Goal: Submit feedback/report problem: Provide input to the site owners about the experience or issues

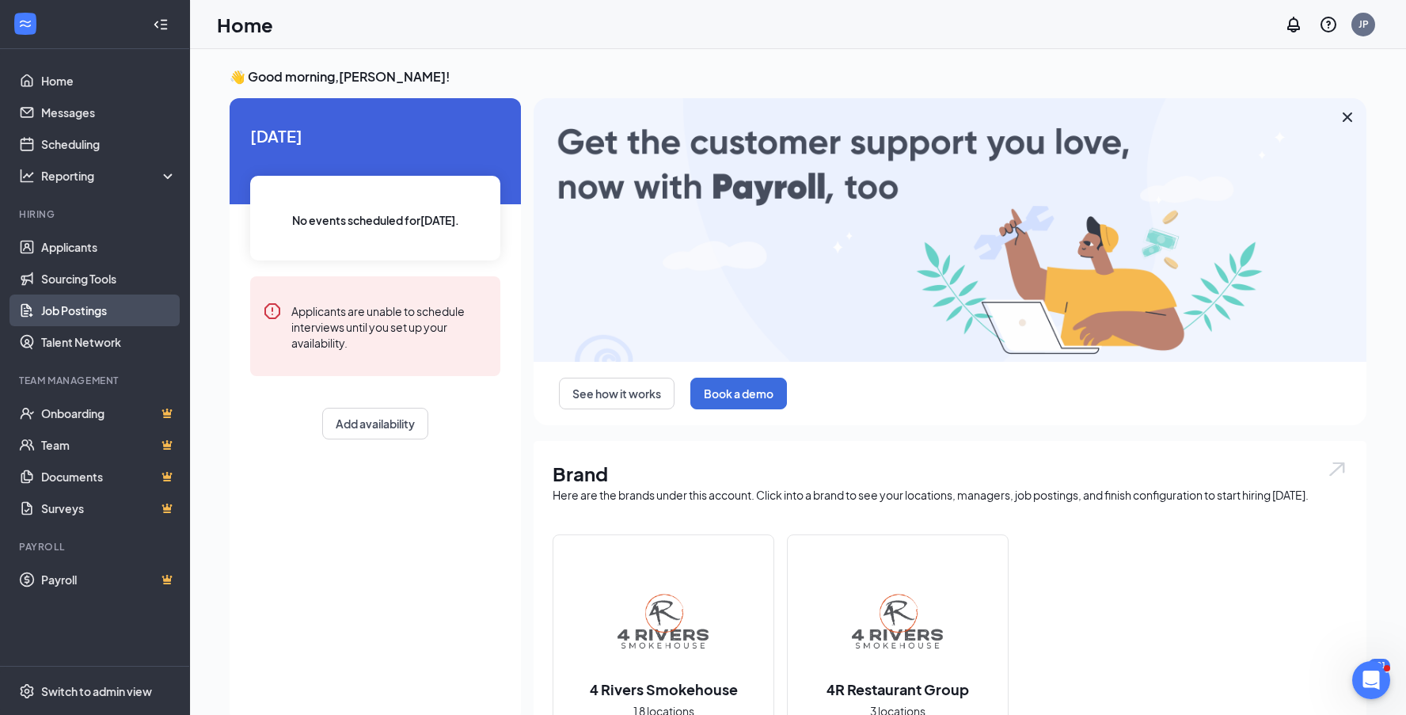
click at [75, 314] on link "Job Postings" at bounding box center [108, 310] width 135 height 32
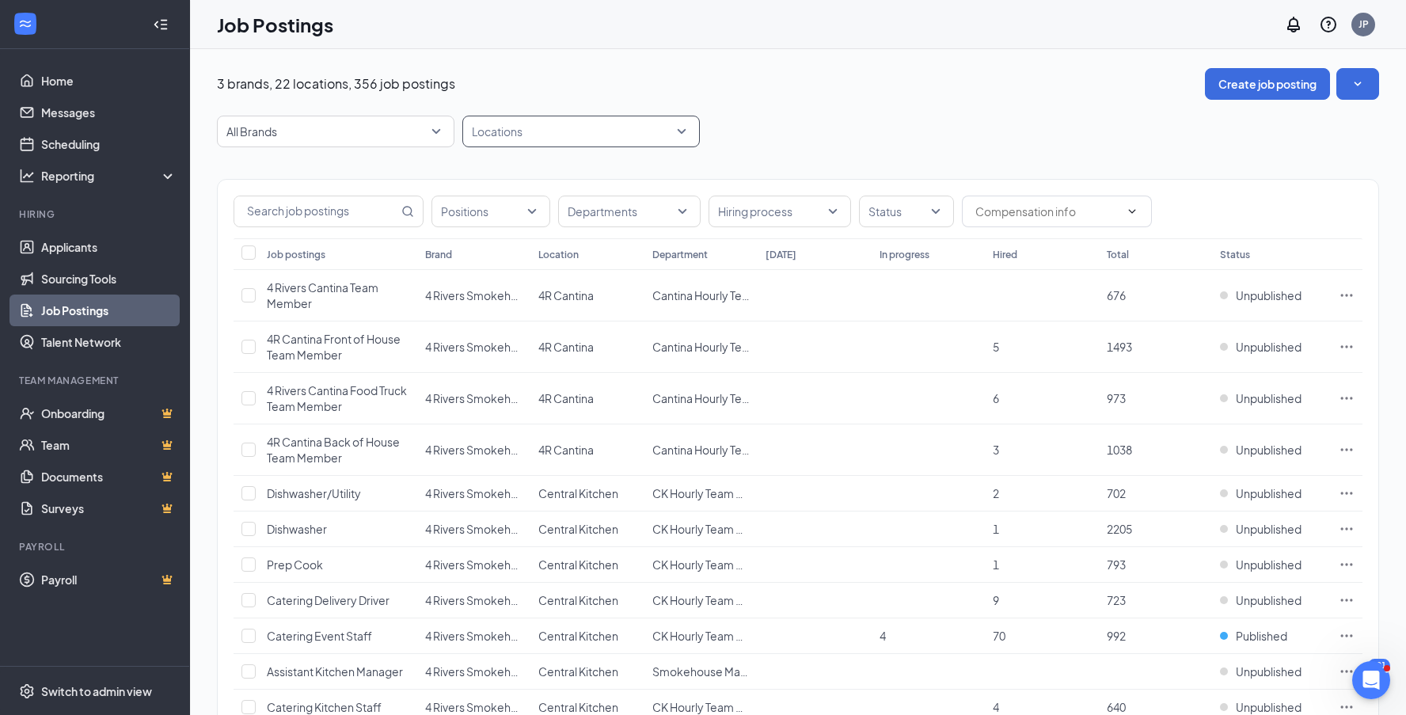
click at [685, 135] on div "Locations" at bounding box center [580, 132] width 237 height 32
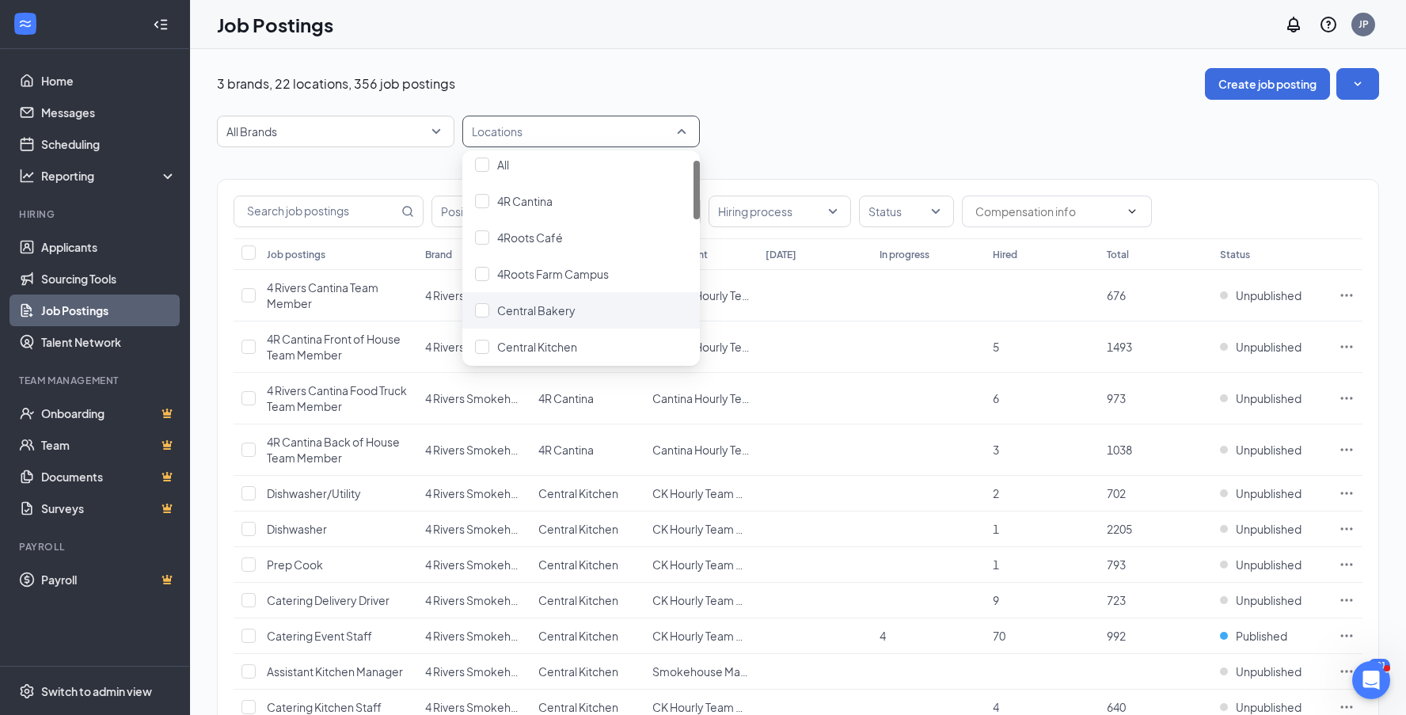
scroll to position [13, 0]
click at [488, 275] on div at bounding box center [482, 271] width 14 height 14
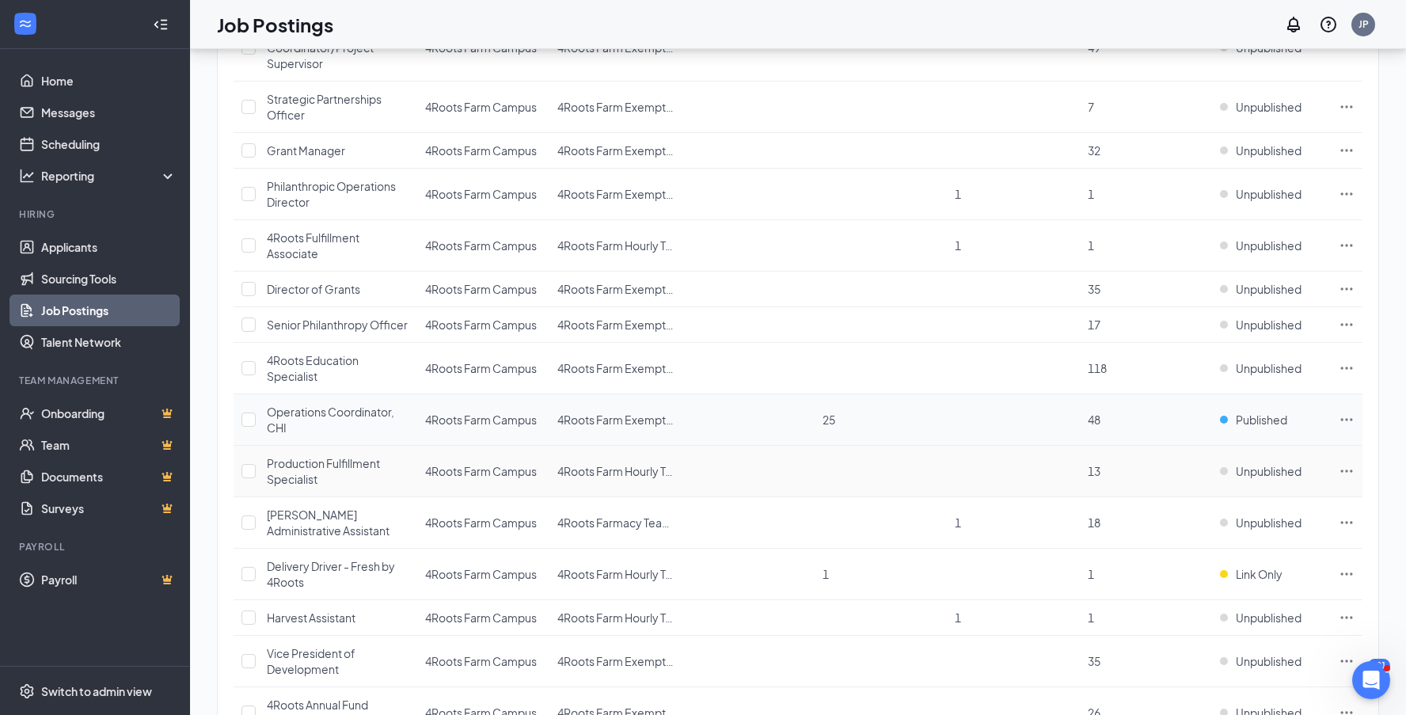
scroll to position [257, 0]
click at [1347, 420] on icon "Ellipses" at bounding box center [1347, 418] width 16 height 16
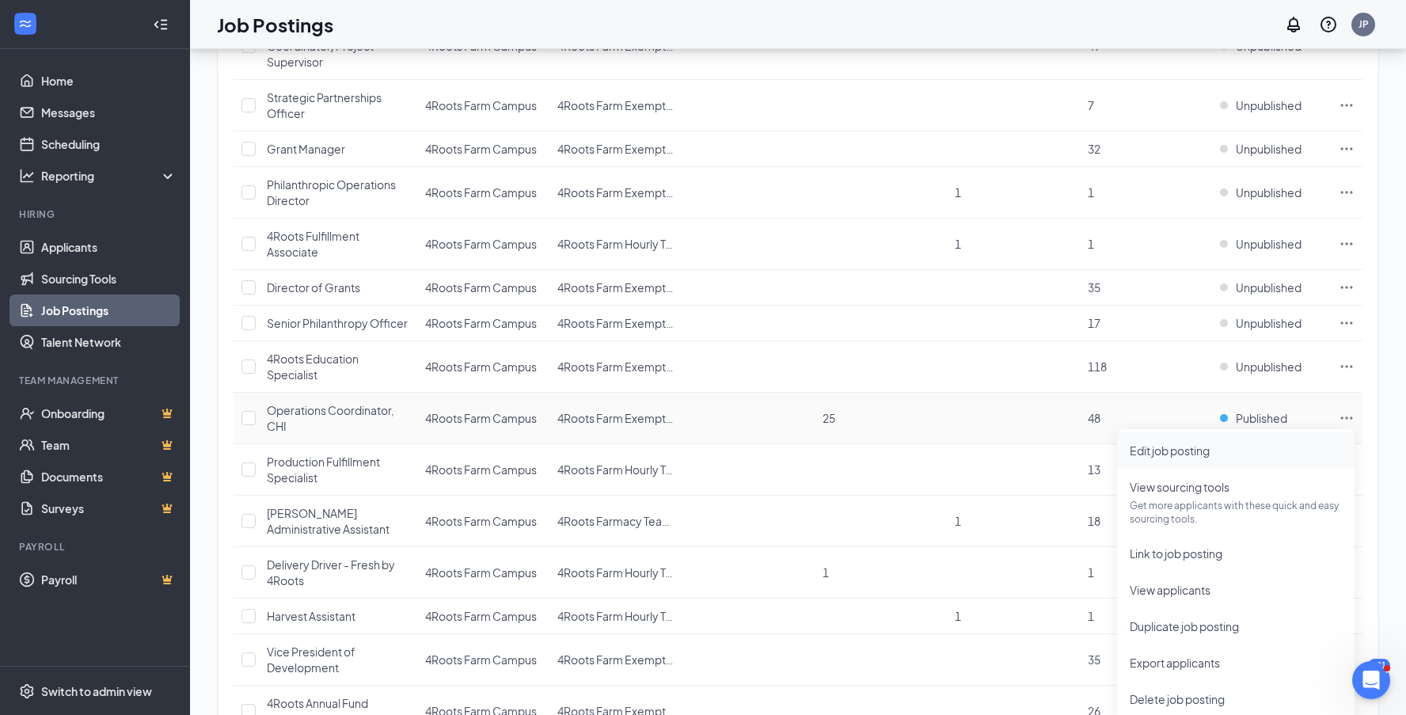
click at [1198, 451] on span "Edit job posting" at bounding box center [1170, 450] width 80 height 14
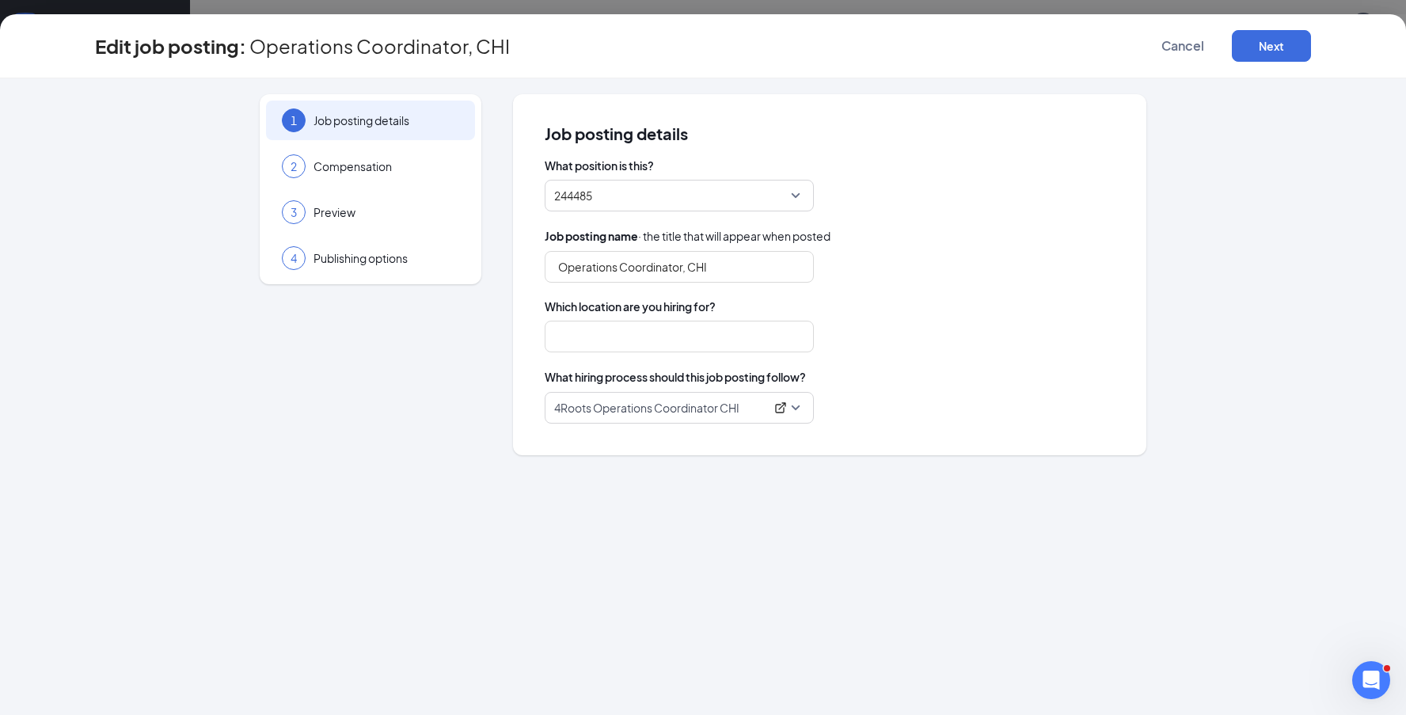
type input "Operations Coordinator, CHI"
type input "4Roots Farm Campus"
click at [783, 410] on icon "ExternalLink" at bounding box center [780, 407] width 13 height 13
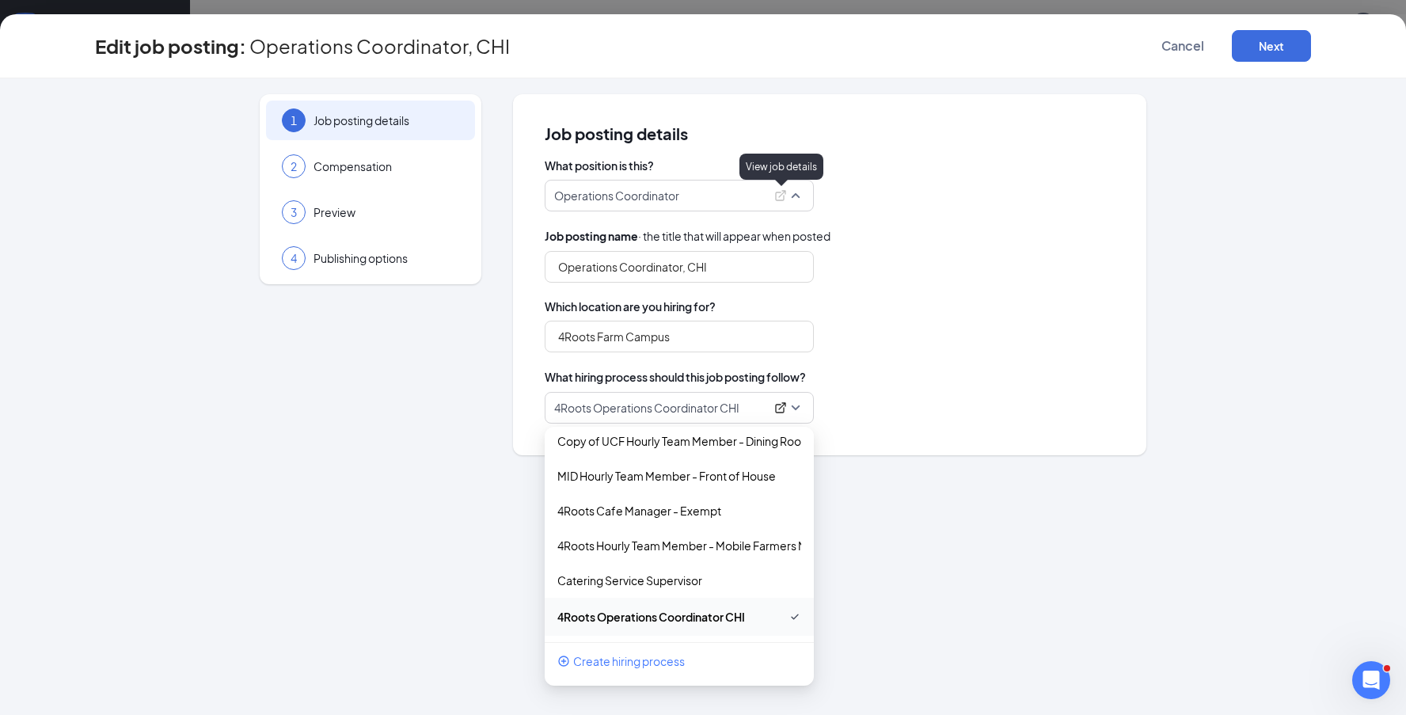
click at [781, 196] on icon "ExternalLink" at bounding box center [780, 195] width 10 height 10
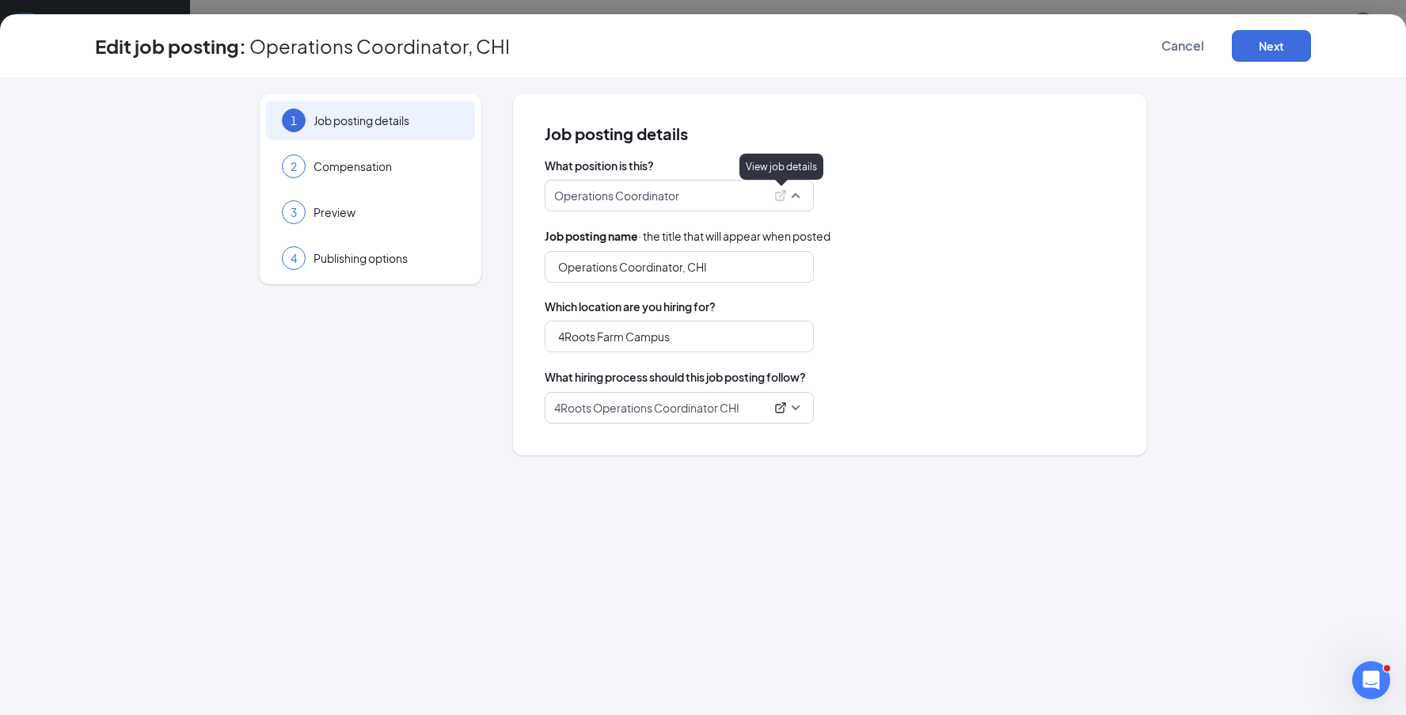
scroll to position [3318, 0]
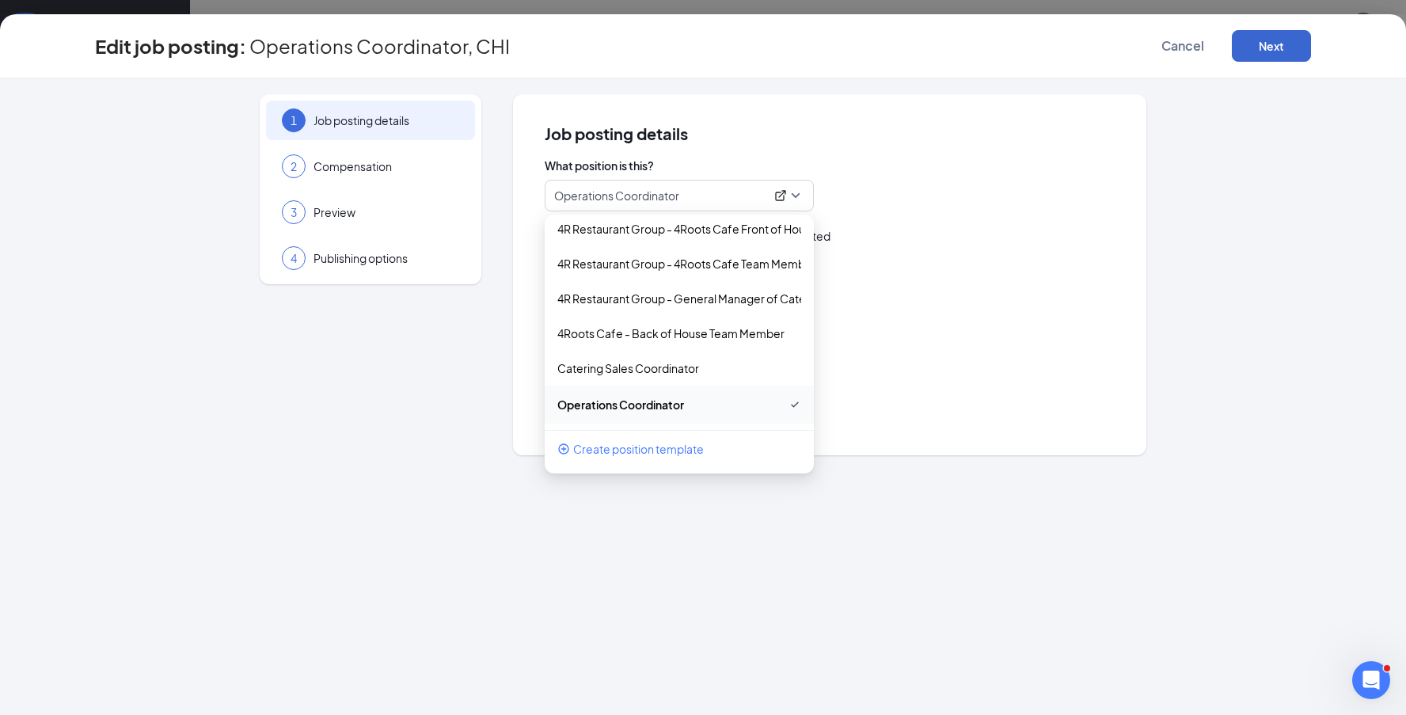
click at [1285, 59] on button "Next" at bounding box center [1271, 46] width 79 height 32
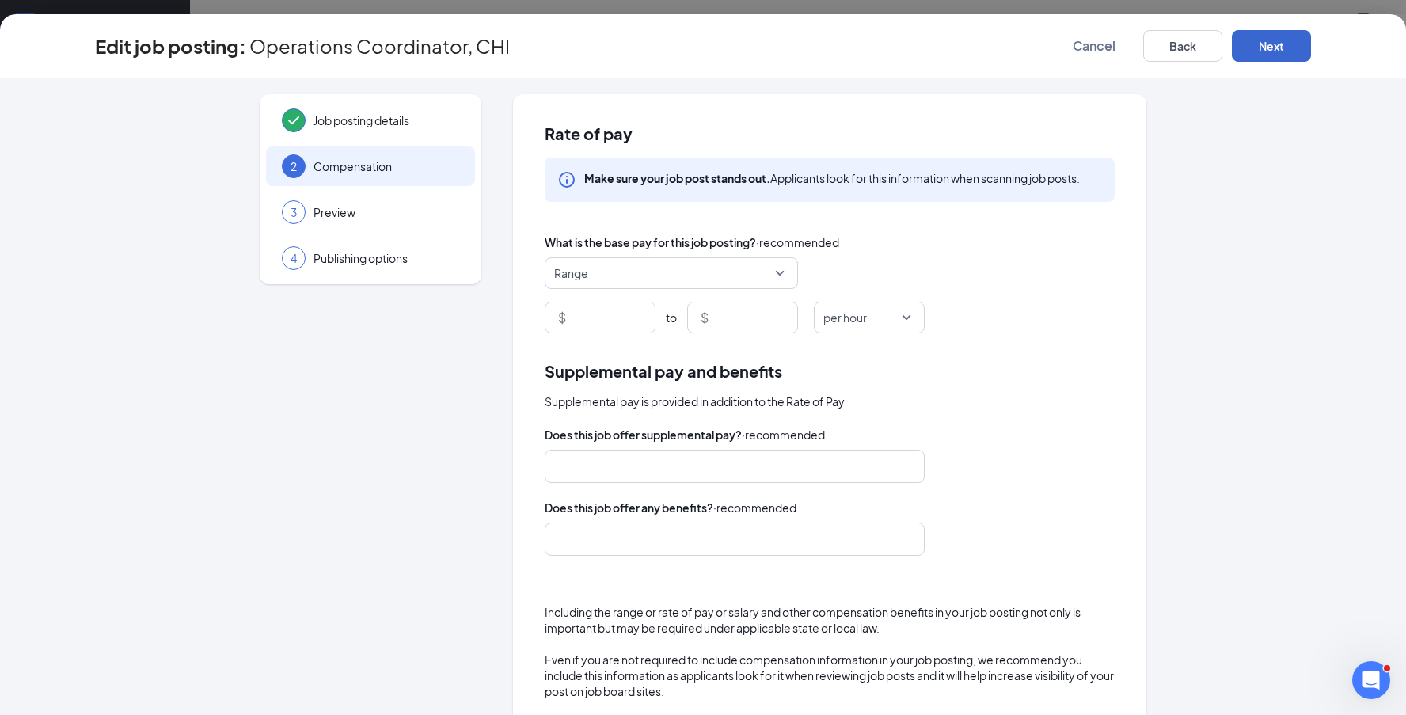
click at [1261, 50] on button "Next" at bounding box center [1271, 46] width 79 height 32
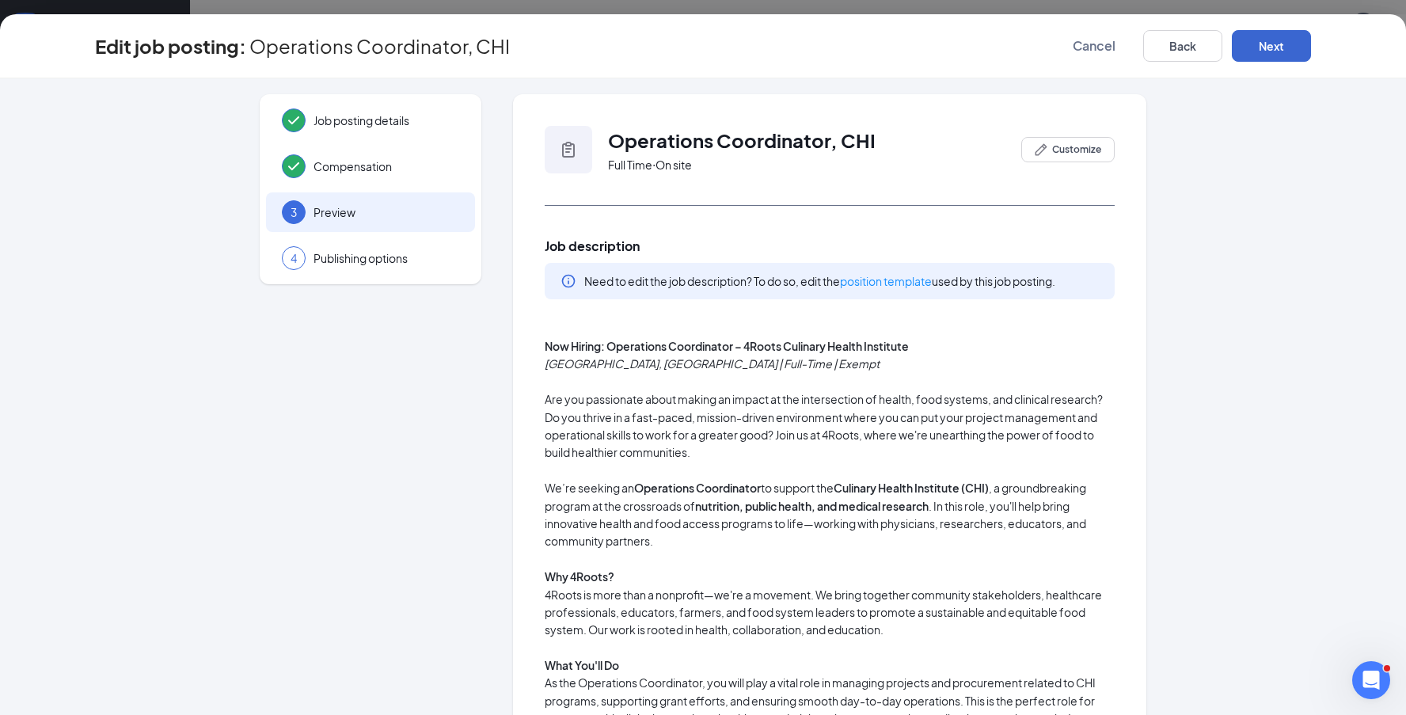
click at [1281, 47] on button "Next" at bounding box center [1271, 46] width 79 height 32
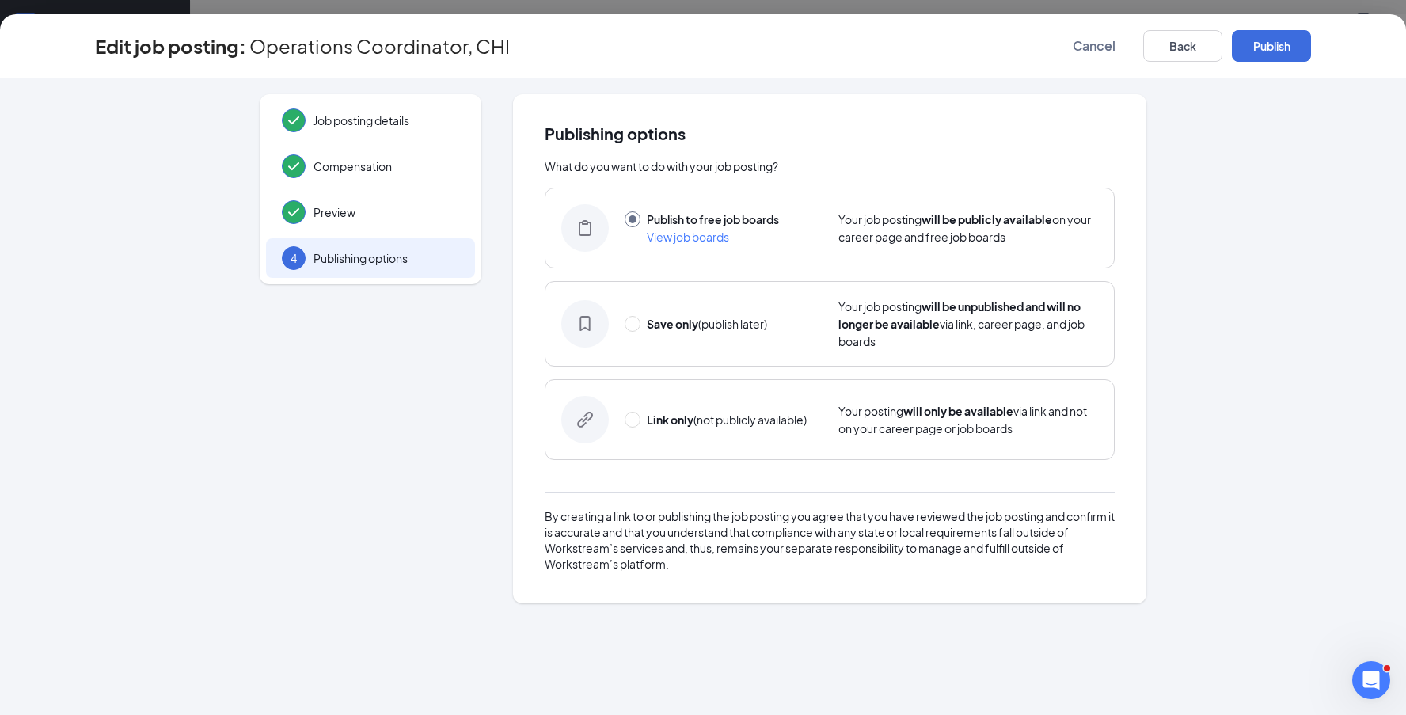
drag, startPoint x: 633, startPoint y: 325, endPoint x: 956, endPoint y: 196, distance: 347.8
click at [634, 325] on span at bounding box center [633, 324] width 16 height 16
click at [634, 325] on input "radio" at bounding box center [633, 324] width 16 height 16
radio input "false"
radio input "true"
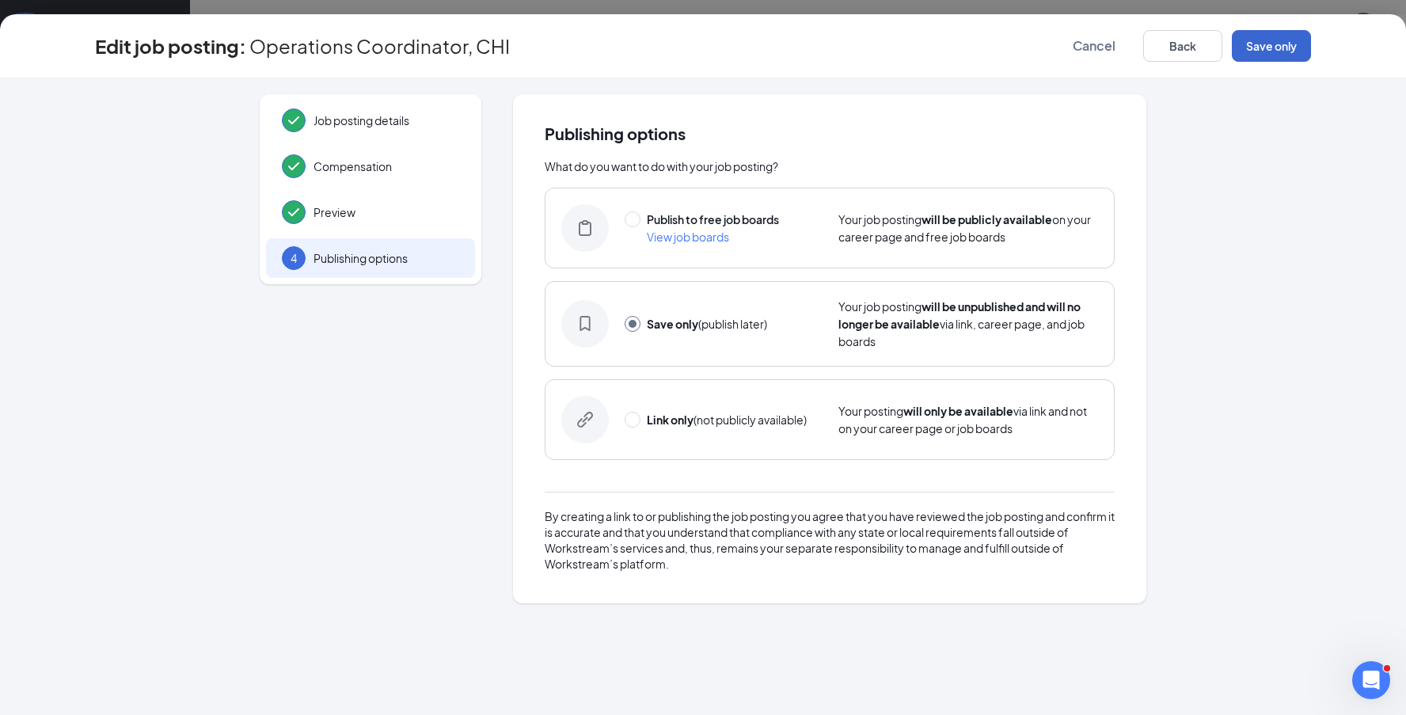
click at [1286, 50] on button "Save only" at bounding box center [1271, 46] width 79 height 32
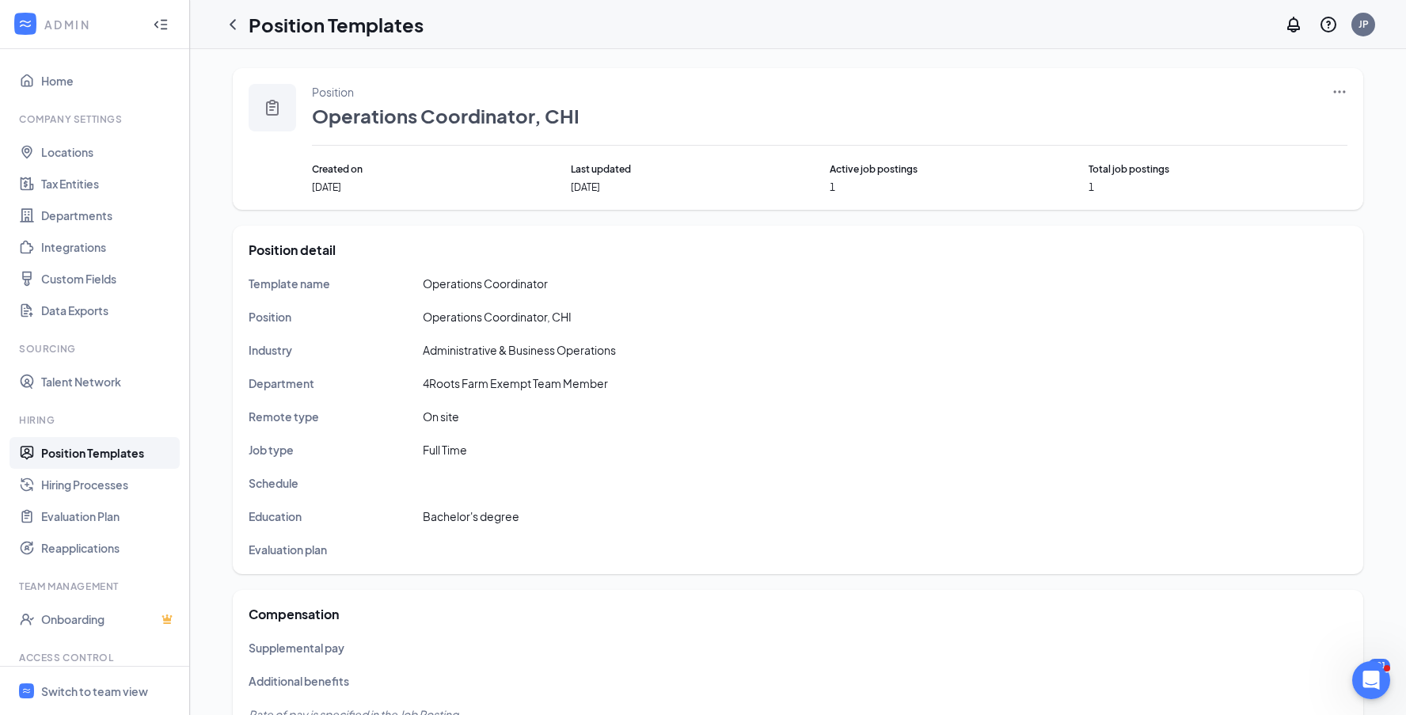
click at [1335, 89] on icon "Ellipses" at bounding box center [1339, 92] width 16 height 16
click at [1238, 130] on span "Edit" at bounding box center [1266, 124] width 136 height 17
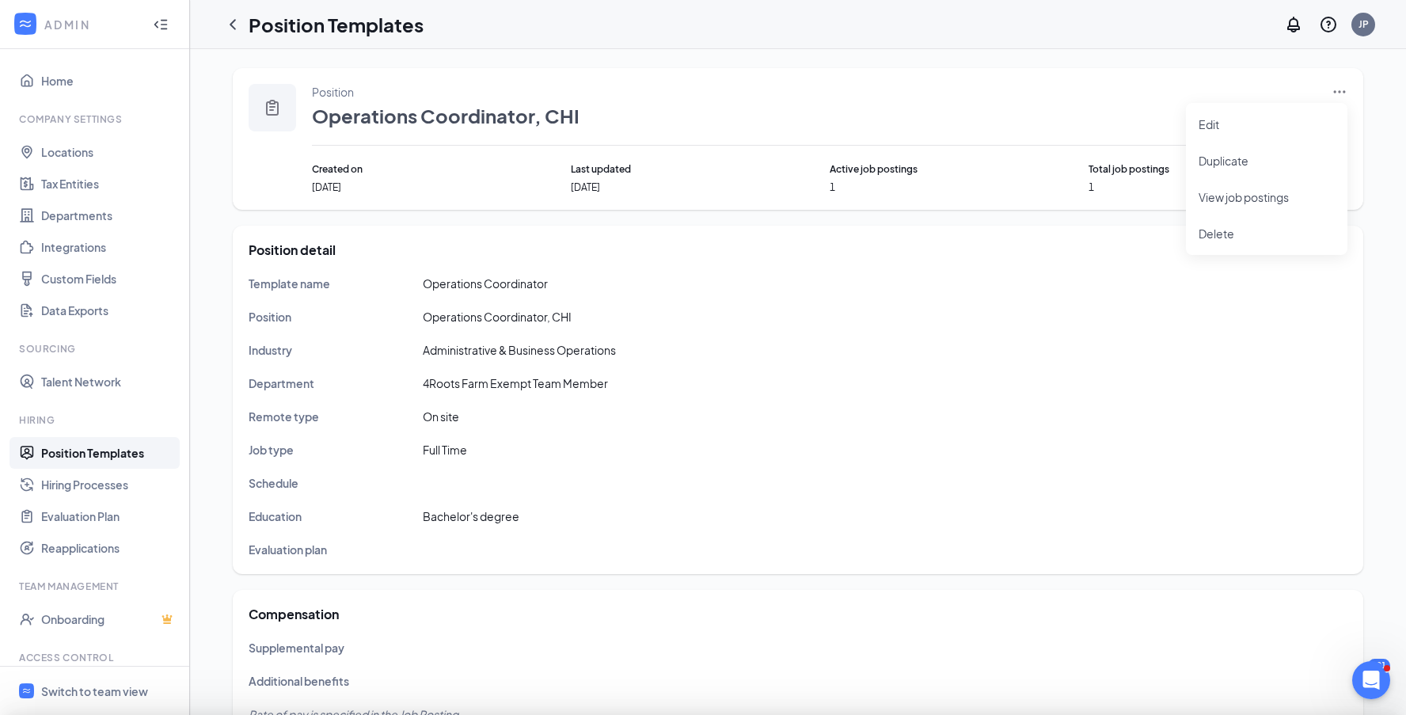
type input "Operations Coordinator"
type input "Operations Coordinator, CHI"
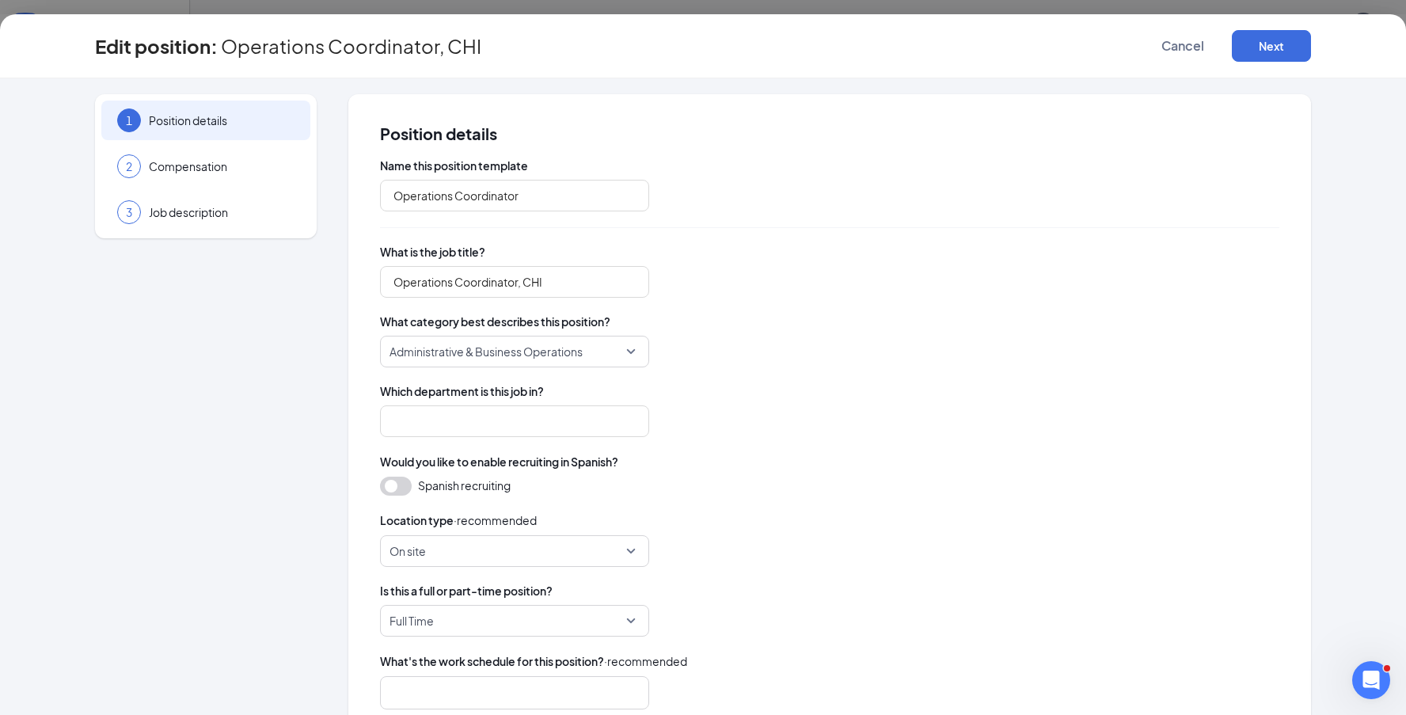
type input "4Roots Farm Exempt Team Member"
click at [1297, 51] on button "Next" at bounding box center [1271, 46] width 79 height 32
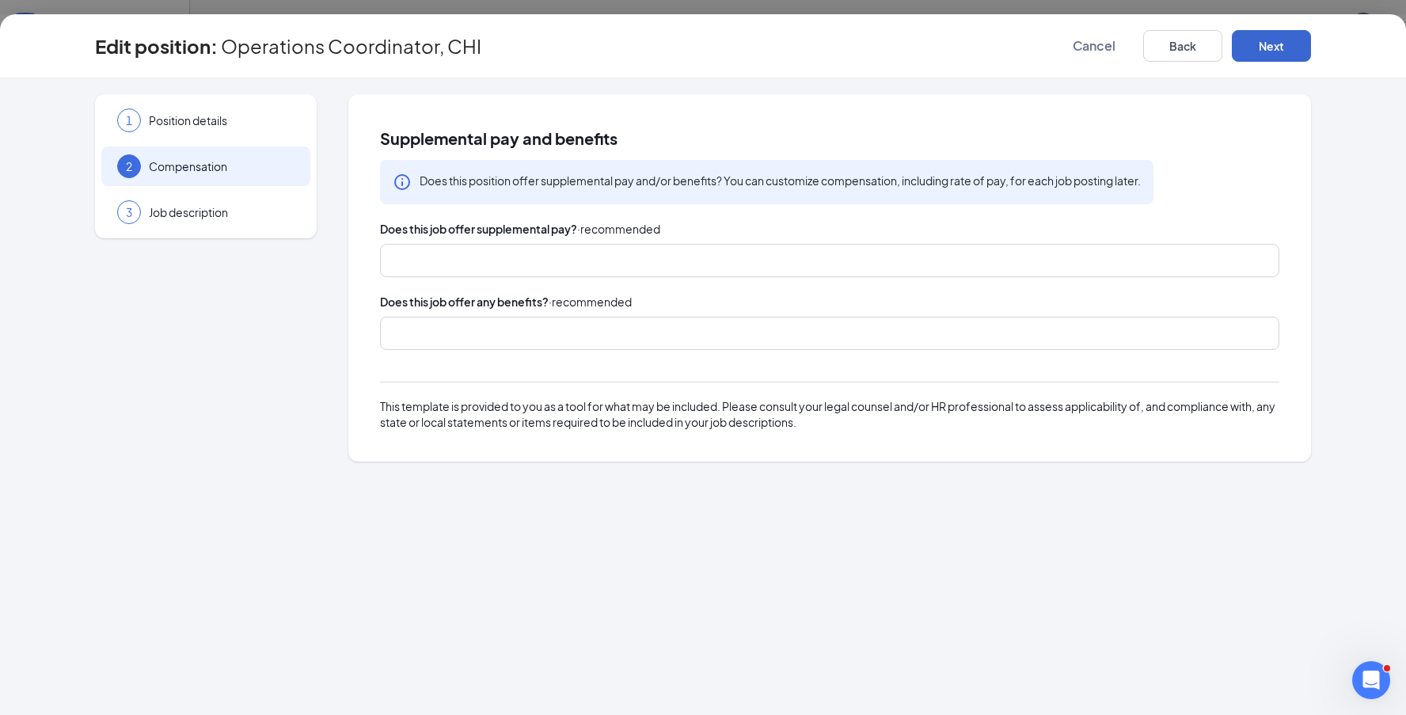
click at [1285, 54] on button "Next" at bounding box center [1271, 46] width 79 height 32
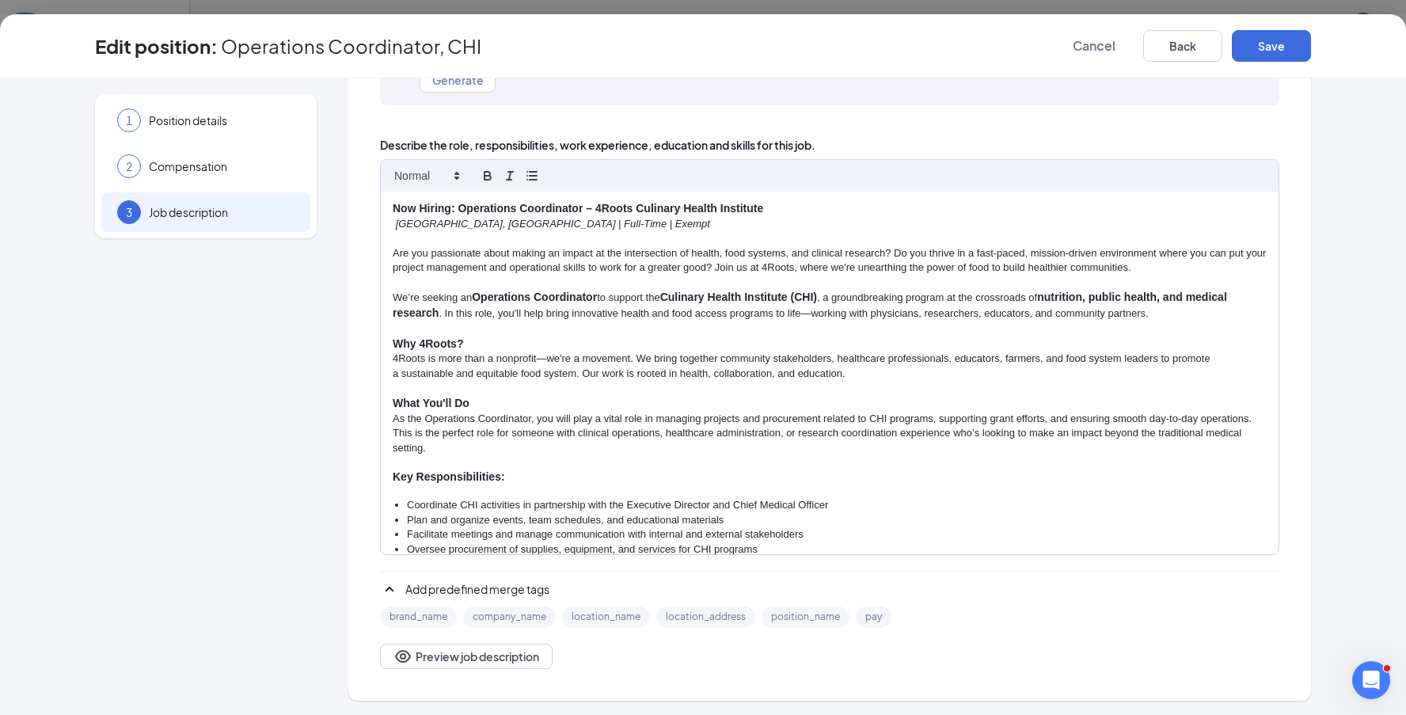
click at [396, 212] on strong "Now Hiring: Operations Coordinator – 4Roots Culinary Health Institute" at bounding box center [578, 208] width 370 height 13
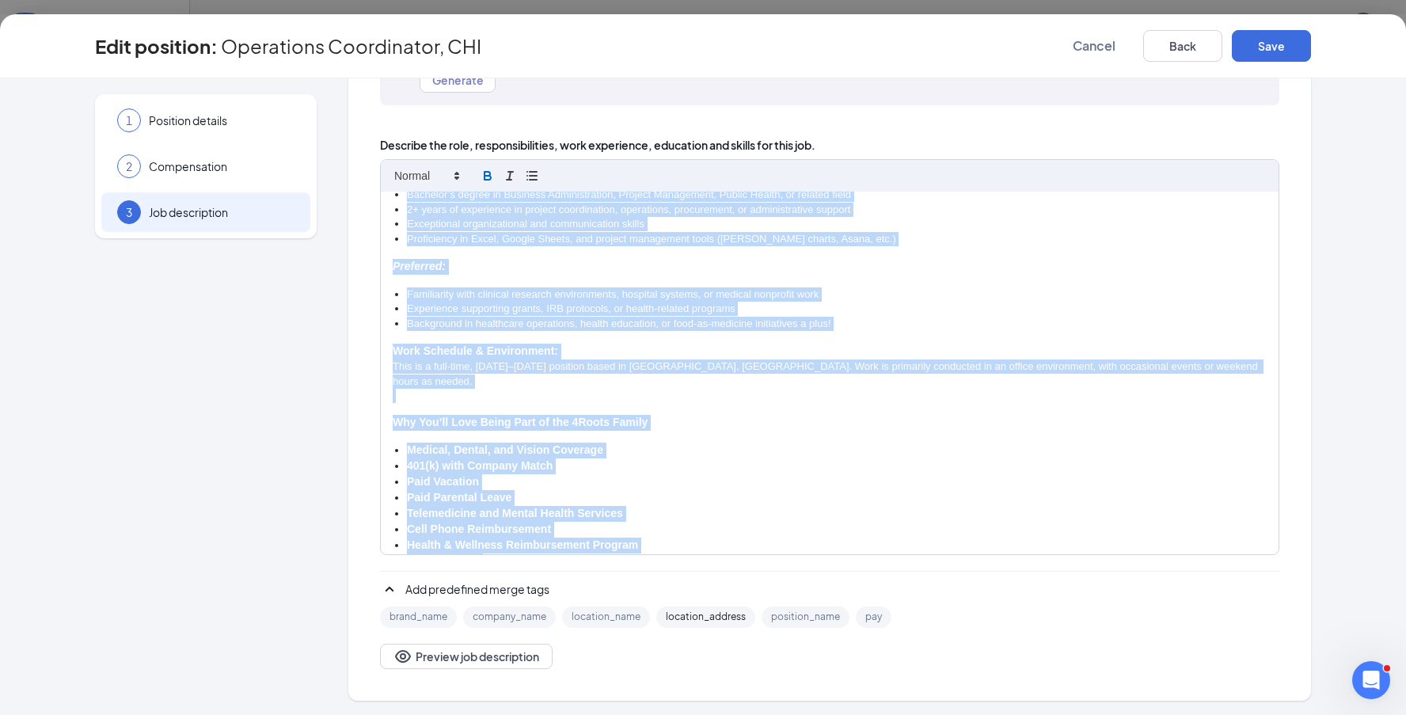
scroll to position [550, 0]
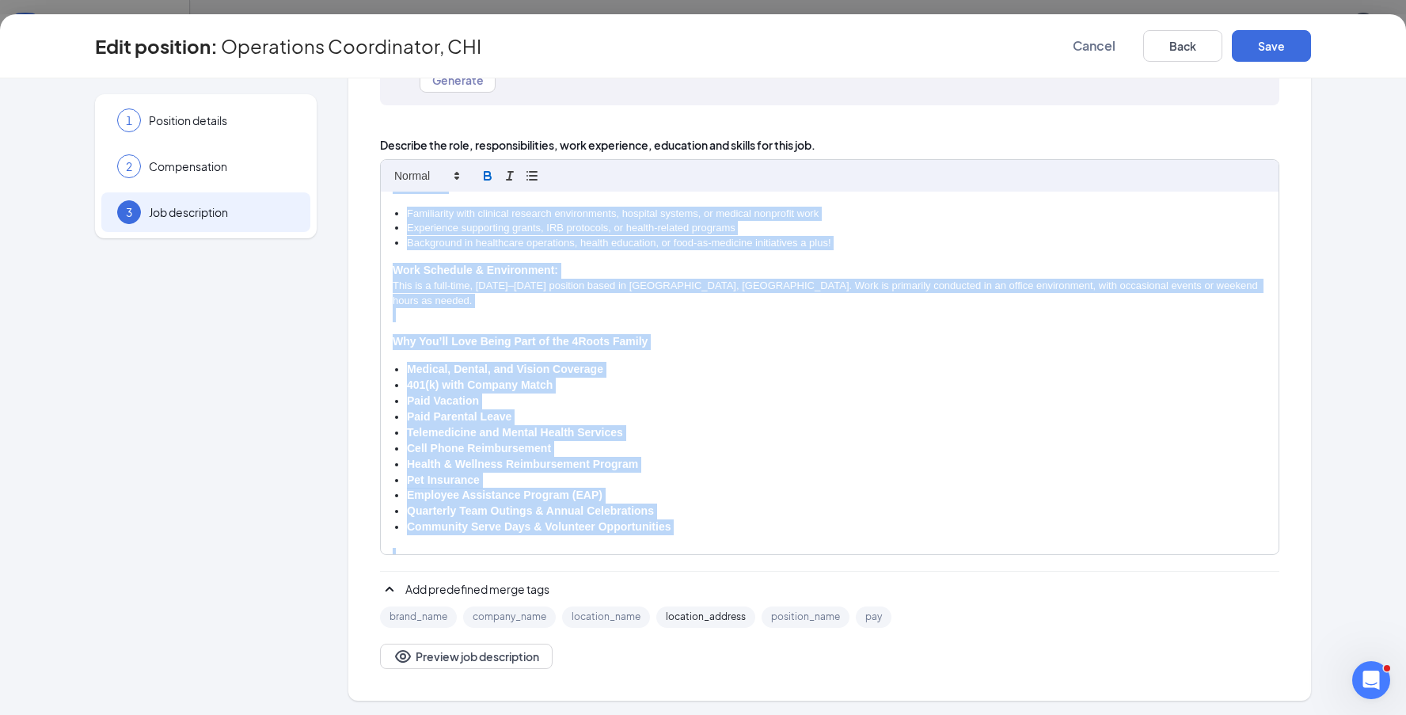
drag, startPoint x: 404, startPoint y: 213, endPoint x: 743, endPoint y: 615, distance: 526.3
click at [743, 615] on div "Now Hiring: Operations Coordinator – 4Roots Culinary Health Institute Orlando, …" at bounding box center [829, 414] width 899 height 510
copy div "Now Hiring: Operations Coordinator – 4Roots Culinary Health Institute Orlando, …"
click at [801, 457] on li "Health & Wellness Reimbursement Program" at bounding box center [837, 465] width 860 height 16
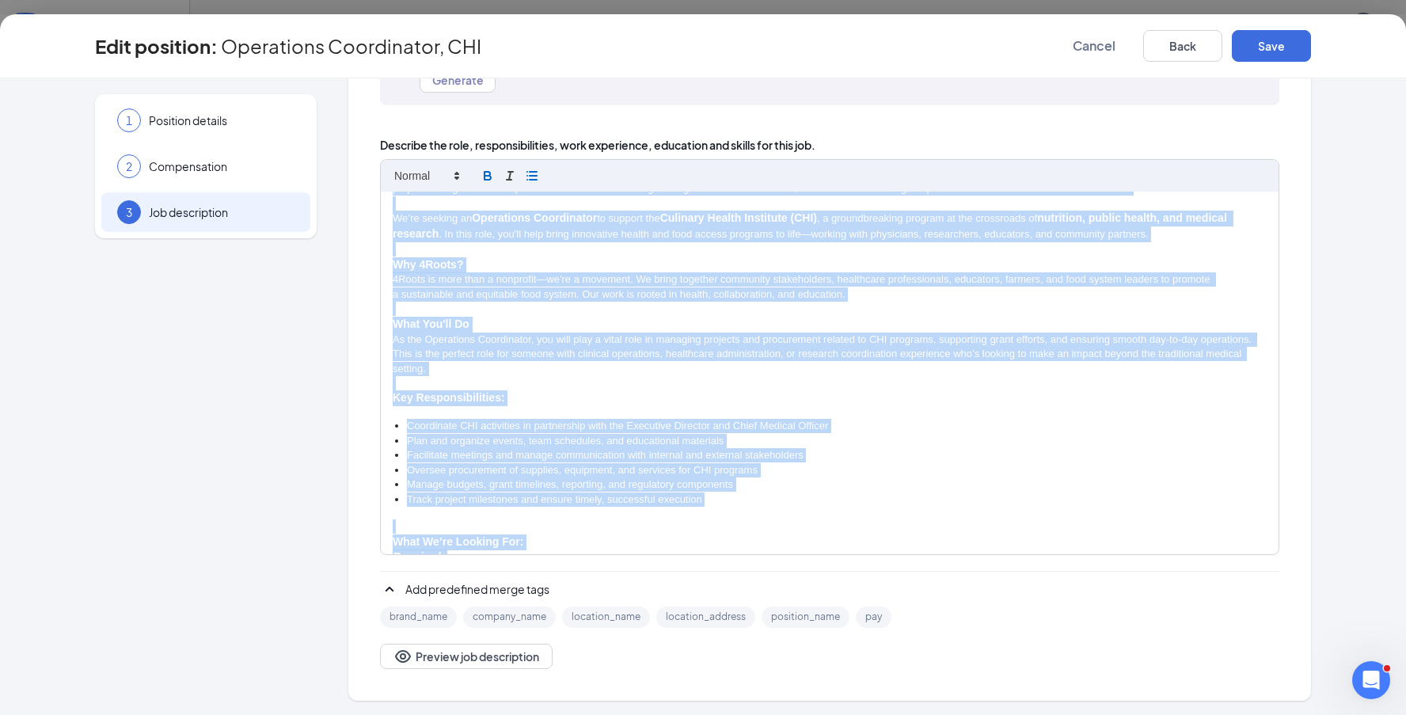
scroll to position [0, 0]
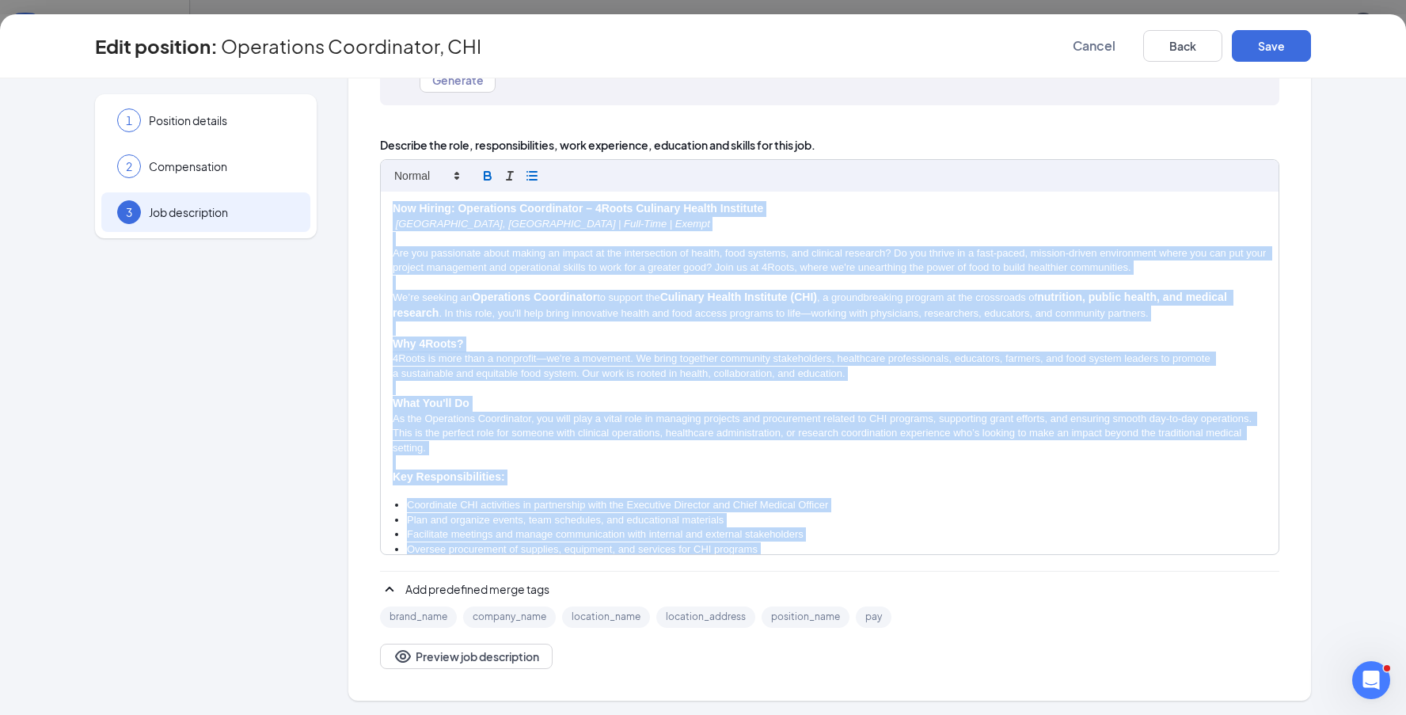
drag, startPoint x: 865, startPoint y: 450, endPoint x: 420, endPoint y: 96, distance: 569.1
click at [420, 96] on div "Want some help writing your job description? BETA Let our AI wizardry lend a ha…" at bounding box center [829, 314] width 899 height 708
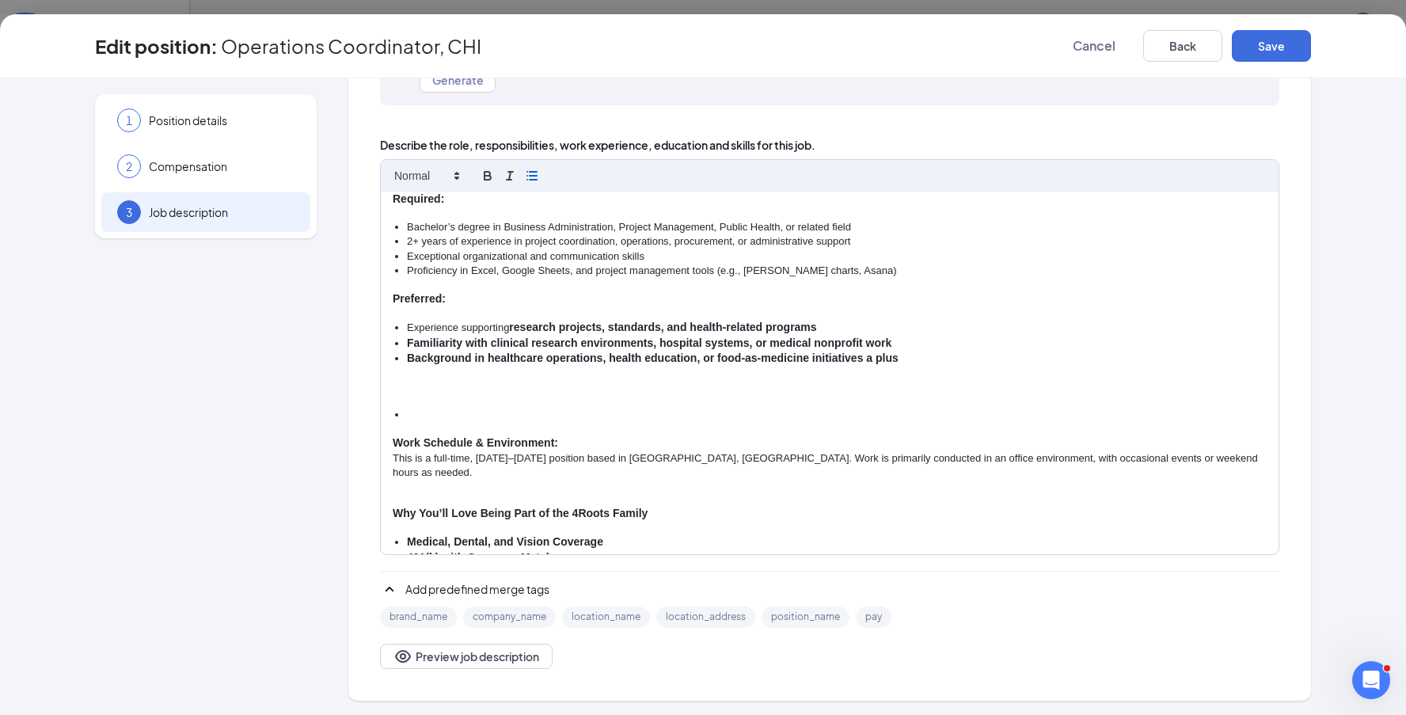
scroll to position [419, 0]
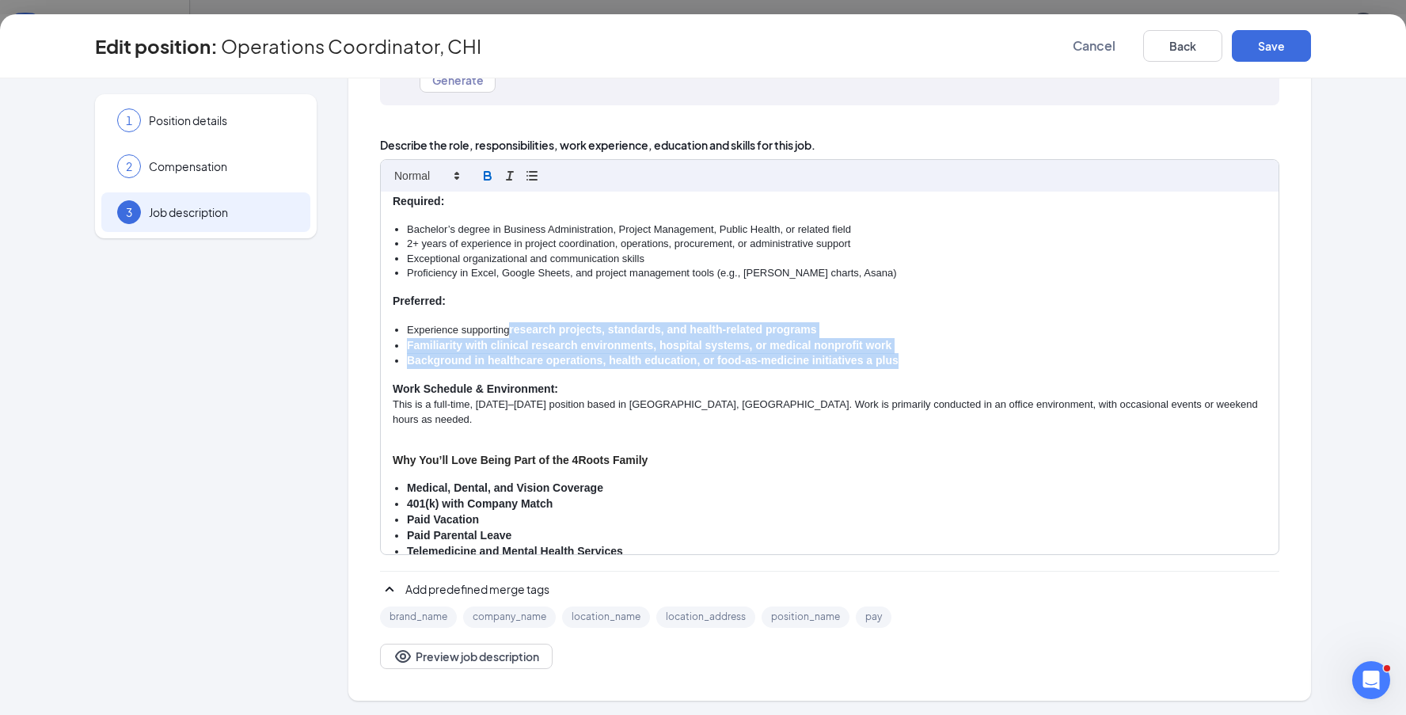
drag, startPoint x: 509, startPoint y: 316, endPoint x: 929, endPoint y: 350, distance: 420.9
click at [929, 351] on ul "Experience supporting research projects, standards, and health-related programs…" at bounding box center [830, 345] width 874 height 47
click at [488, 176] on icon "button" at bounding box center [487, 178] width 6 height 4
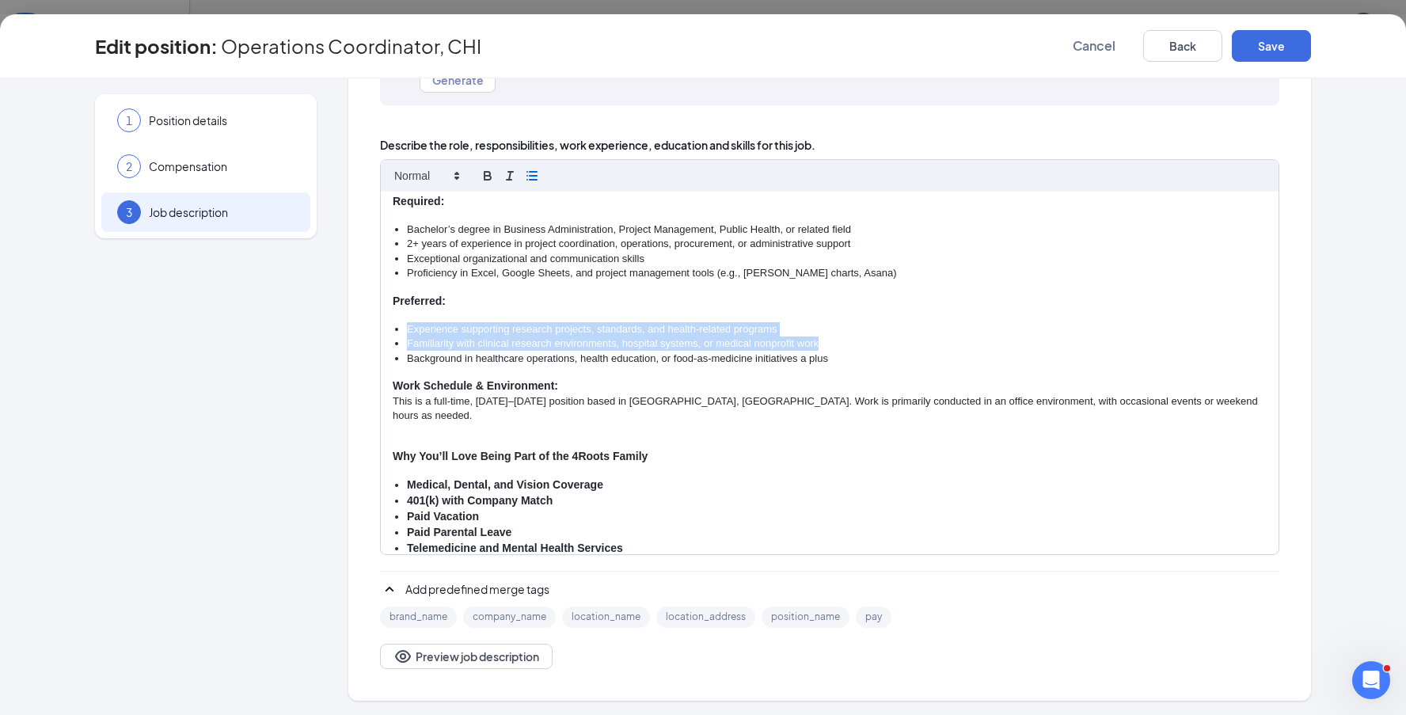
click at [866, 351] on li "Background in healthcare operations, health education, or food-as-medicine init…" at bounding box center [837, 358] width 860 height 14
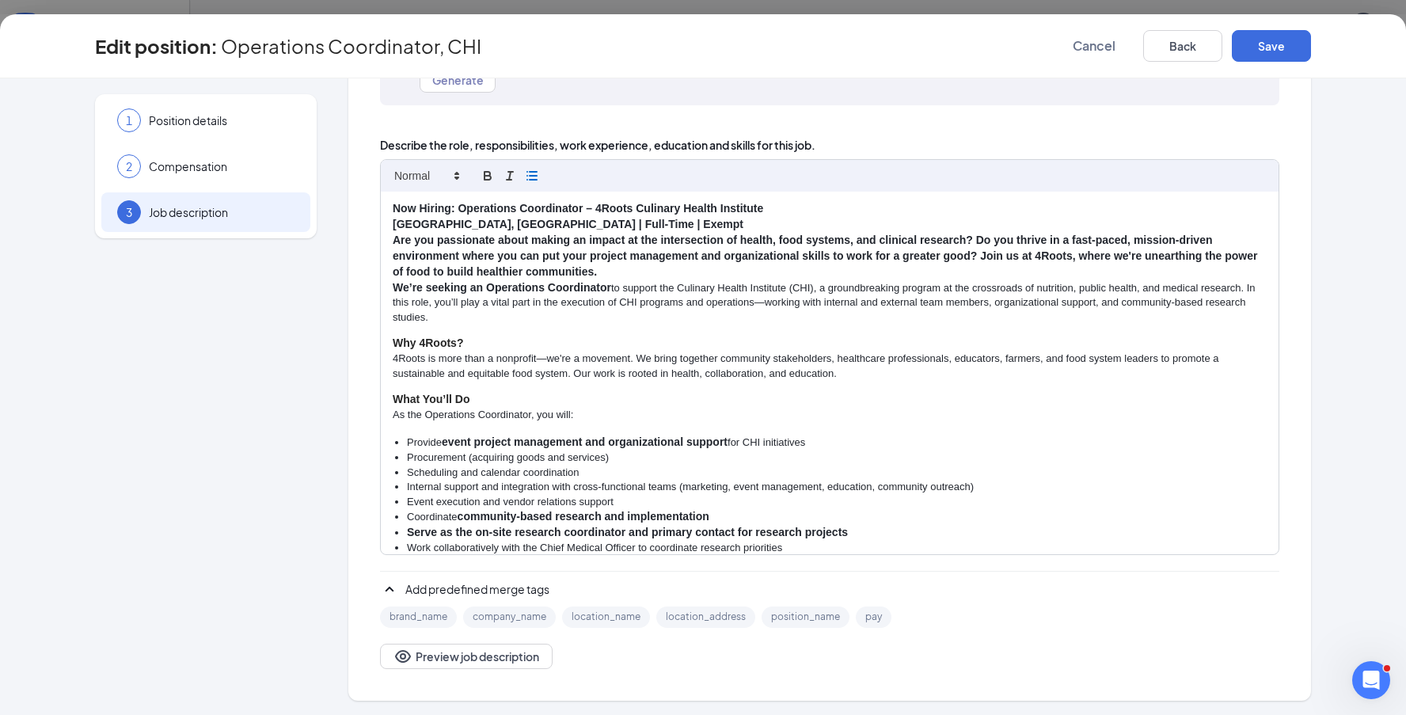
scroll to position [0, 0]
click at [579, 220] on p "Orlando, FL | Full-Time | Exempt" at bounding box center [830, 225] width 874 height 16
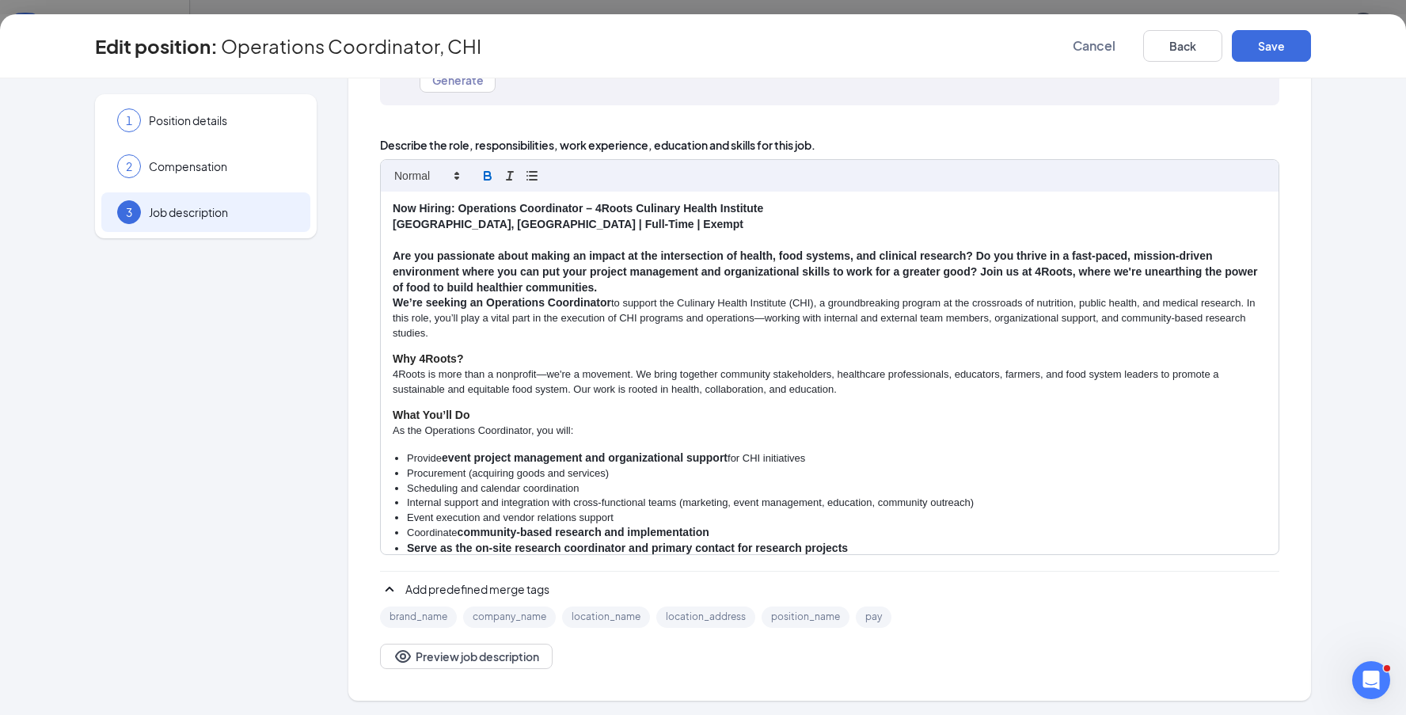
scroll to position [191, 1]
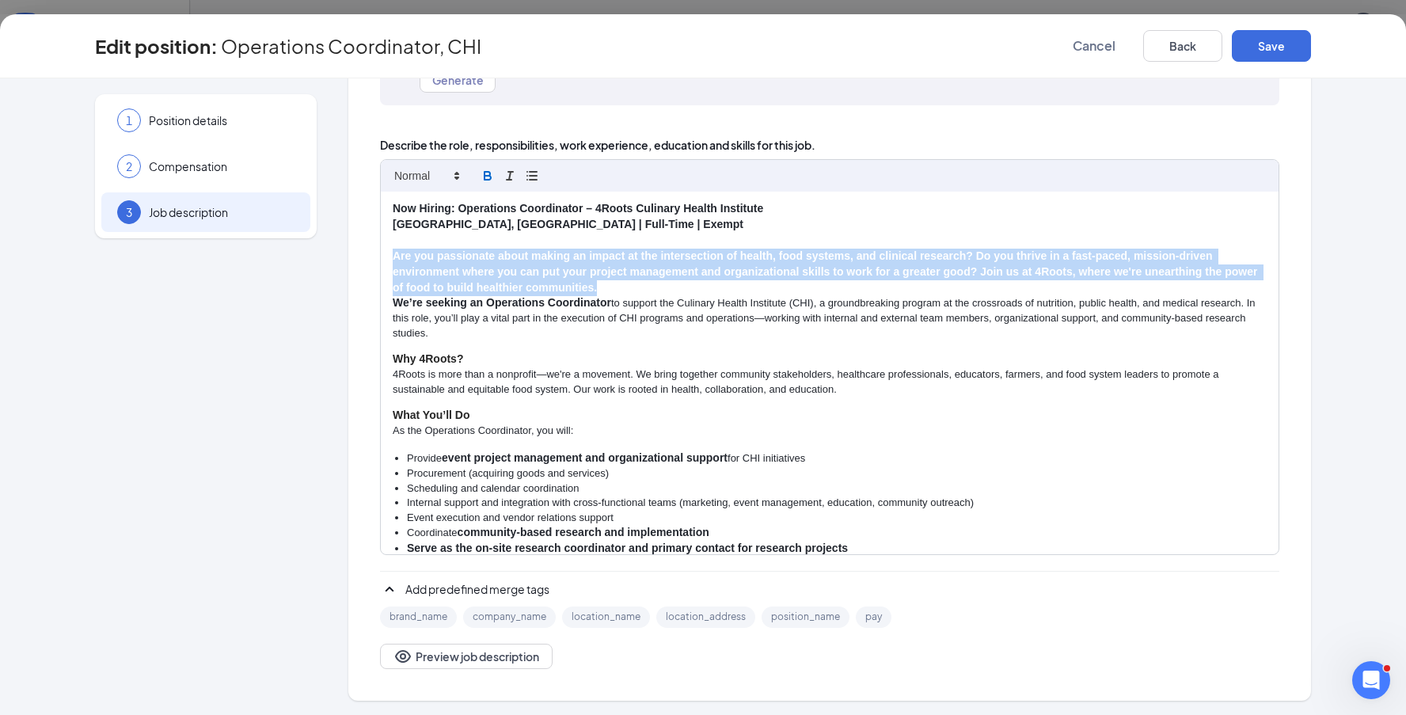
drag, startPoint x: 605, startPoint y: 281, endPoint x: 378, endPoint y: 245, distance: 229.3
click at [378, 245] on div "Job description Want some help writing your job description? BETA Let our AI wi…" at bounding box center [829, 298] width 963 height 803
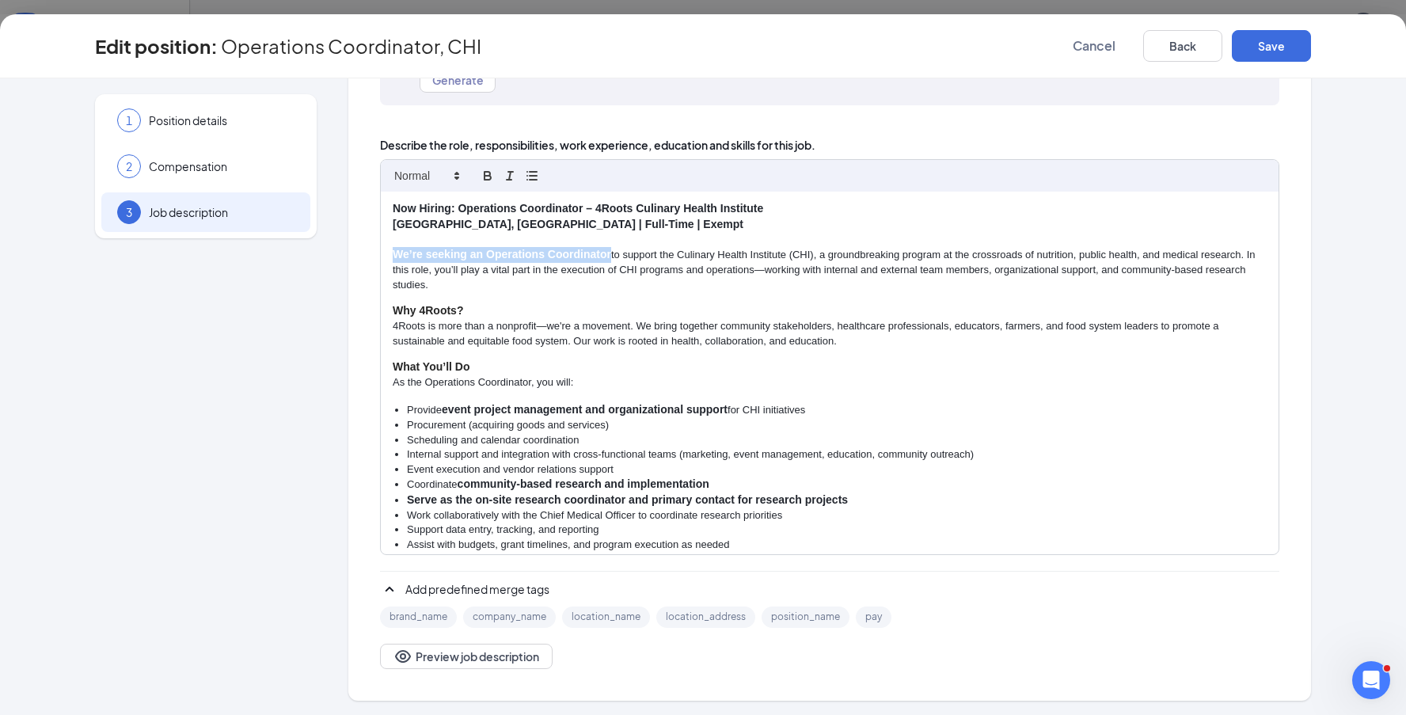
drag, startPoint x: 612, startPoint y: 253, endPoint x: 376, endPoint y: 253, distance: 235.9
click at [379, 254] on div "Job description Want some help writing your job description? BETA Let our AI wi…" at bounding box center [829, 298] width 963 height 803
click at [490, 173] on icon "button" at bounding box center [487, 174] width 6 height 4
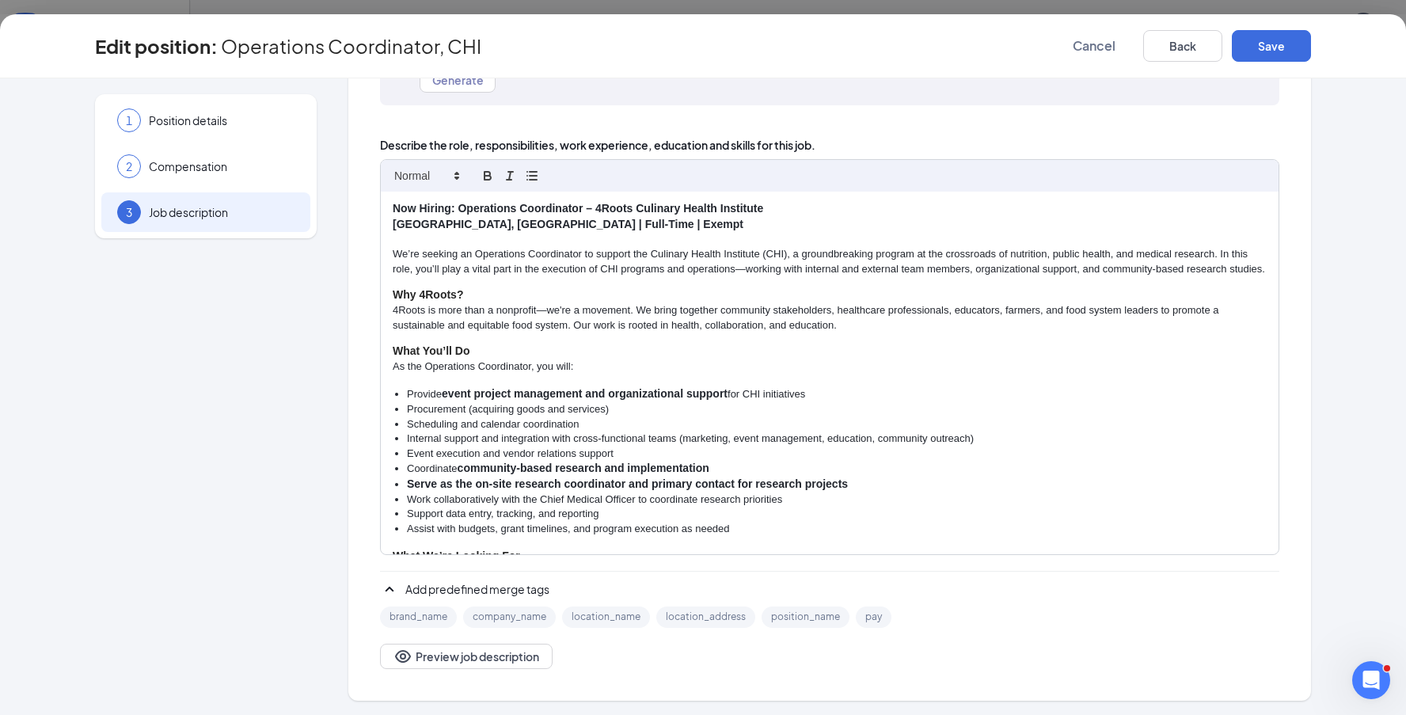
click at [621, 277] on div "Now Hiring: Operations Coordinator – 4Roots Culinary Health Institute Orlando, …" at bounding box center [830, 373] width 898 height 363
drag, startPoint x: 579, startPoint y: 223, endPoint x: 350, endPoint y: 222, distance: 229.6
click at [350, 222] on div "Job description Want some help writing your job description? BETA Let our AI wi…" at bounding box center [829, 298] width 963 height 803
click at [513, 176] on icon "button" at bounding box center [510, 176] width 14 height 14
drag, startPoint x: 488, startPoint y: 176, endPoint x: 547, endPoint y: 234, distance: 82.8
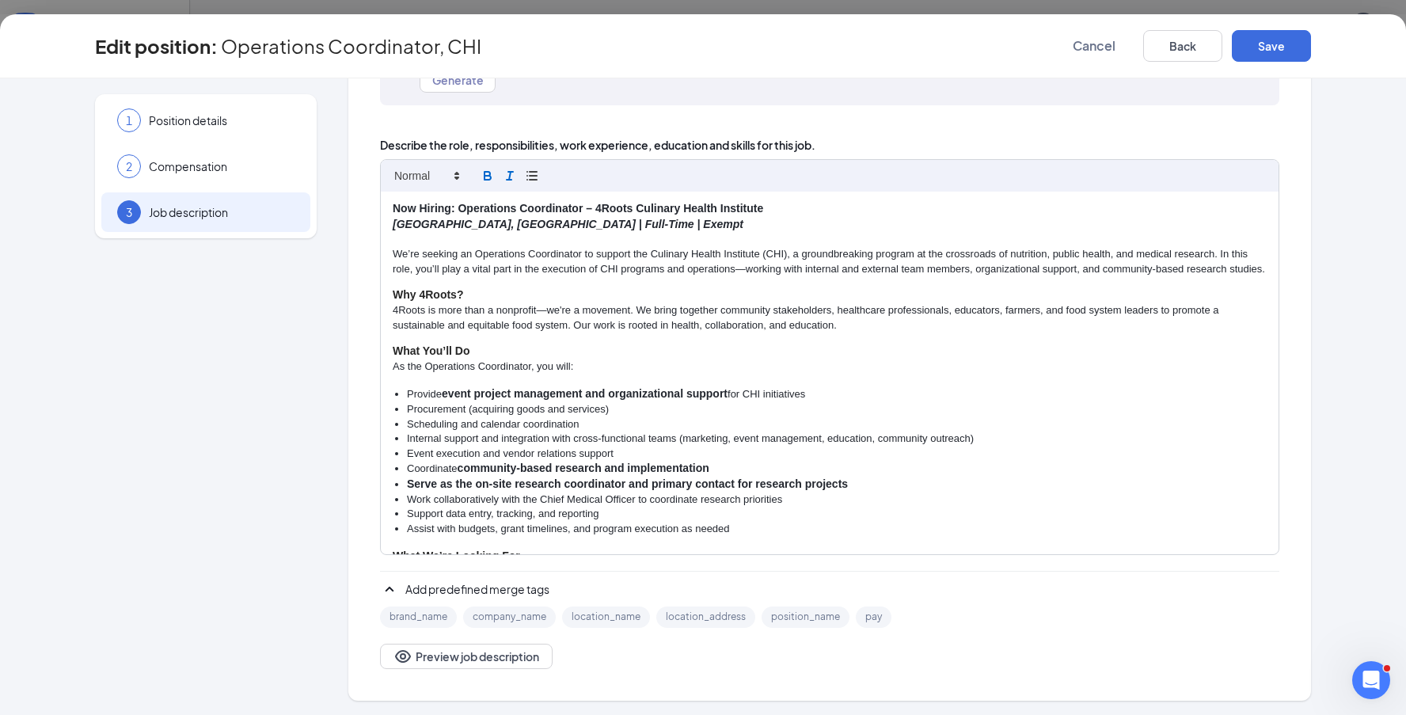
click at [490, 176] on icon "button" at bounding box center [487, 178] width 6 height 4
click at [936, 314] on p "4Roots is more than a nonprofit—we're a movement. We bring together community s…" at bounding box center [830, 316] width 874 height 29
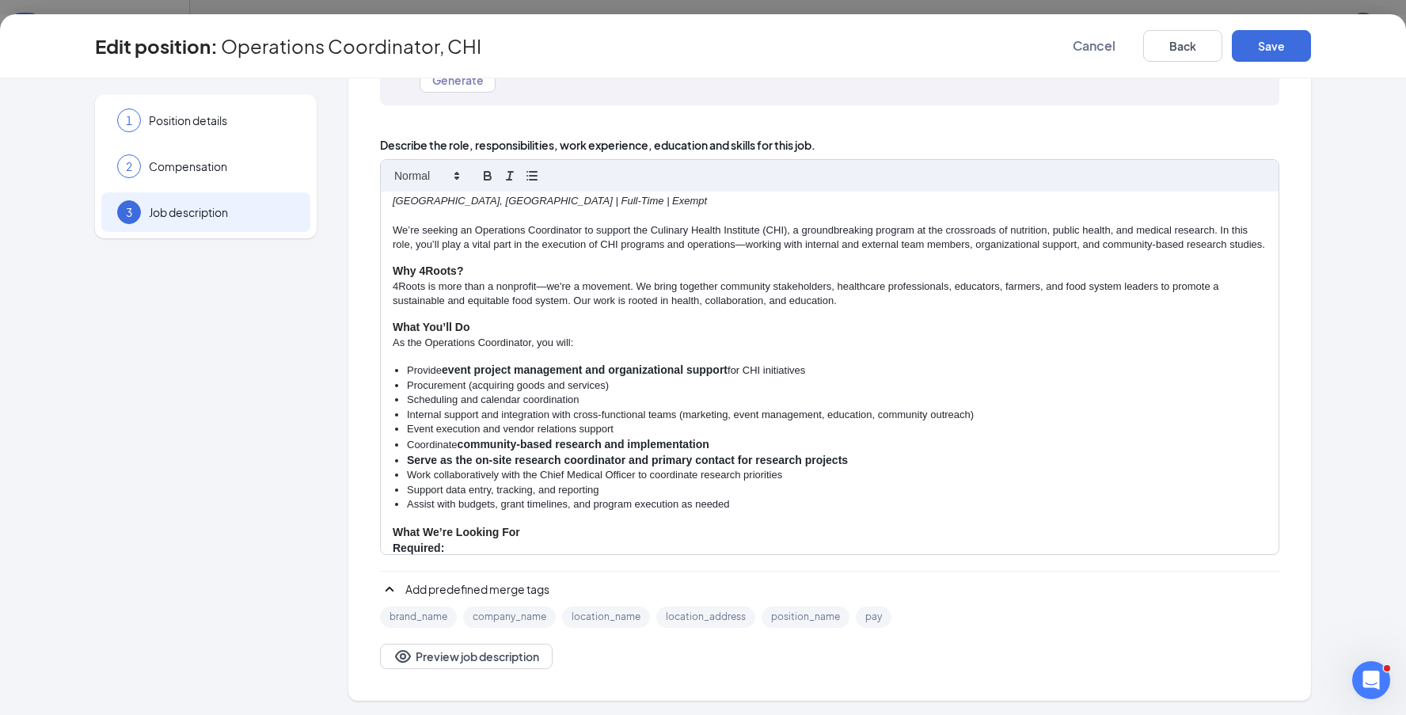
scroll to position [27, 0]
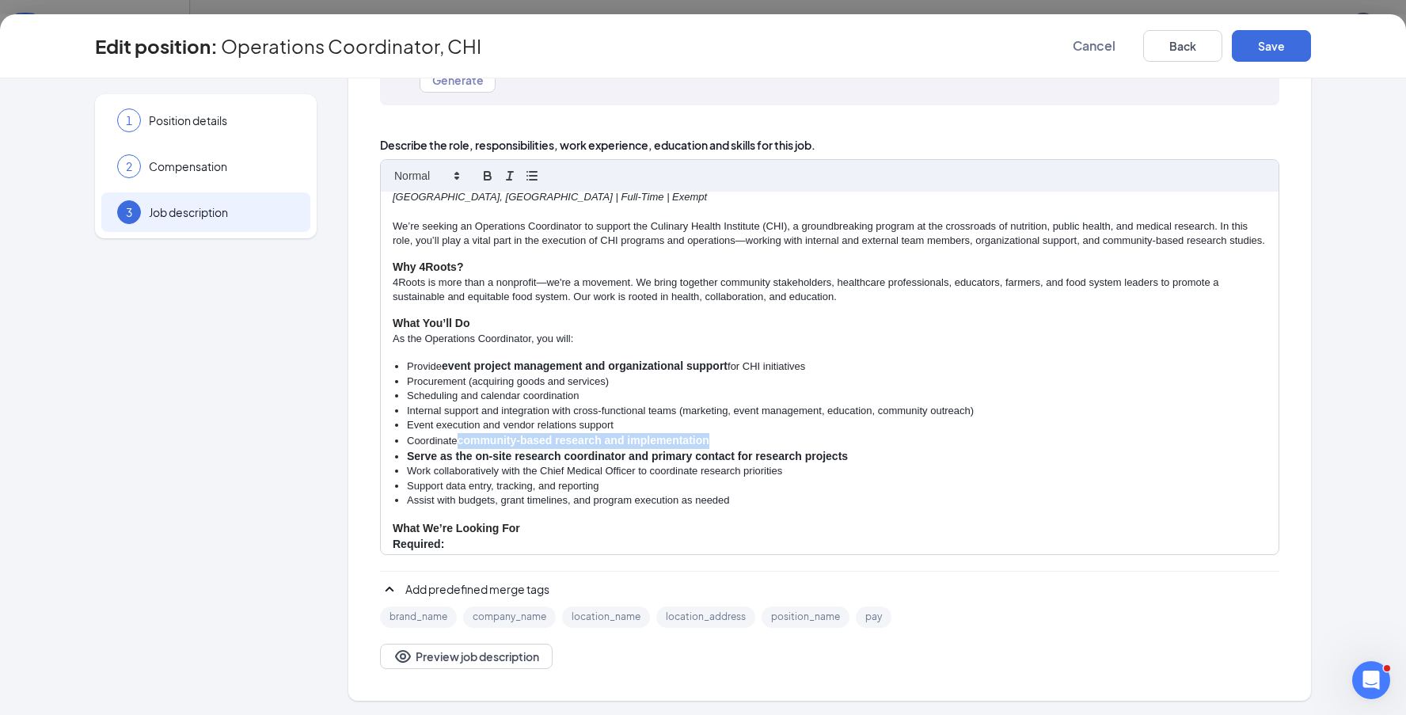
drag, startPoint x: 458, startPoint y: 433, endPoint x: 785, endPoint y: 395, distance: 329.9
click at [763, 437] on li "Coordinate community-based research and implementation" at bounding box center [837, 441] width 860 height 16
click at [490, 176] on icon "button" at bounding box center [487, 178] width 6 height 4
click at [559, 470] on li "Work collaboratively with the Chief Medical Officer to coordinate research prio…" at bounding box center [837, 470] width 860 height 14
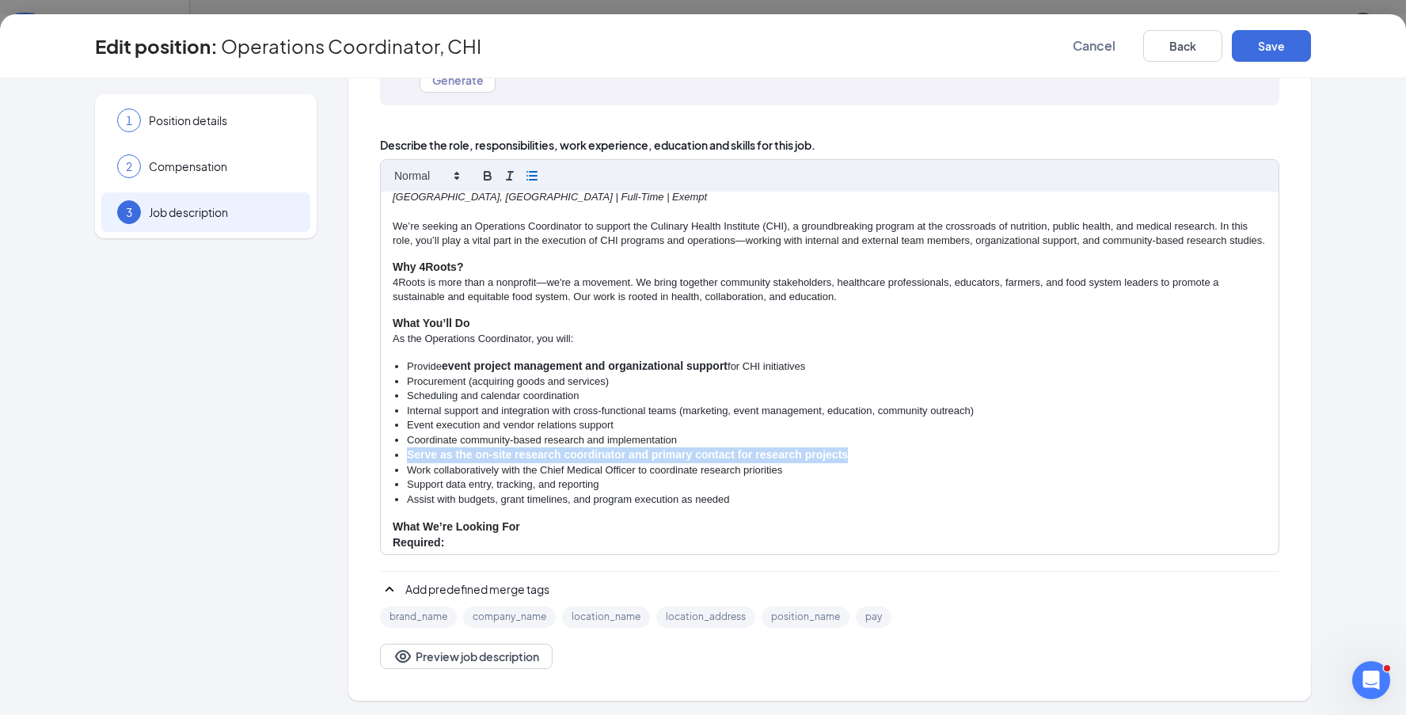
drag, startPoint x: 405, startPoint y: 446, endPoint x: 878, endPoint y: 448, distance: 472.6
click at [877, 450] on ul "Provide event project management and organizational support for CHI initiatives…" at bounding box center [830, 433] width 874 height 148
click at [491, 179] on icon "button" at bounding box center [487, 178] width 6 height 4
click at [807, 480] on li "Support data entry, tracking, and reporting" at bounding box center [837, 484] width 860 height 14
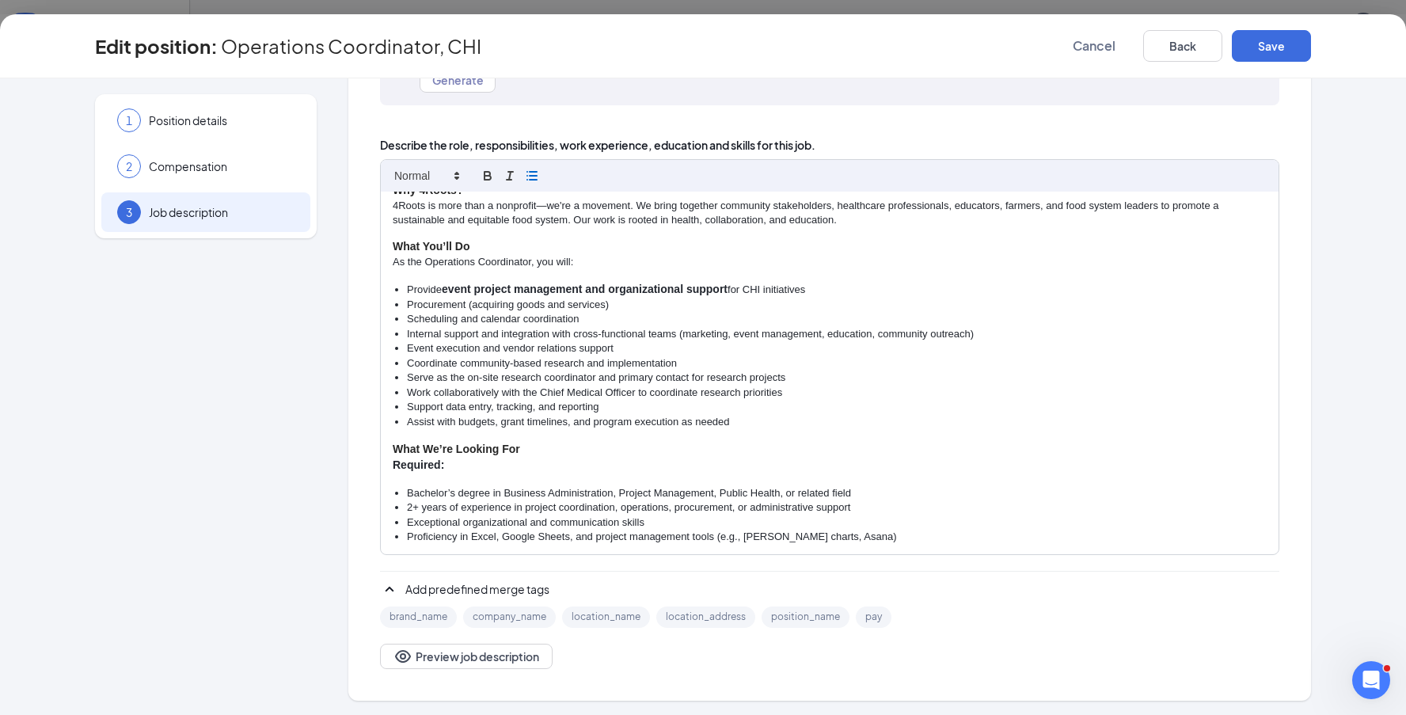
scroll to position [81, 0]
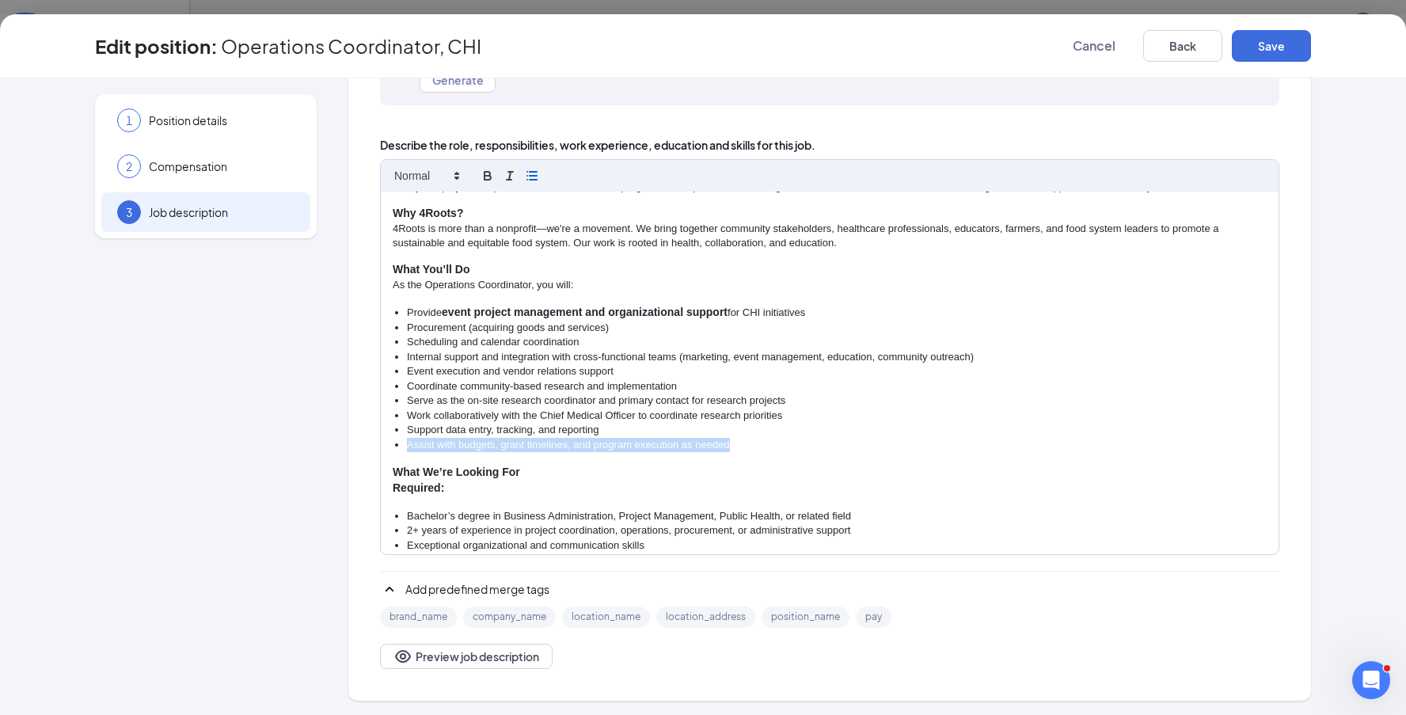
drag, startPoint x: 743, startPoint y: 438, endPoint x: 408, endPoint y: 437, distance: 334.1
click at [408, 438] on li "Assist with budgets, grant timelines, and program execution as needed" at bounding box center [837, 445] width 860 height 14
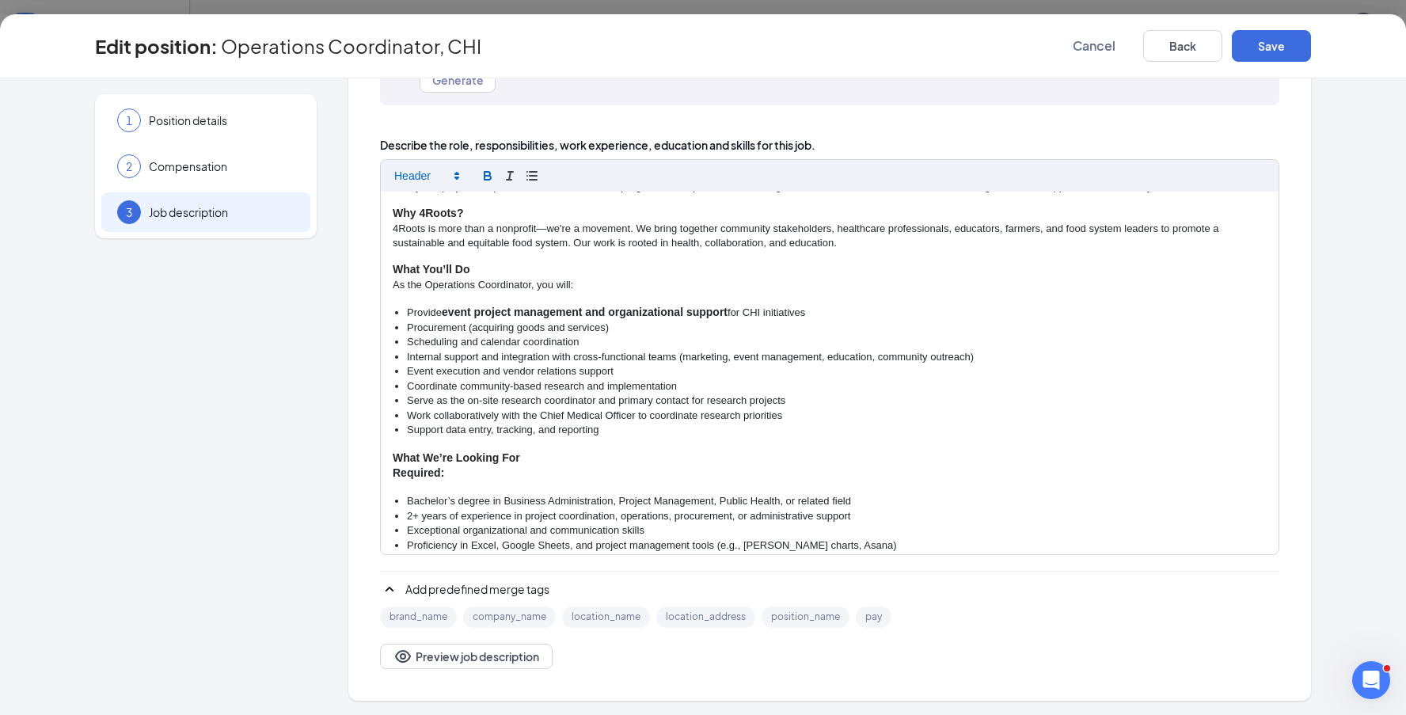
click at [492, 263] on h3 "What You’ll Do" at bounding box center [830, 270] width 874 height 16
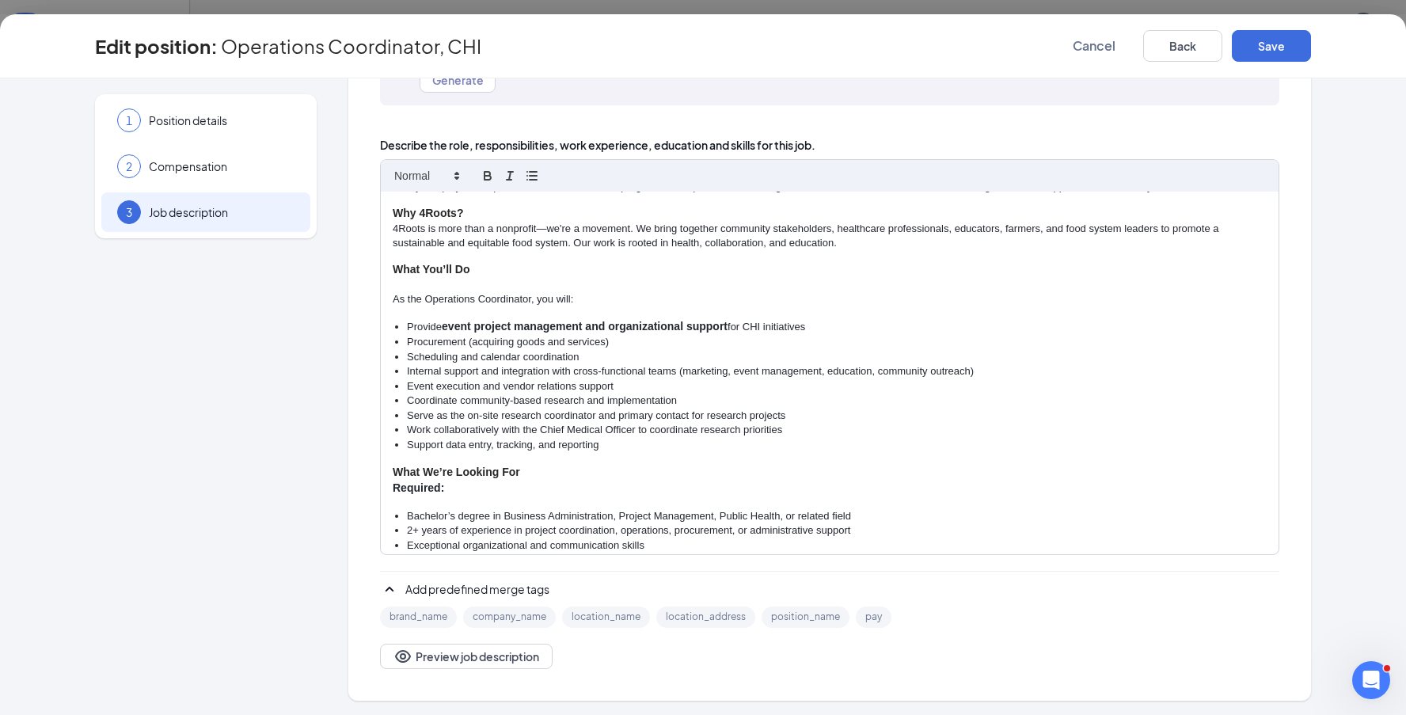
scroll to position [197, 0]
click at [536, 465] on h3 "What We’re Looking For" at bounding box center [830, 473] width 874 height 16
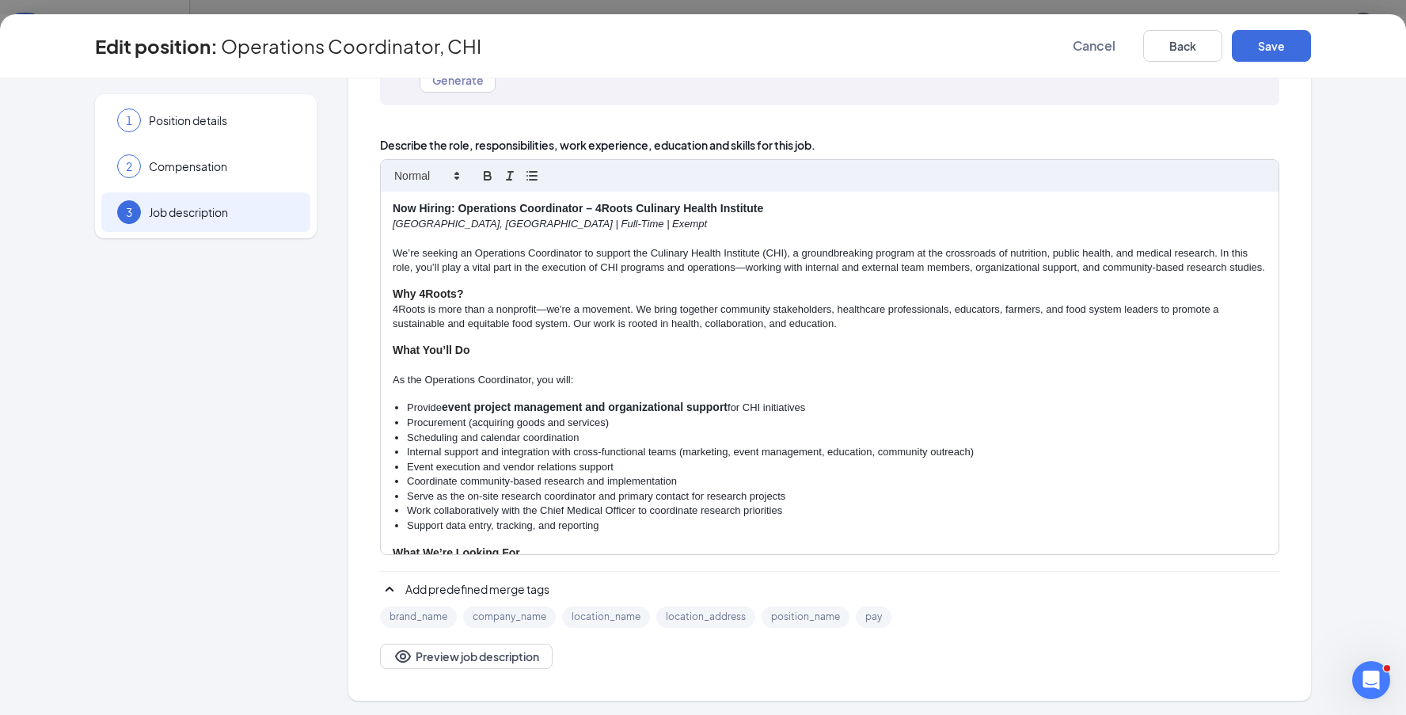
scroll to position [0, 0]
click at [1269, 55] on button "Save" at bounding box center [1271, 46] width 79 height 32
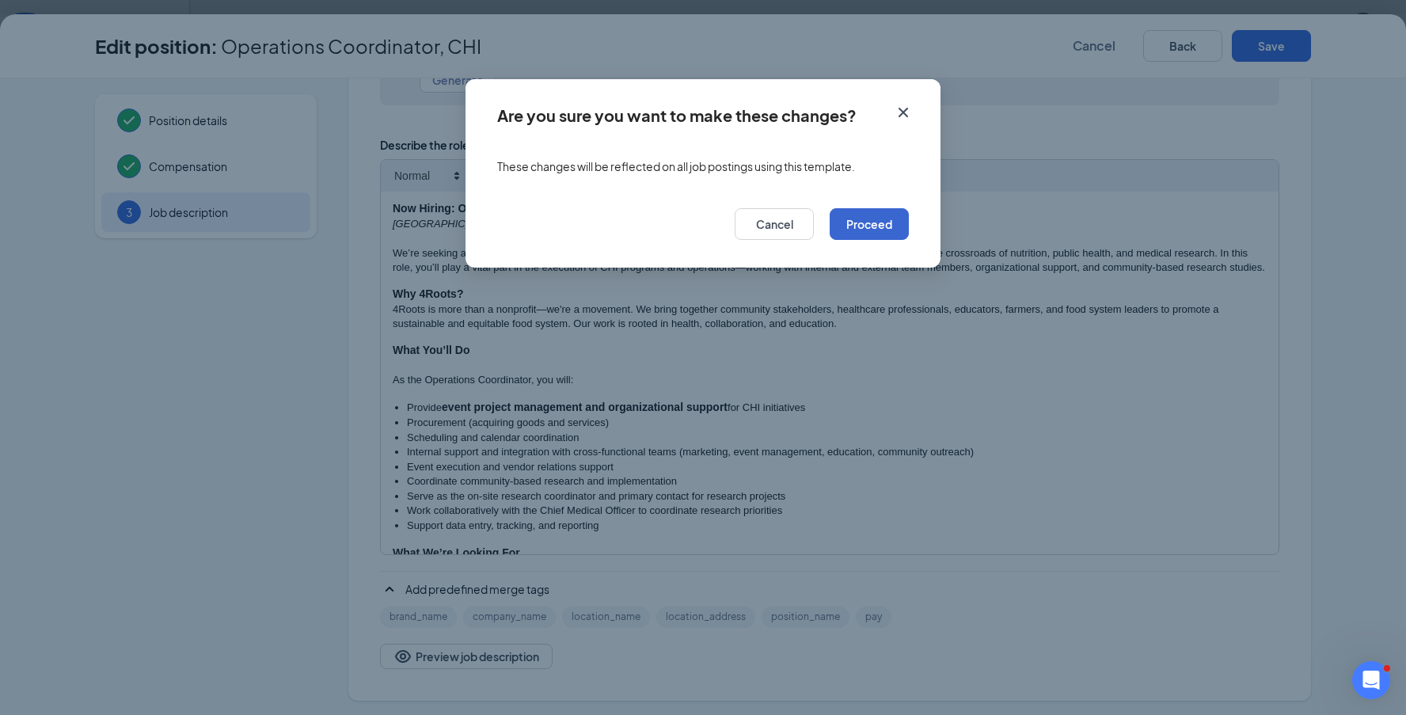
click at [886, 234] on button "Proceed" at bounding box center [869, 224] width 79 height 32
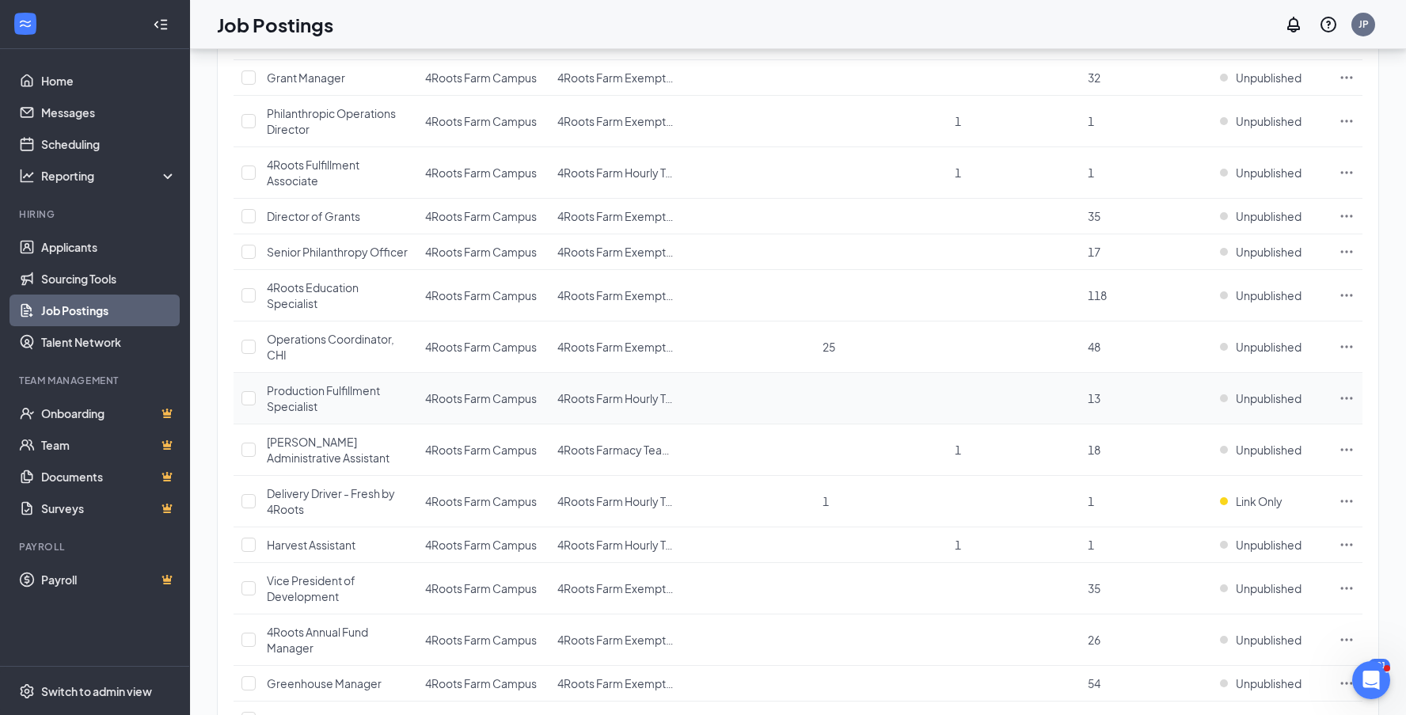
scroll to position [330, 0]
click at [1267, 504] on span "Link Only" at bounding box center [1259, 500] width 47 height 16
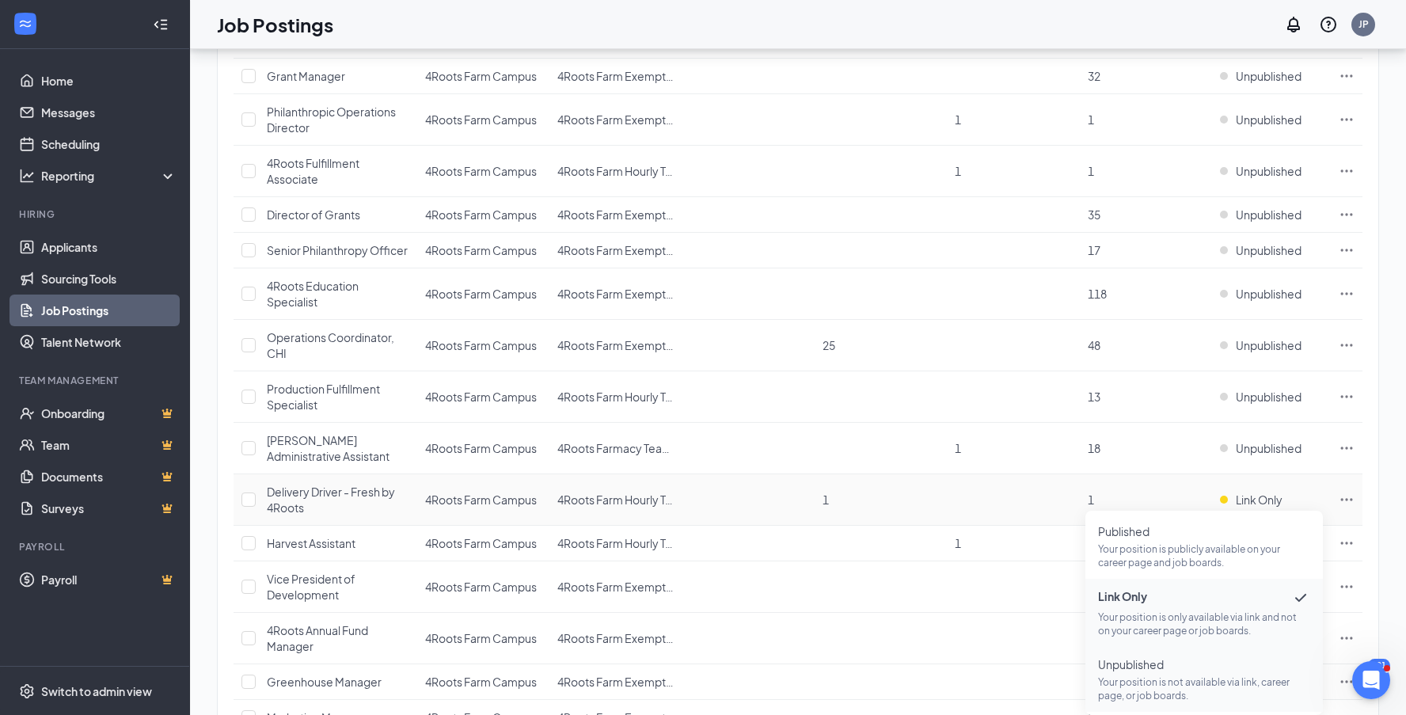
click at [1202, 682] on p "Your position is not available via link, career page, or job boards." at bounding box center [1204, 688] width 212 height 27
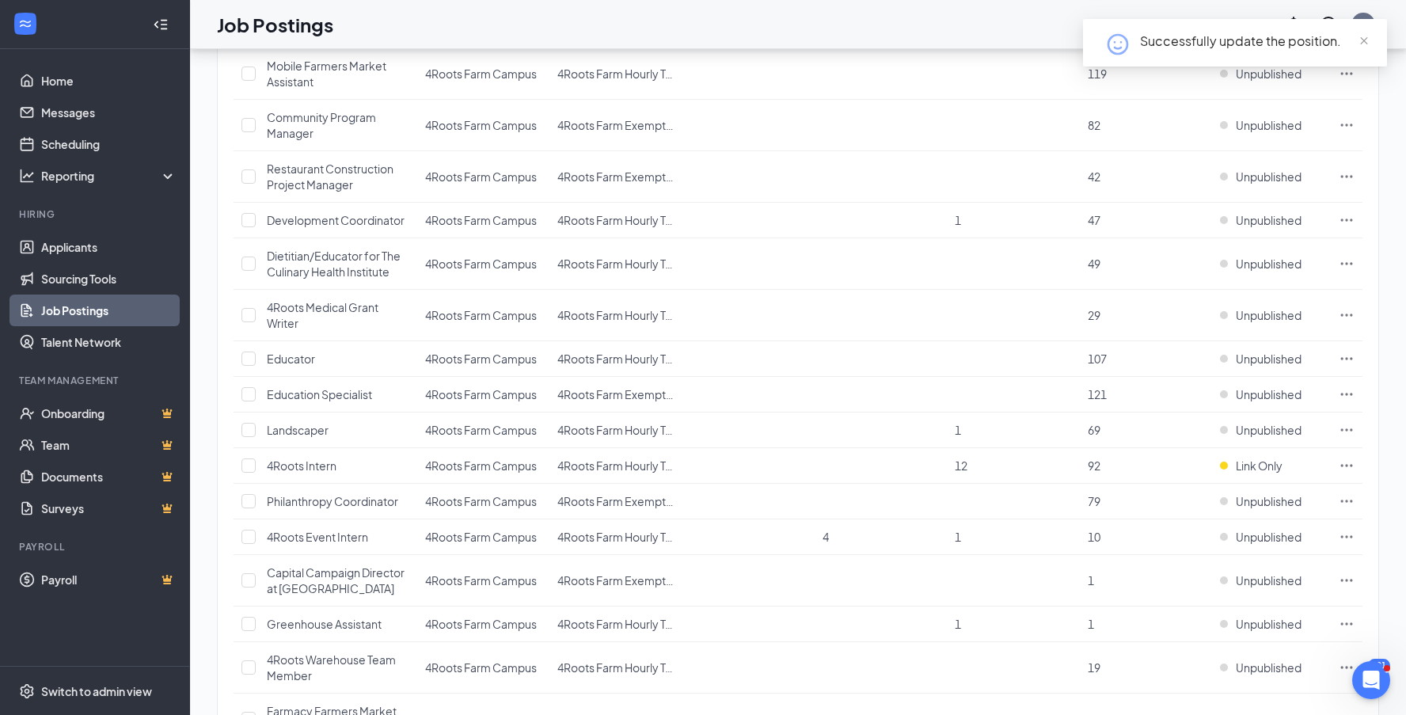
scroll to position [1071, 0]
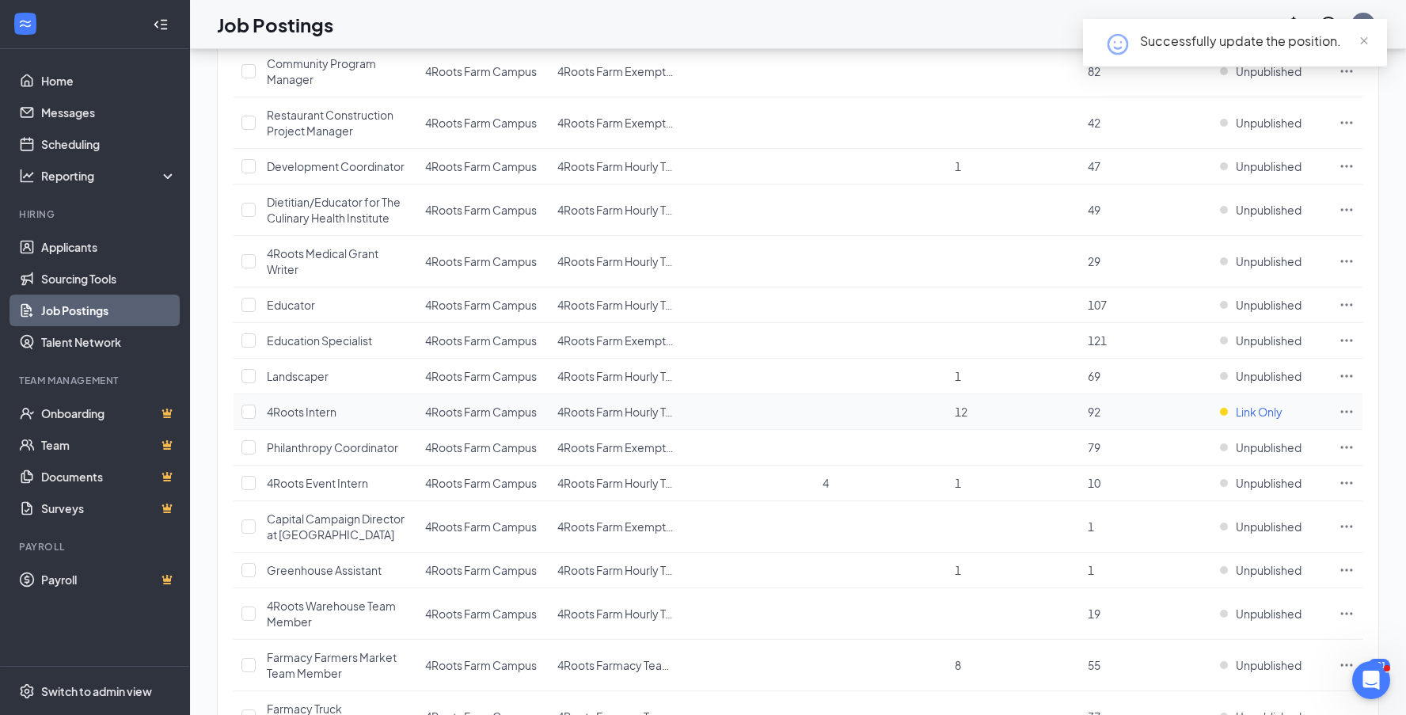
click at [1263, 410] on span "Link Only" at bounding box center [1259, 412] width 47 height 16
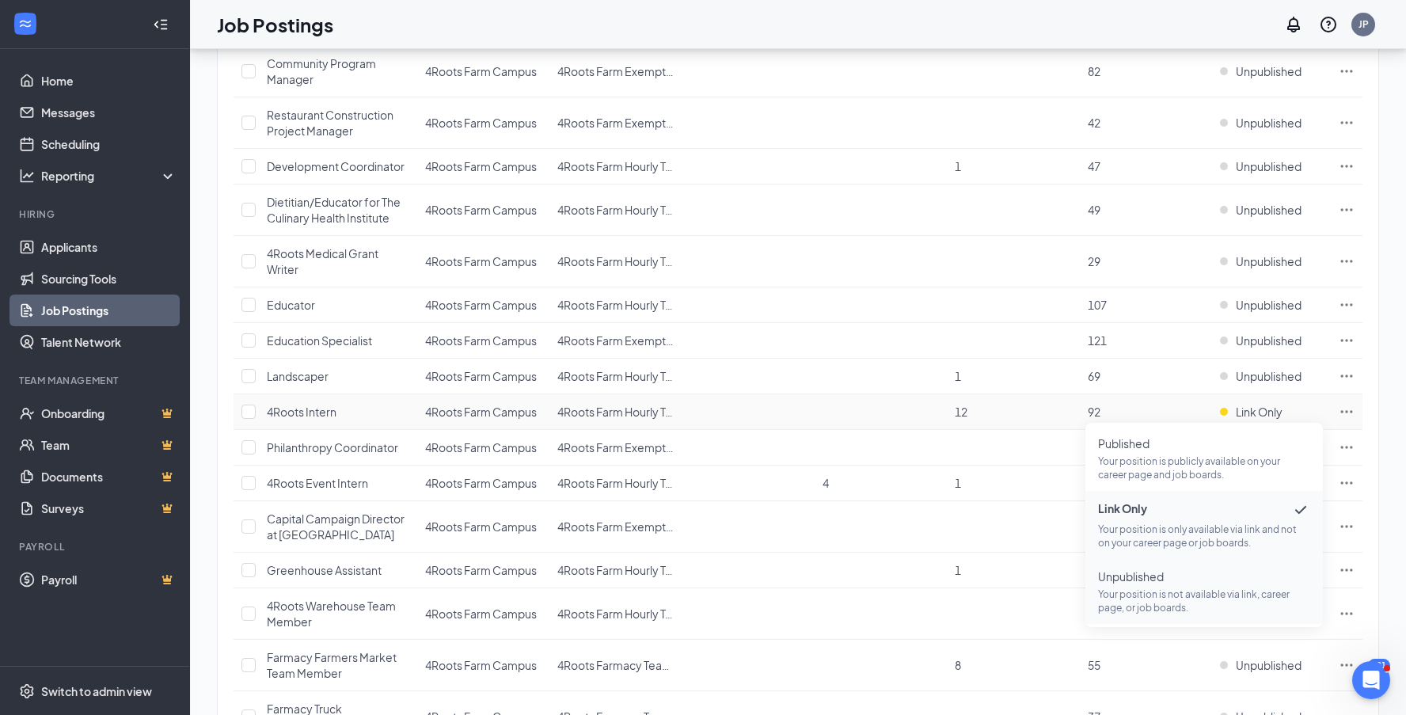
click at [1189, 583] on span "Unpublished" at bounding box center [1204, 576] width 212 height 16
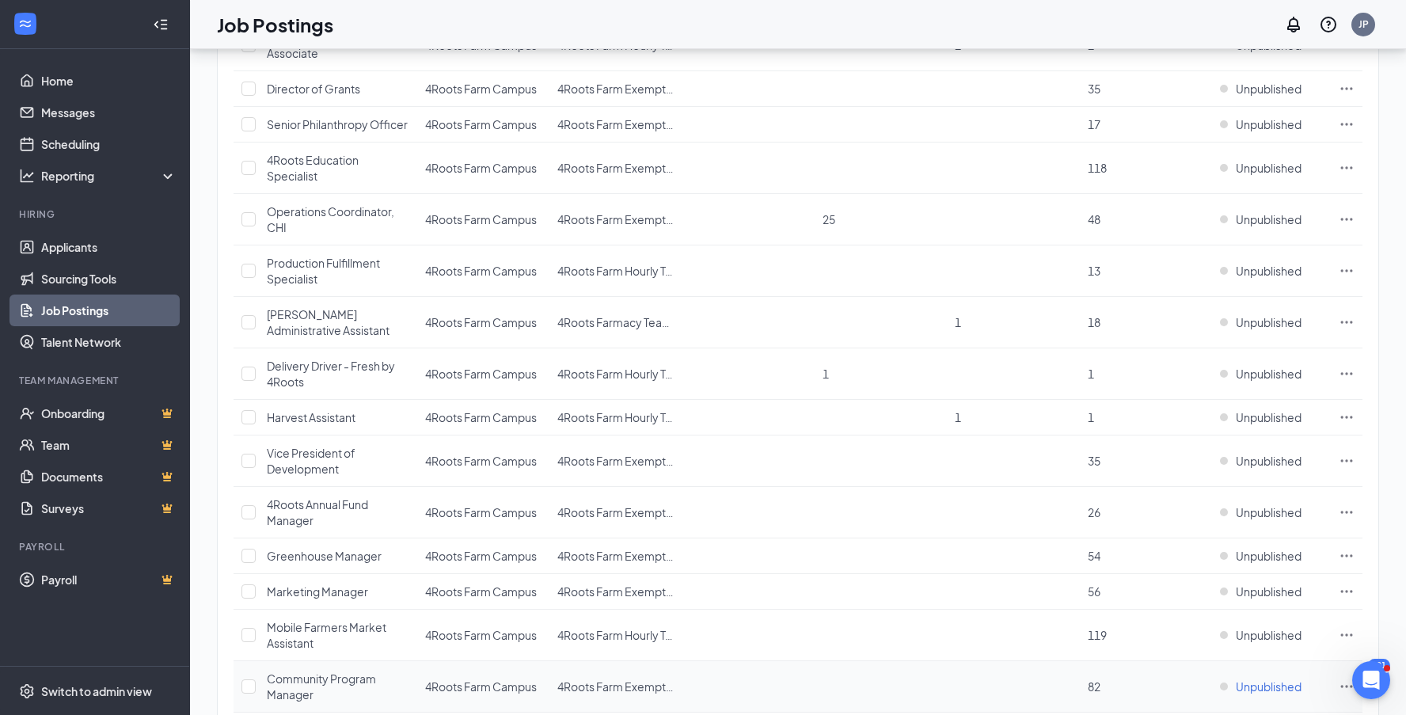
scroll to position [443, 0]
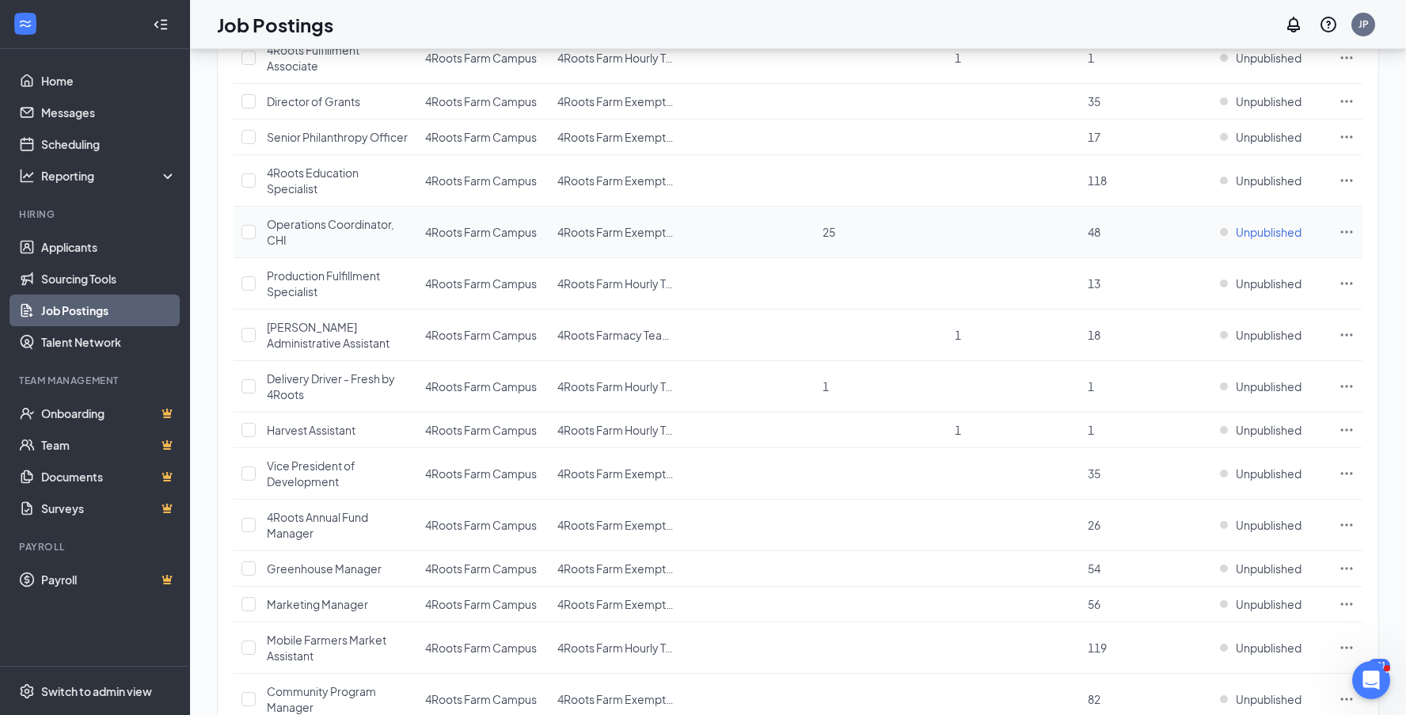
click at [1266, 233] on span "Unpublished" at bounding box center [1269, 232] width 66 height 16
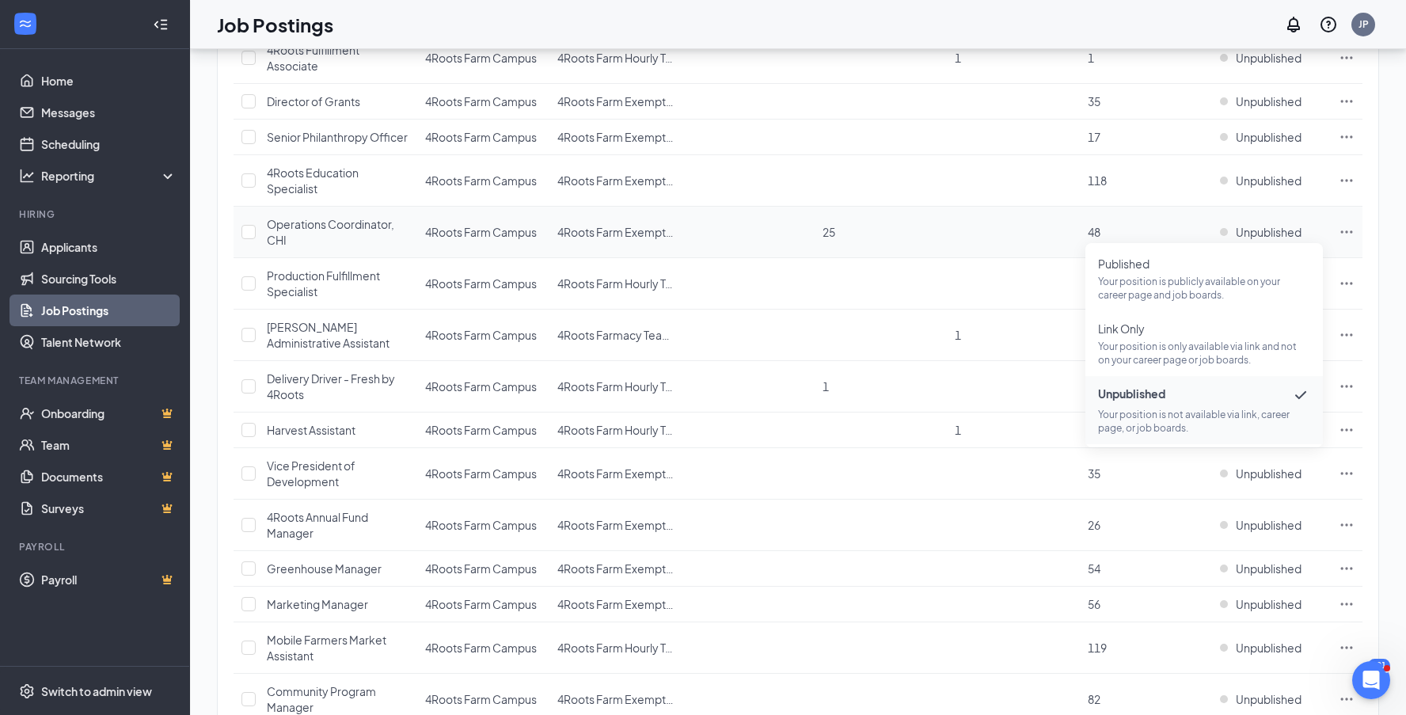
click at [1349, 230] on icon "Ellipses" at bounding box center [1347, 232] width 16 height 16
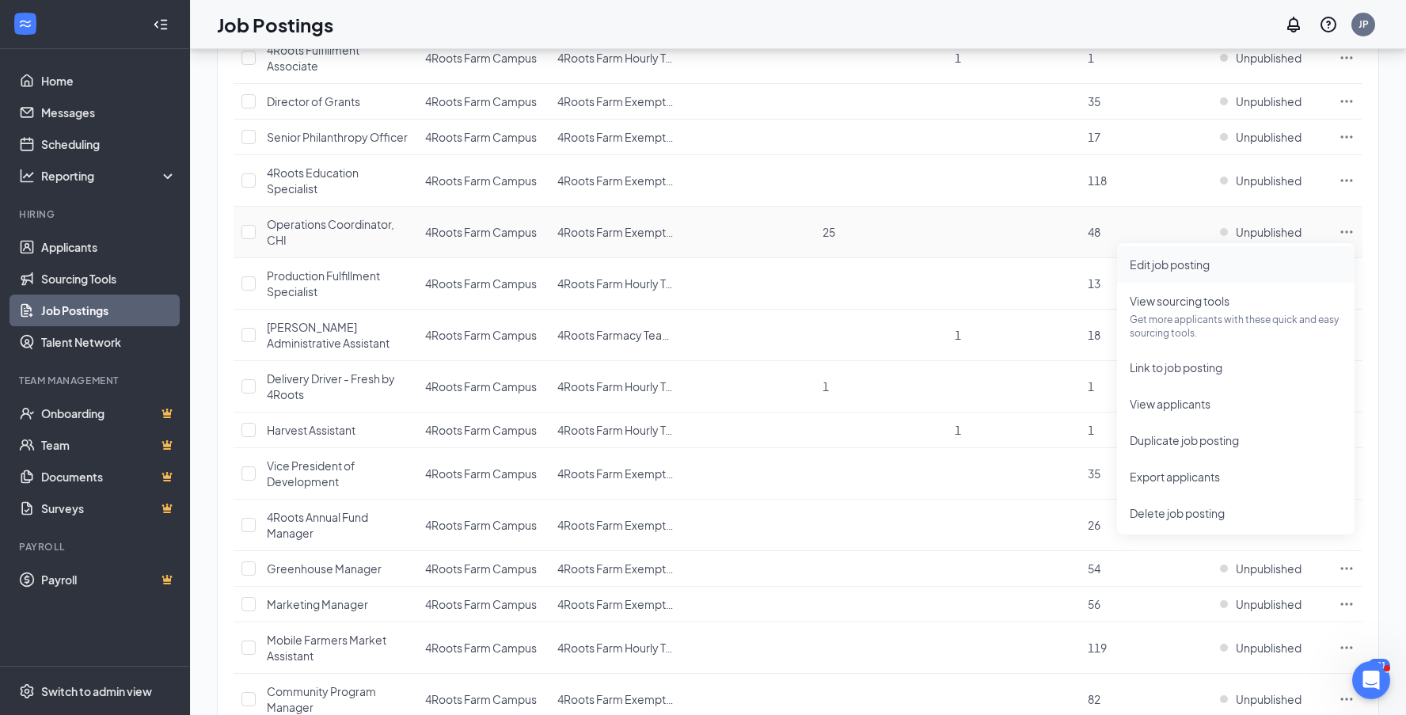
click at [1245, 257] on span "Edit job posting" at bounding box center [1236, 264] width 212 height 17
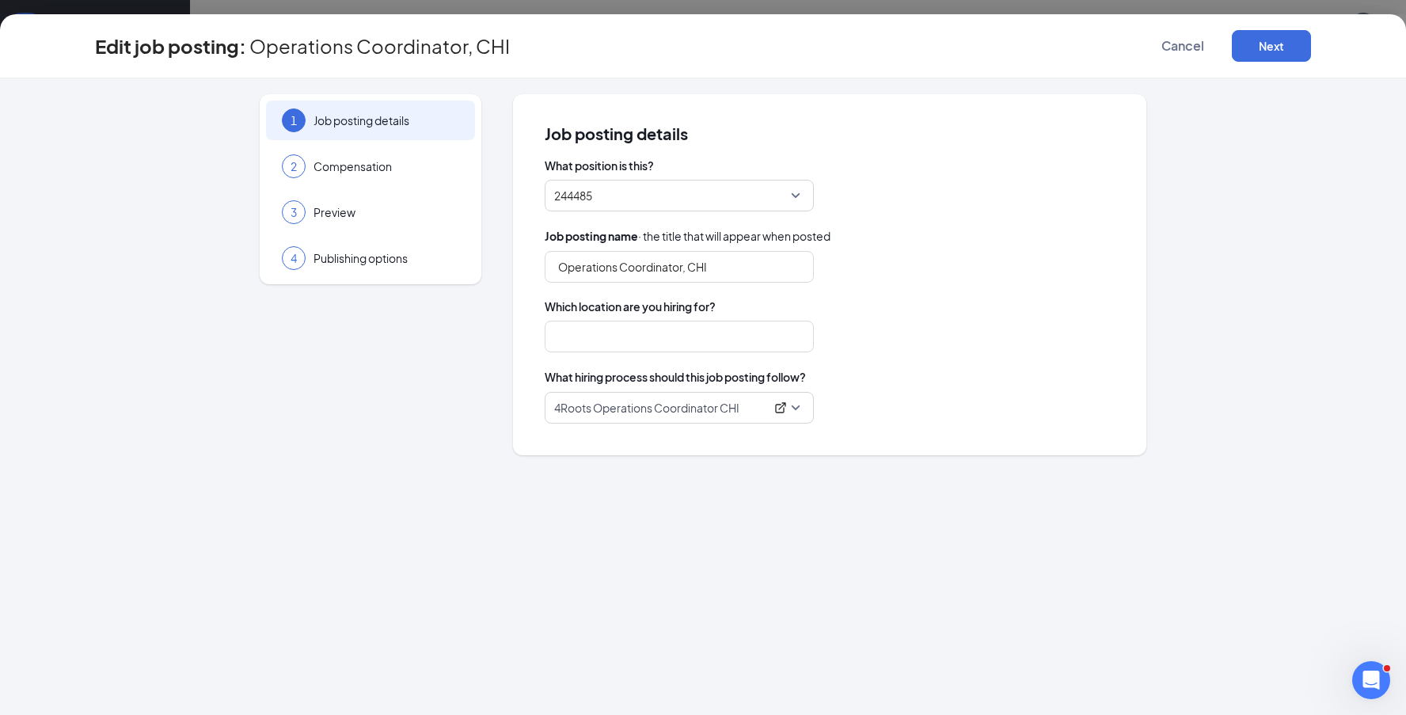
type input "Operations Coordinator, CHI"
type input "4Roots Farm Campus"
click at [1265, 53] on button "Next" at bounding box center [1271, 46] width 79 height 32
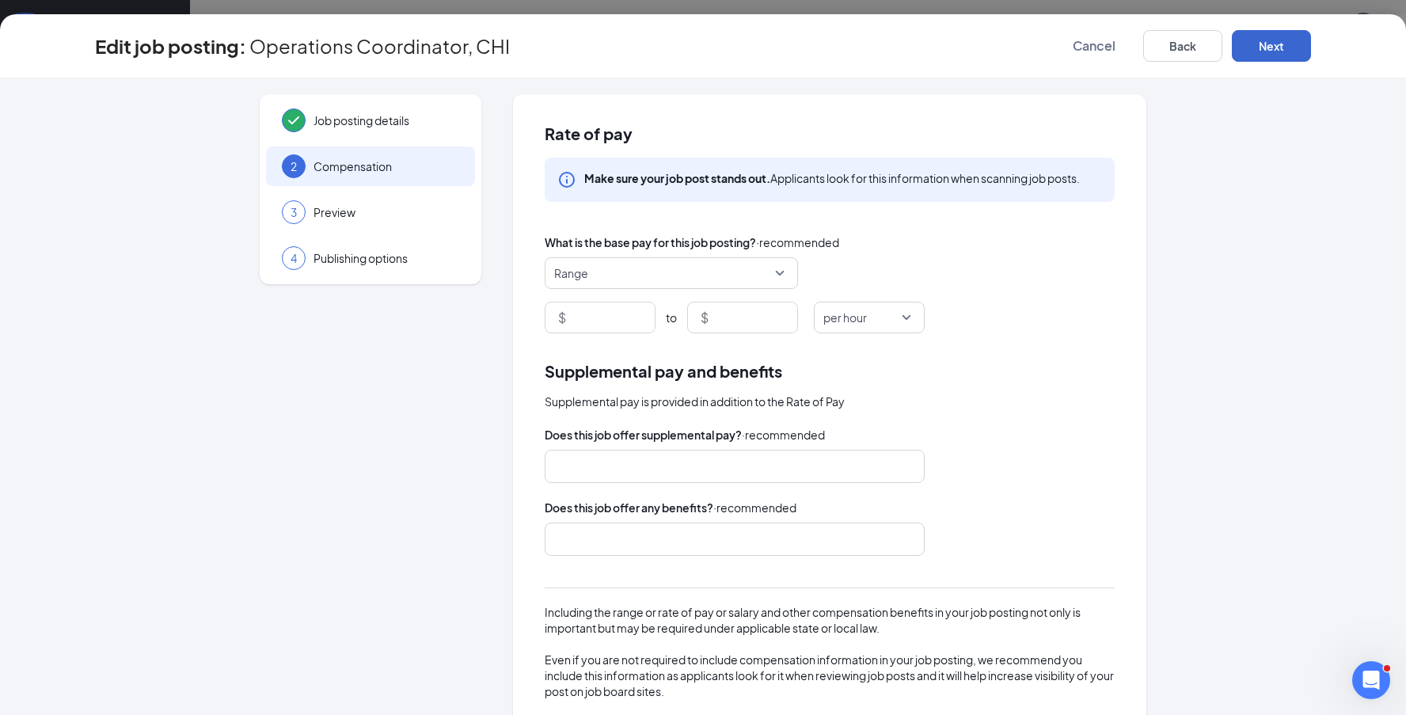
click at [1271, 55] on button "Next" at bounding box center [1271, 46] width 79 height 32
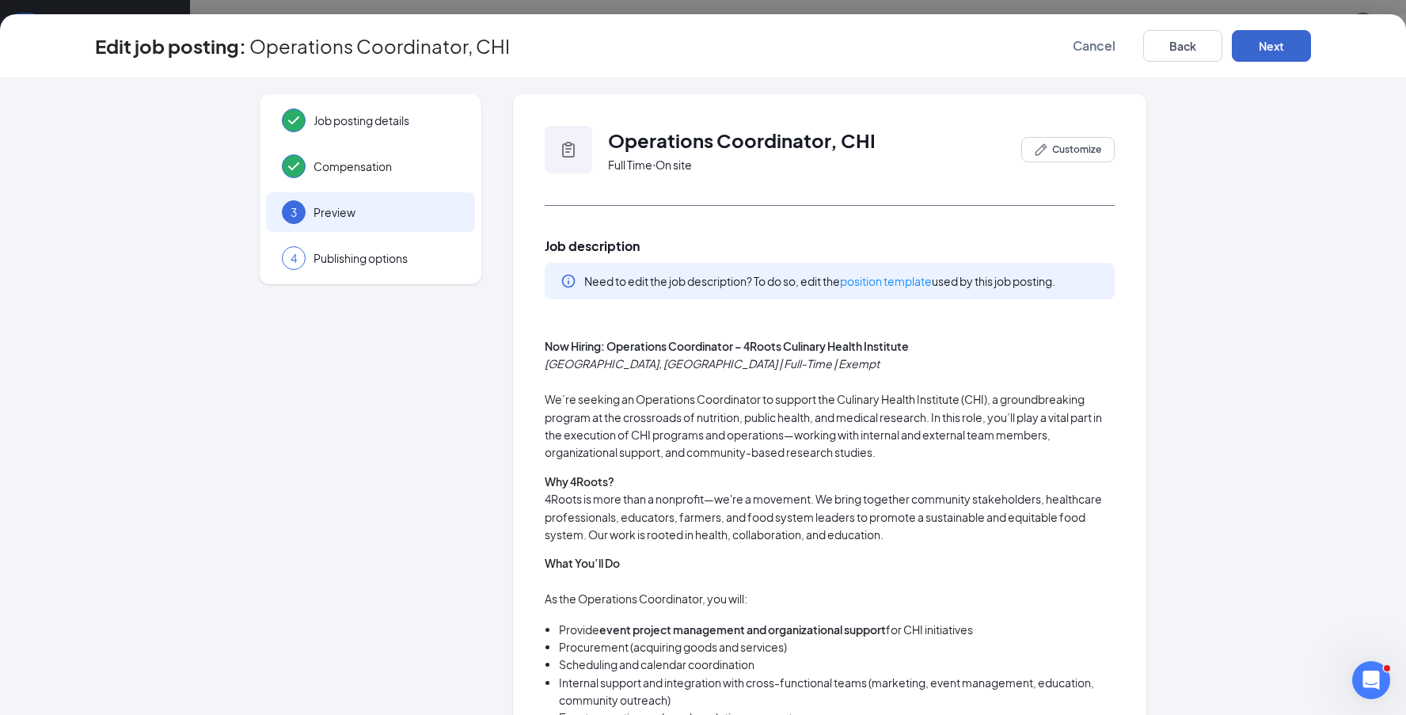
click at [1298, 47] on button "Next" at bounding box center [1271, 46] width 79 height 32
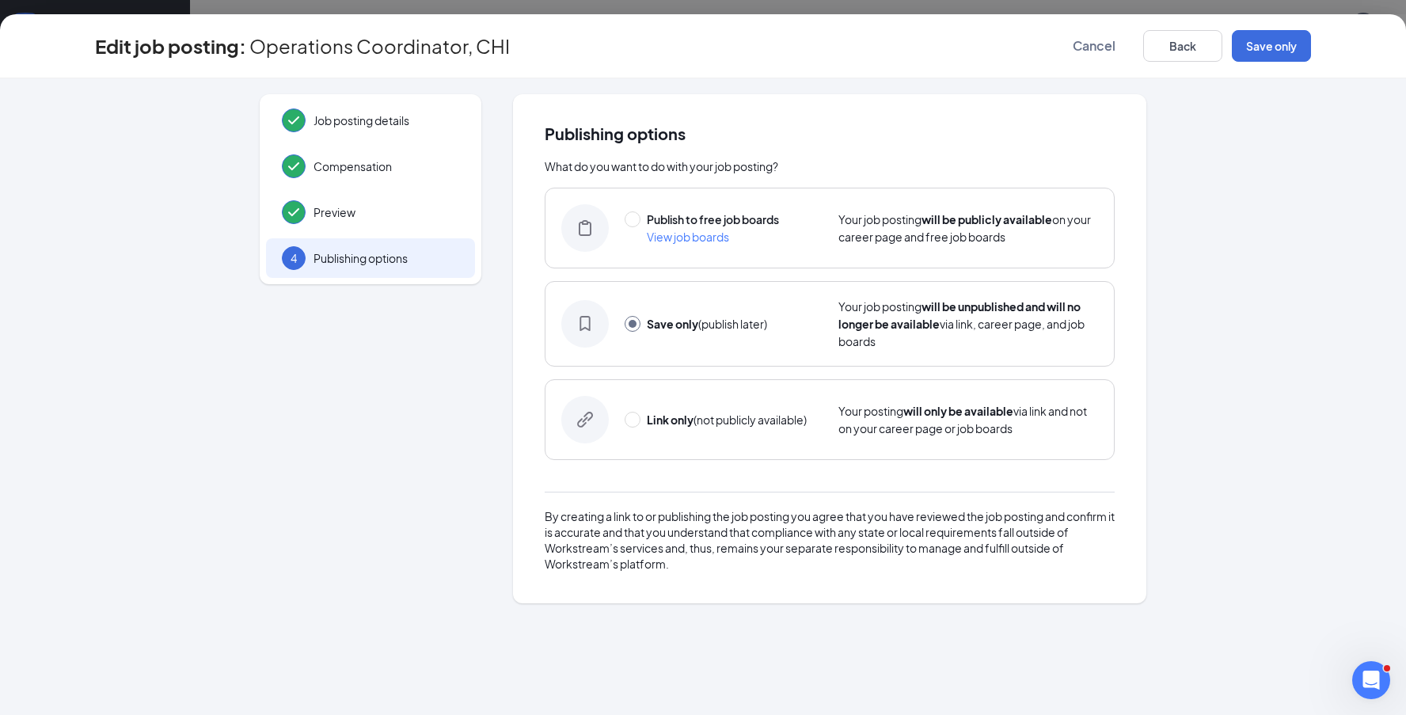
drag, startPoint x: 632, startPoint y: 219, endPoint x: 1217, endPoint y: 125, distance: 592.5
click at [632, 219] on input "radio" at bounding box center [633, 219] width 16 height 16
radio input "true"
radio input "false"
drag, startPoint x: 1288, startPoint y: 51, endPoint x: 1299, endPoint y: 76, distance: 26.9
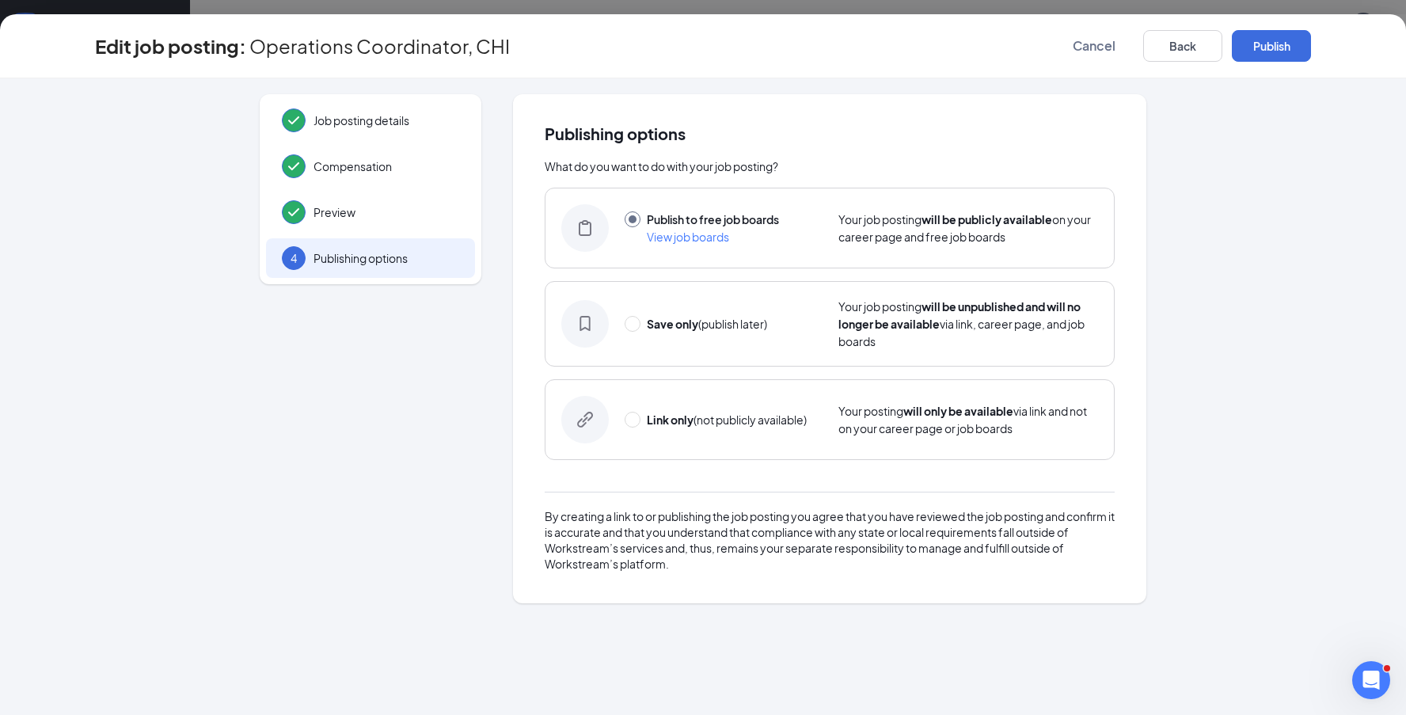
click at [1292, 51] on button "Publish" at bounding box center [1271, 46] width 79 height 32
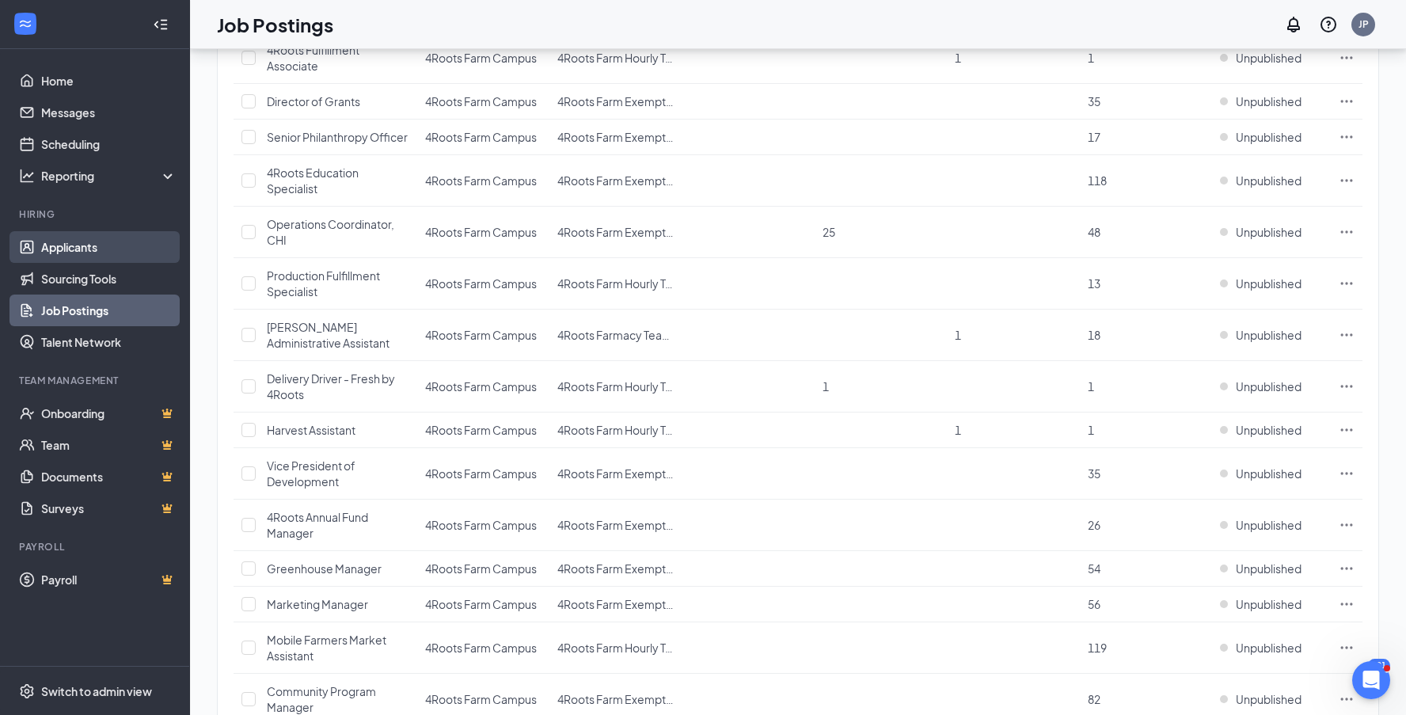
click at [82, 249] on link "Applicants" at bounding box center [108, 247] width 135 height 32
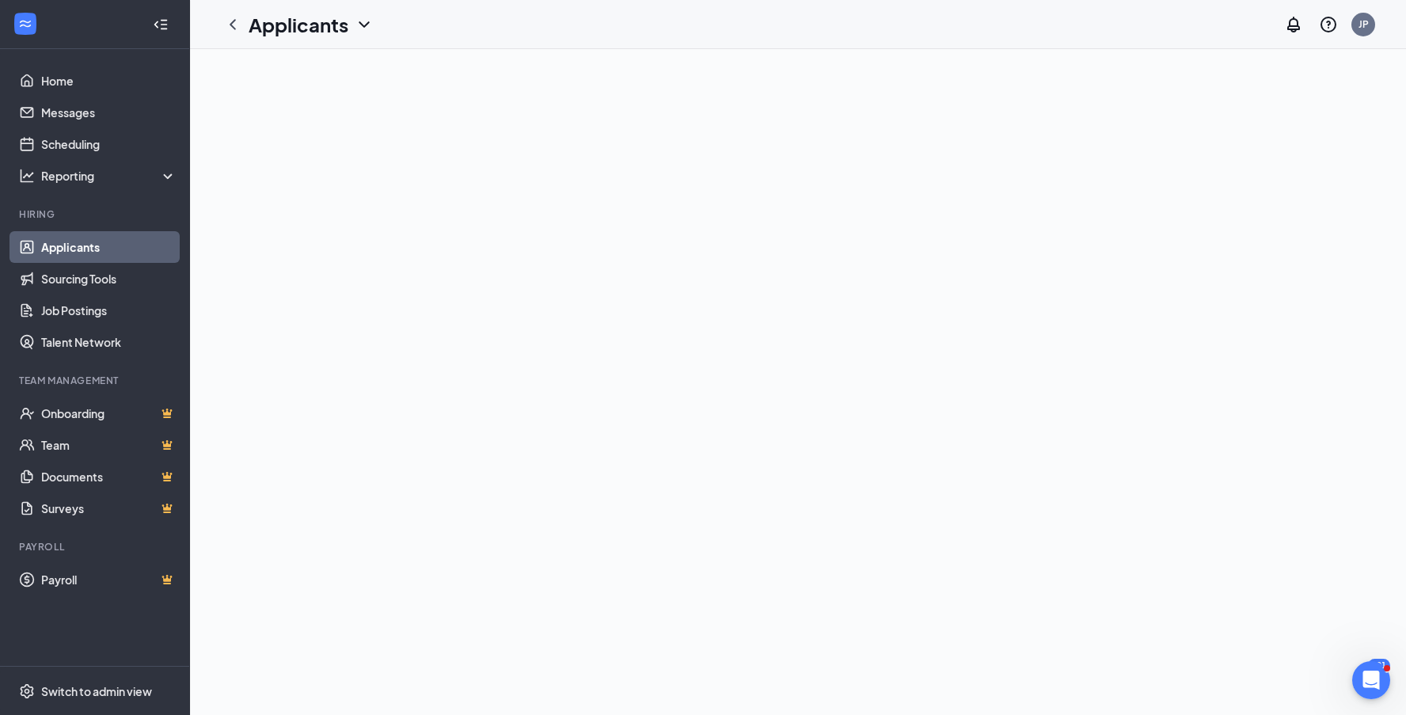
click at [378, 78] on div at bounding box center [798, 382] width 1216 height 666
click at [383, 78] on div at bounding box center [798, 382] width 1216 height 666
click at [97, 275] on link "Sourcing Tools" at bounding box center [108, 279] width 135 height 32
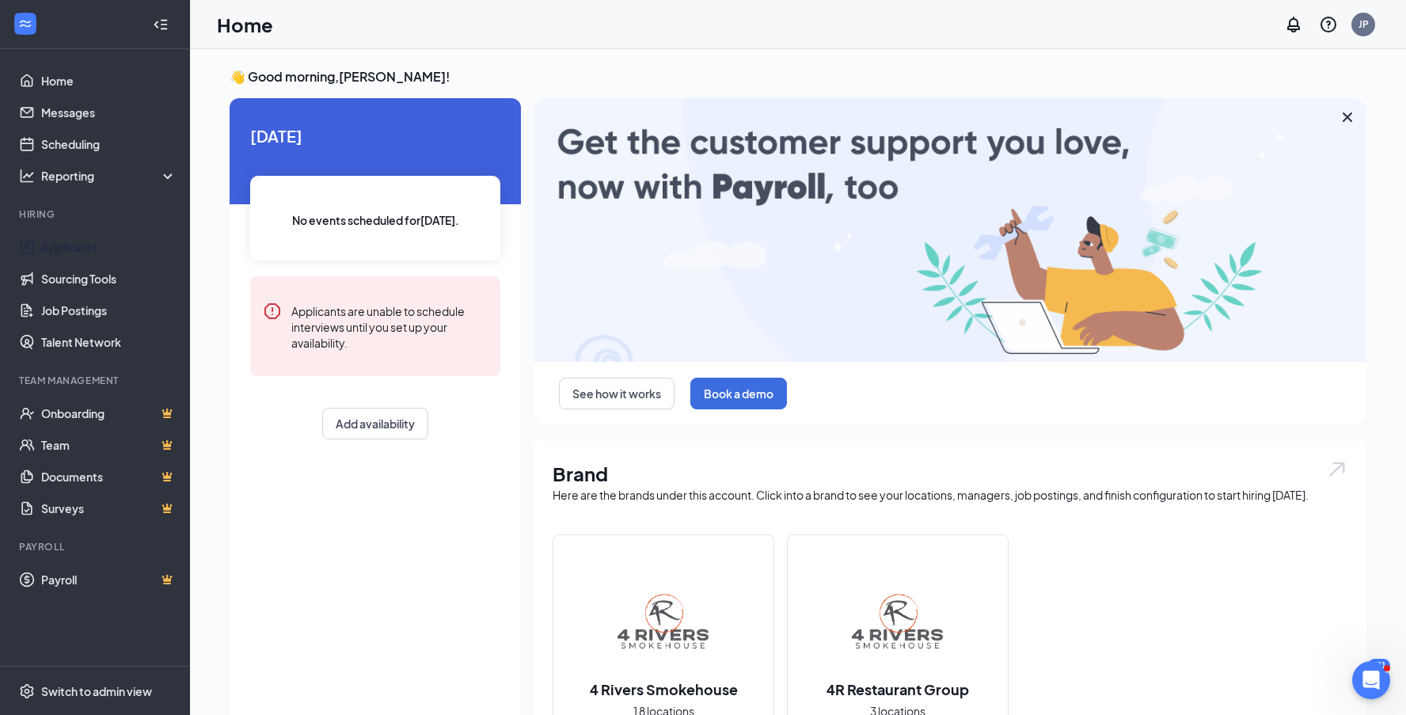
drag, startPoint x: 82, startPoint y: 245, endPoint x: 438, endPoint y: 240, distance: 355.5
click at [82, 245] on link "Applicants" at bounding box center [108, 247] width 135 height 32
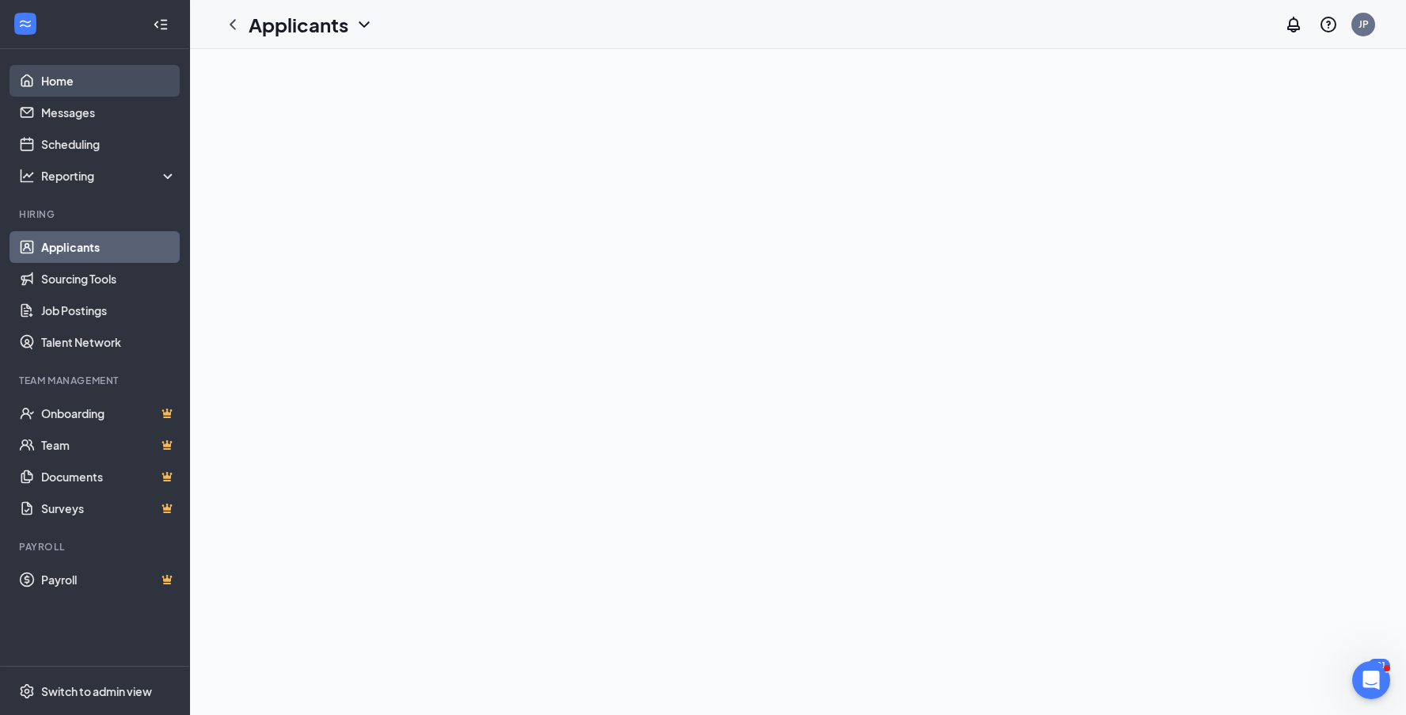
click at [87, 85] on link "Home" at bounding box center [108, 81] width 135 height 32
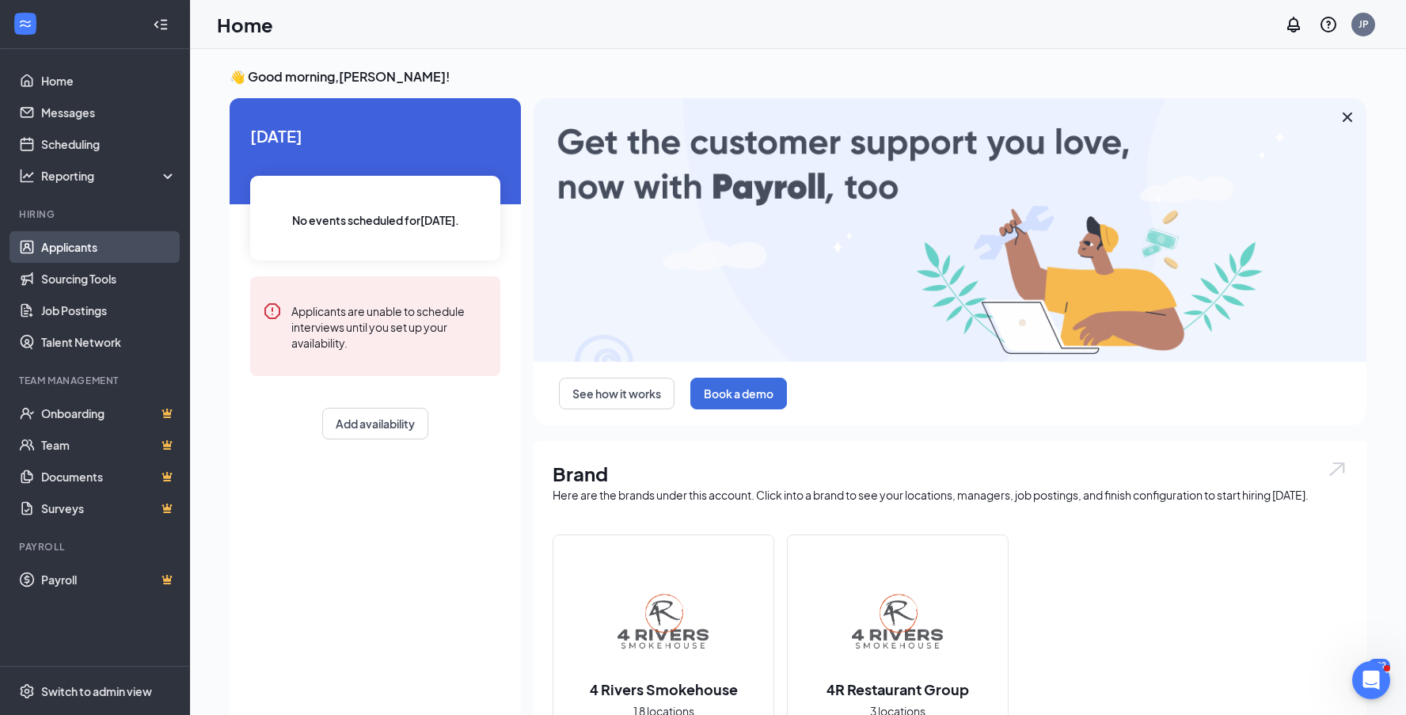
click at [66, 246] on link "Applicants" at bounding box center [108, 247] width 135 height 32
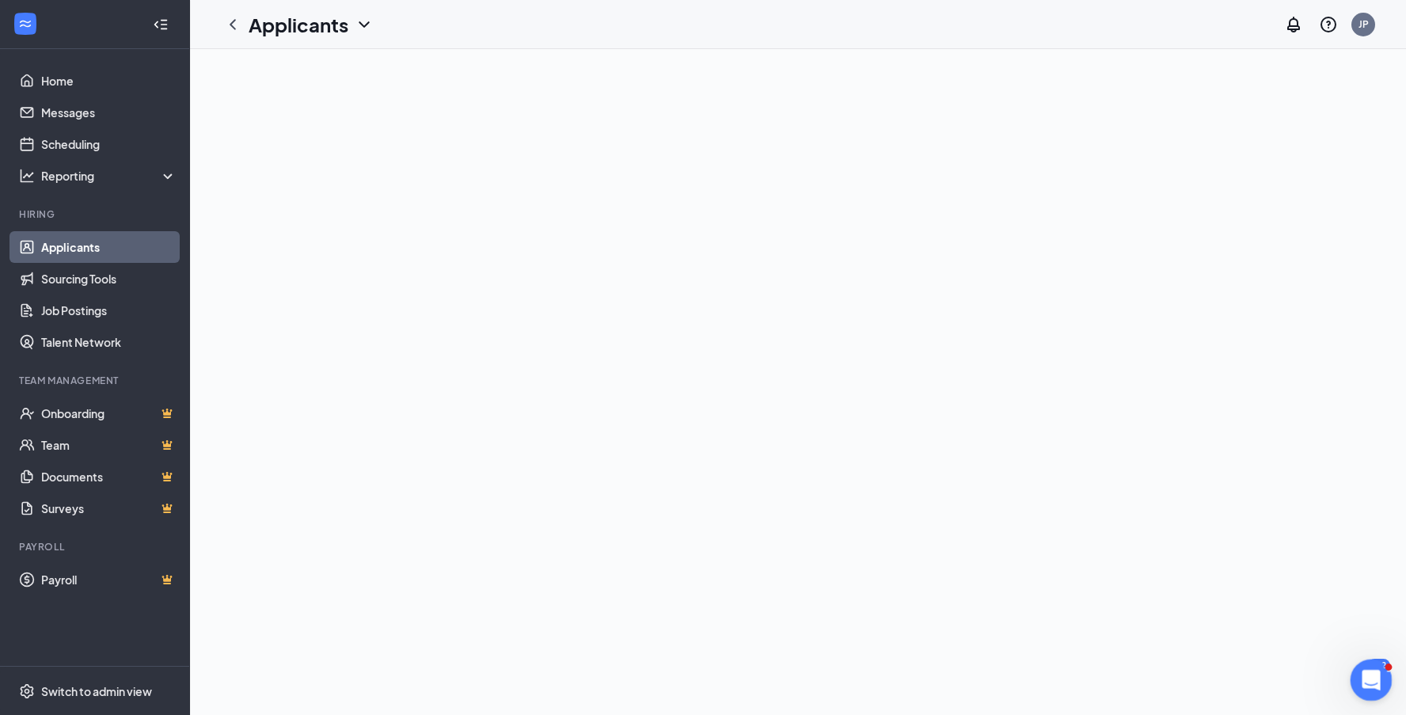
click at [1100, 426] on div at bounding box center [798, 382] width 1216 height 666
click at [1380, 675] on icon "Open Intercom Messenger" at bounding box center [1369, 678] width 26 height 26
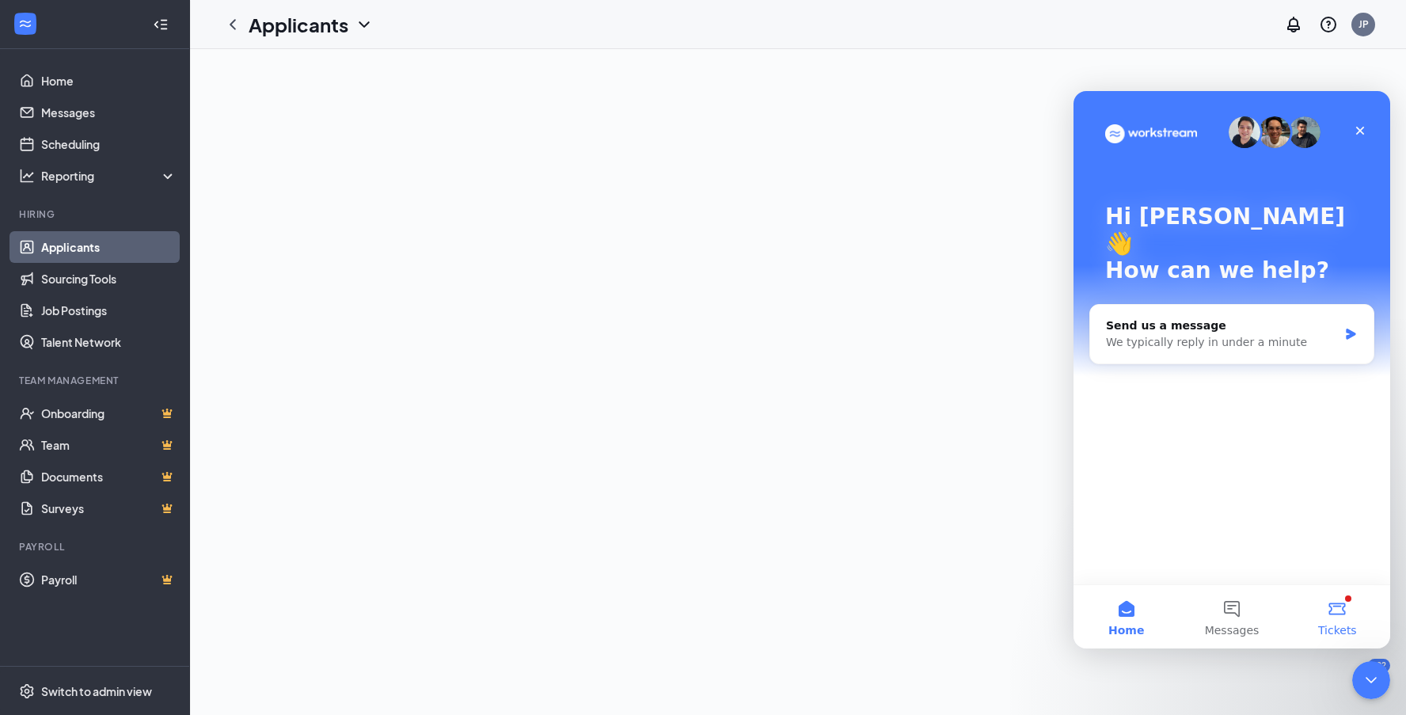
click at [1339, 611] on button "Tickets" at bounding box center [1337, 616] width 105 height 63
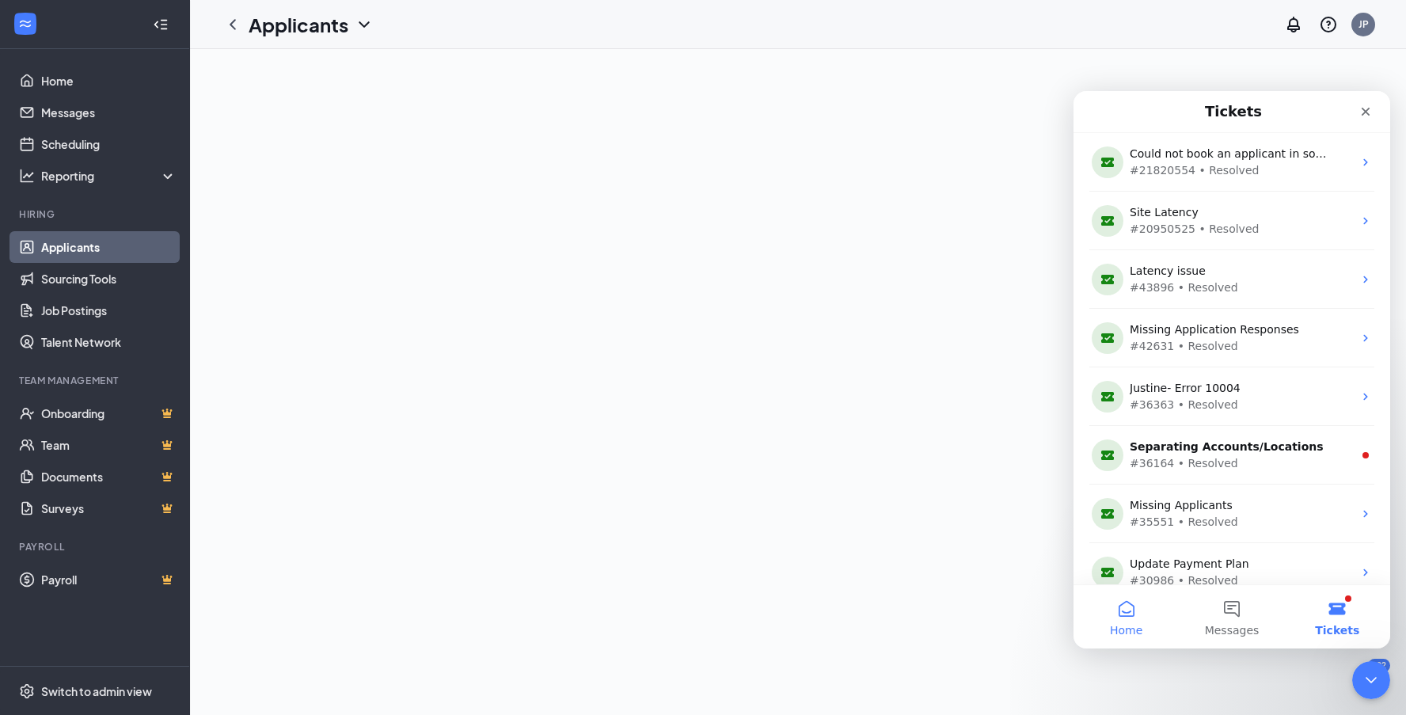
click at [1129, 617] on button "Home" at bounding box center [1125, 616] width 105 height 63
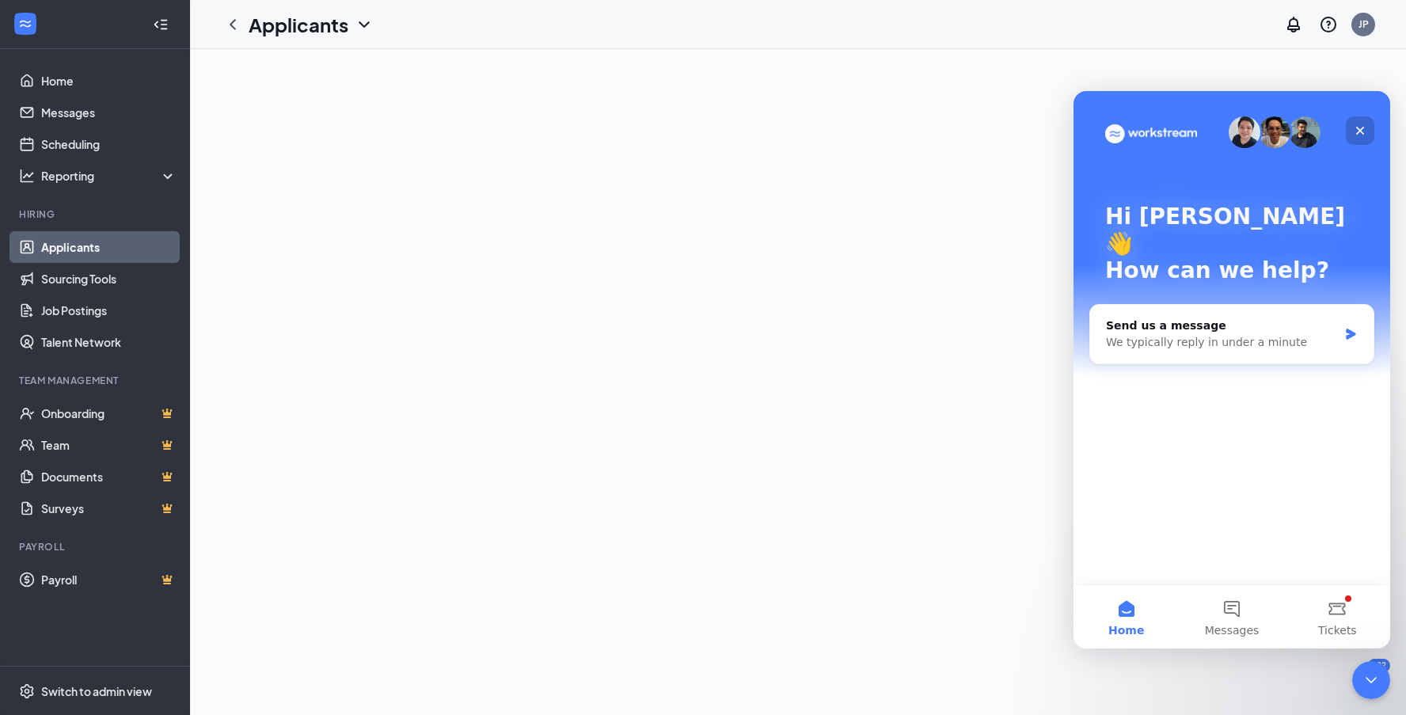
click at [1362, 130] on icon "Close" at bounding box center [1360, 131] width 9 height 9
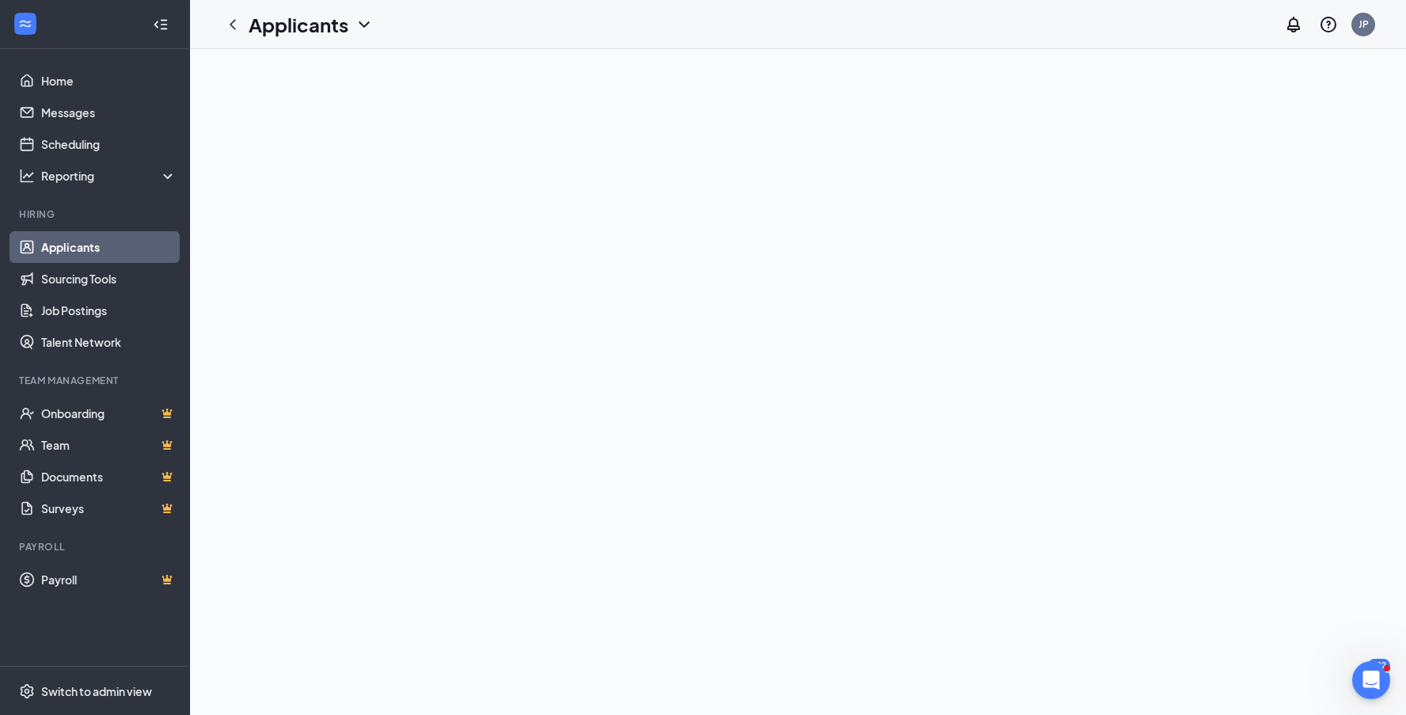
click at [424, 420] on div at bounding box center [798, 382] width 1216 height 666
click at [118, 281] on link "Sourcing Tools" at bounding box center [108, 279] width 135 height 32
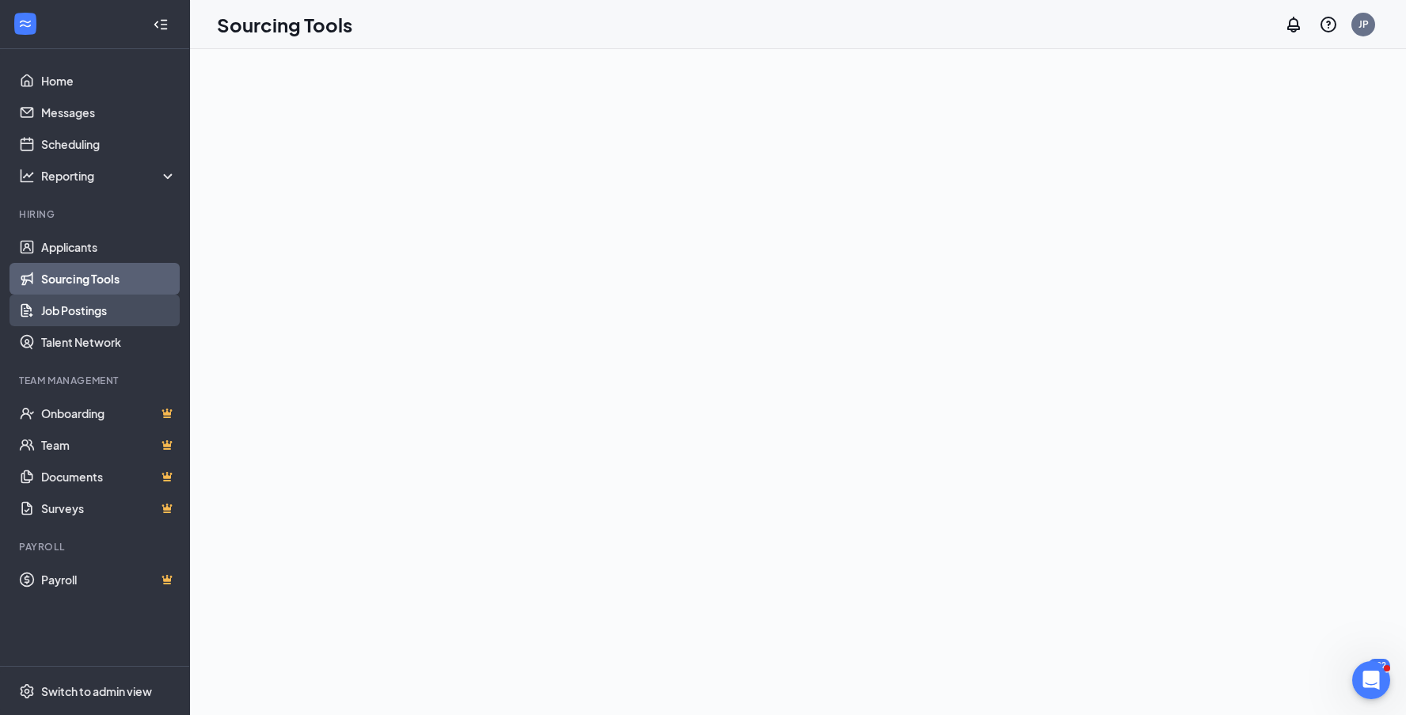
click at [96, 310] on link "Job Postings" at bounding box center [108, 310] width 135 height 32
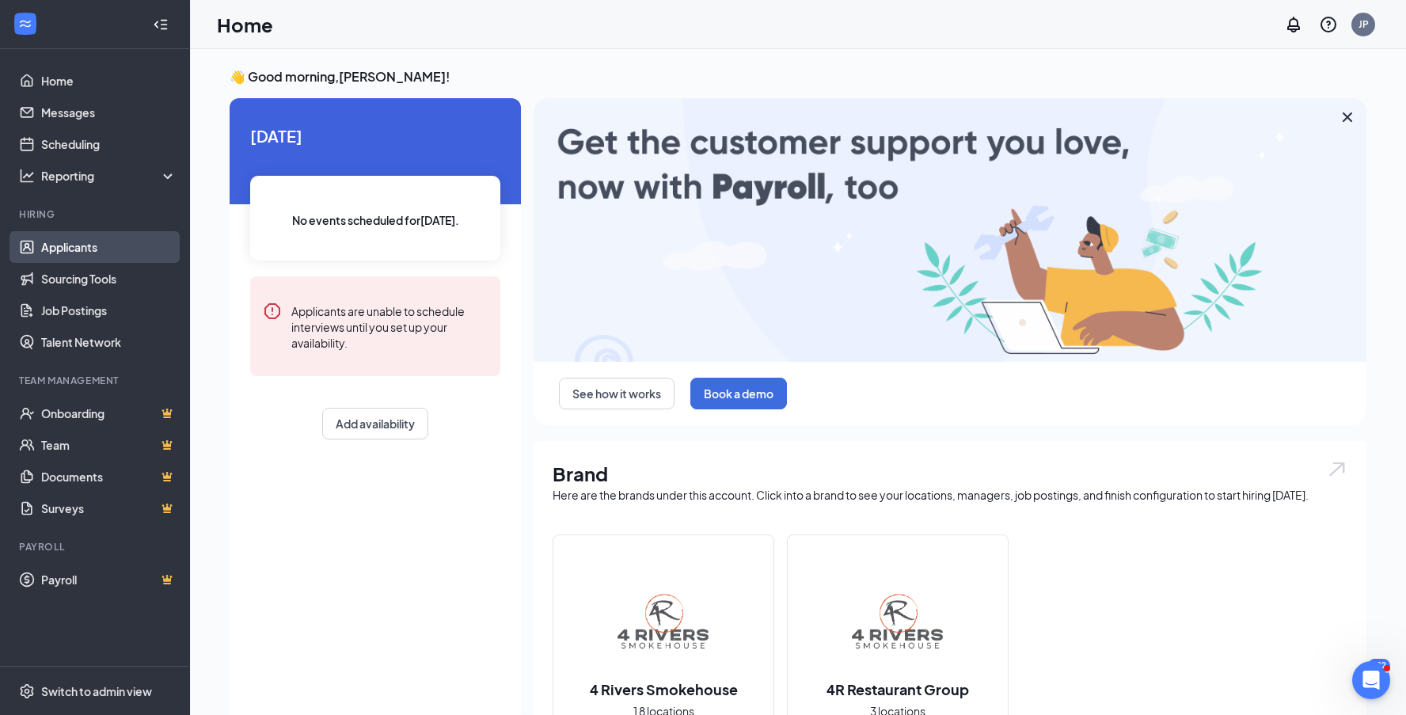
click at [80, 249] on link "Applicants" at bounding box center [108, 247] width 135 height 32
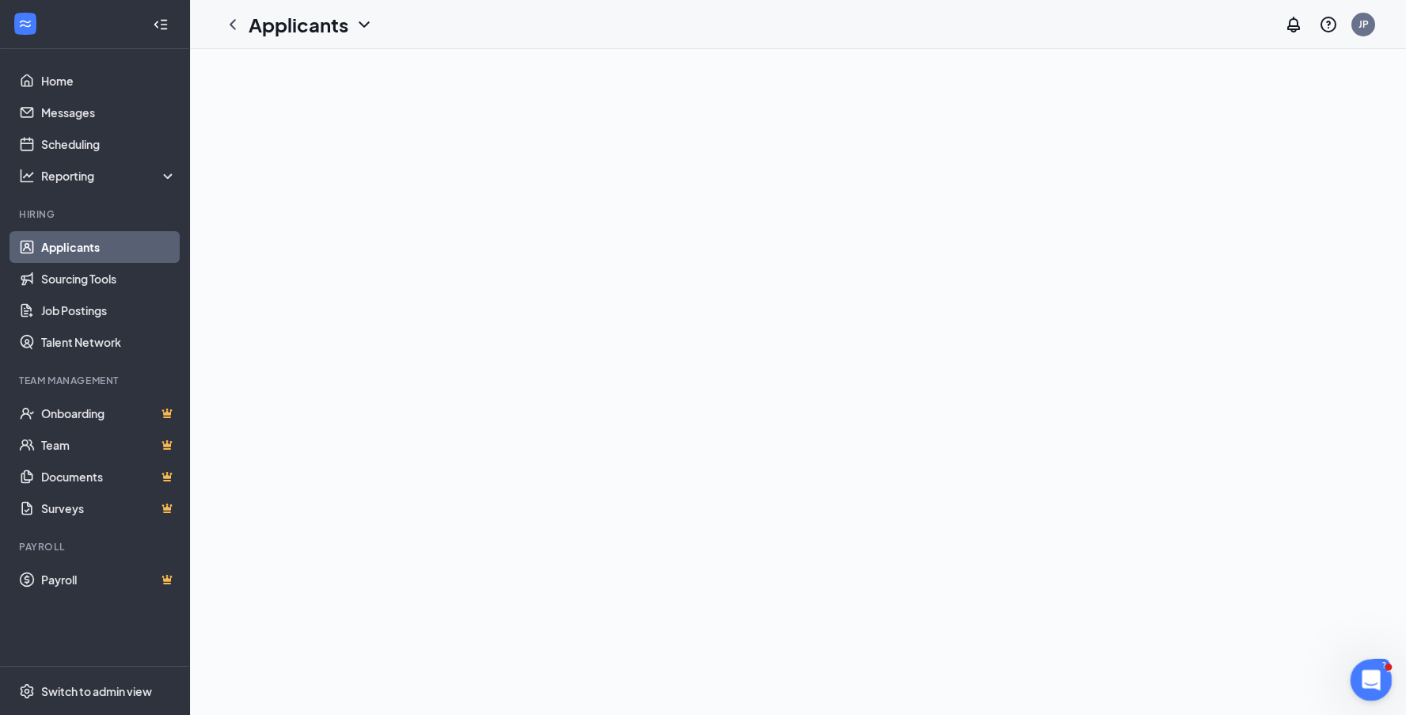
click at [1370, 677] on icon "Open Intercom Messenger" at bounding box center [1368, 677] width 11 height 13
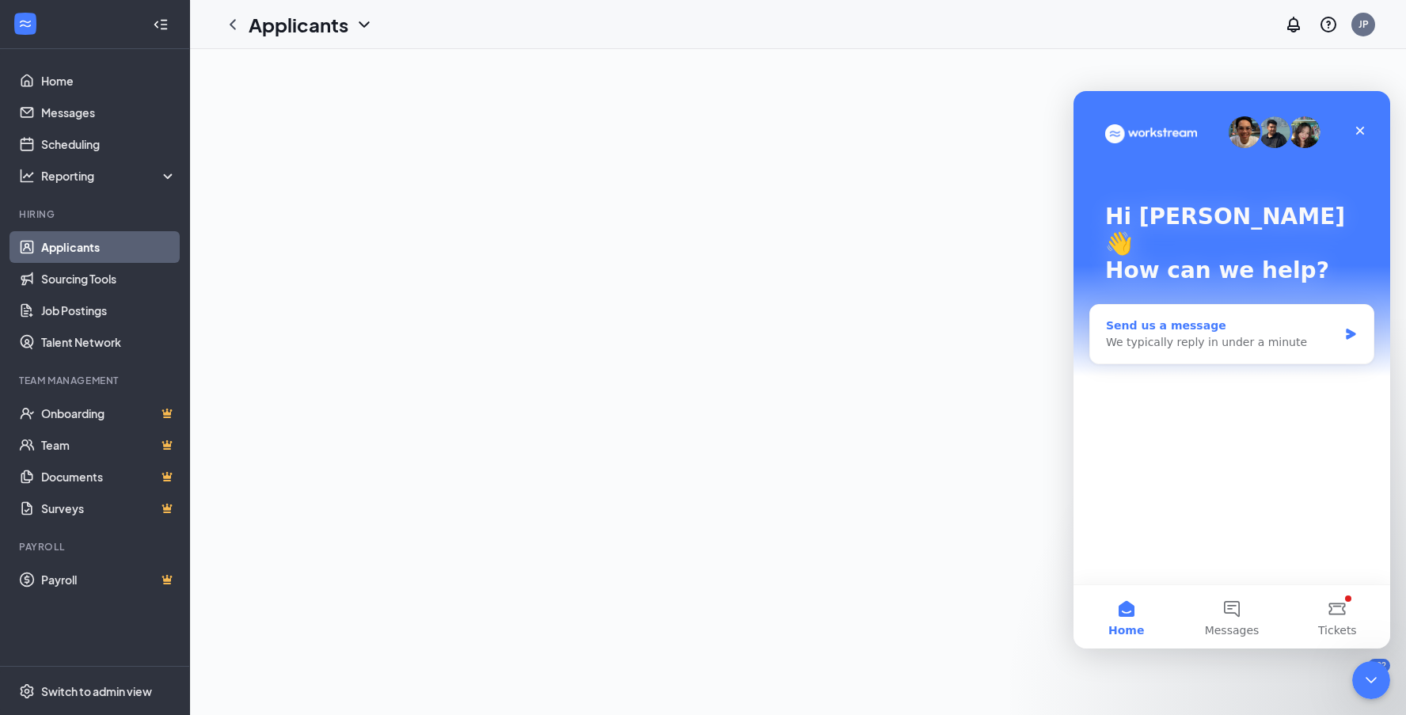
click at [1334, 317] on div "Send us a message" at bounding box center [1222, 325] width 232 height 17
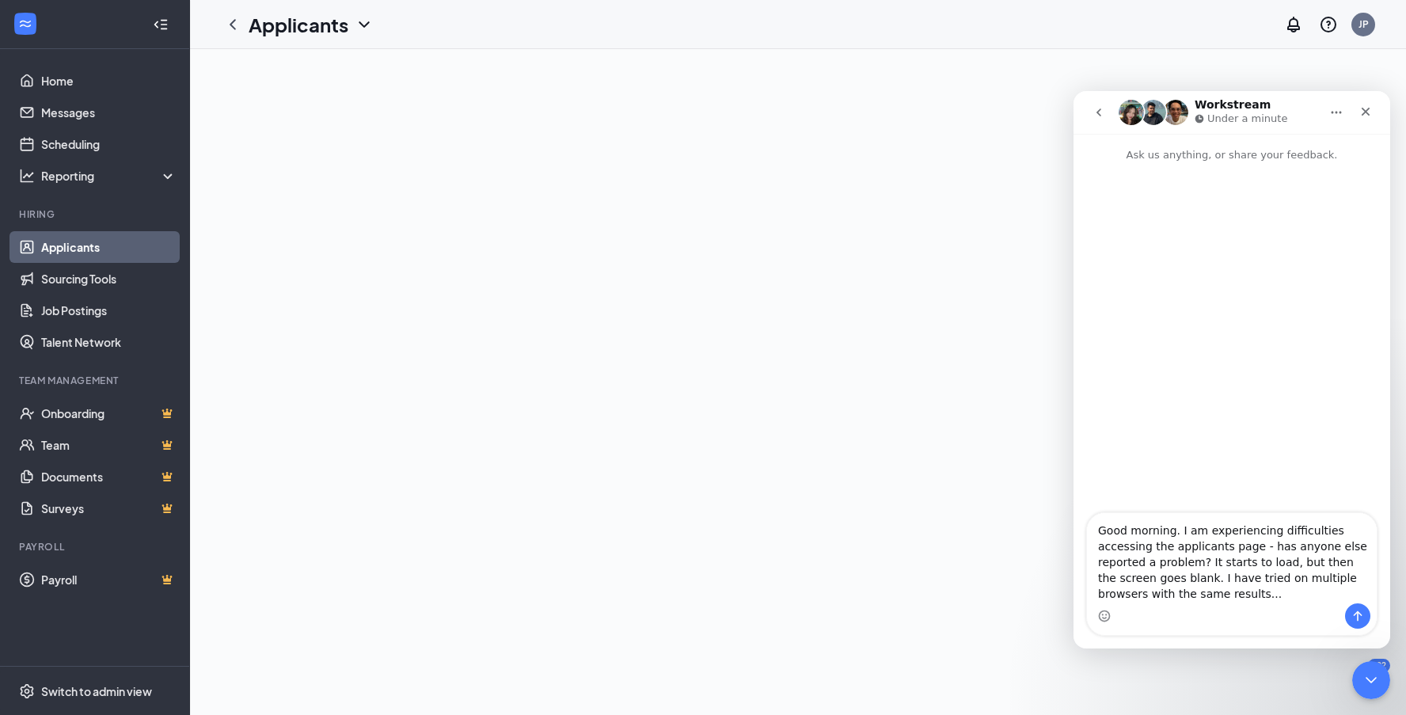
type textarea "Good morning. I am experiencing difficulties accessing the applicants page - ha…"
click at [1362, 619] on icon "Send a message…" at bounding box center [1357, 616] width 13 height 13
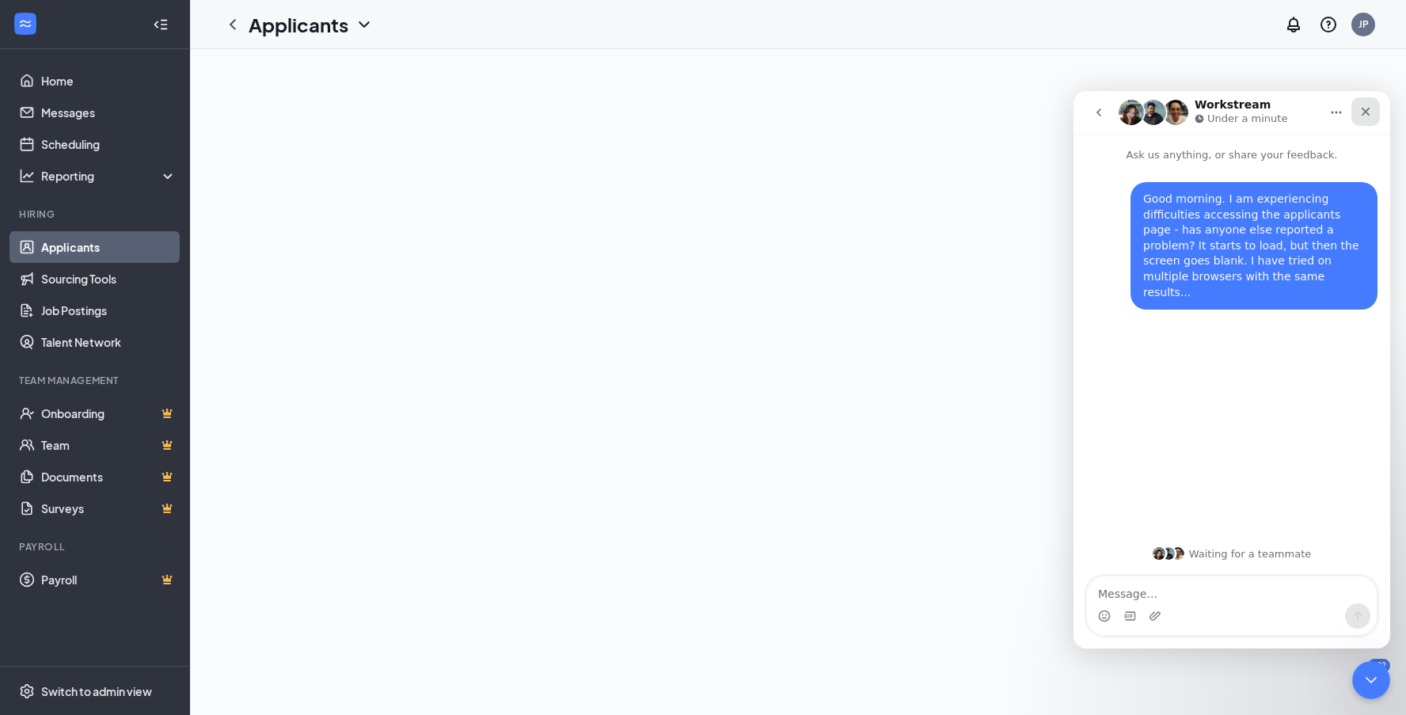
click at [1370, 114] on icon "Close" at bounding box center [1365, 111] width 13 height 13
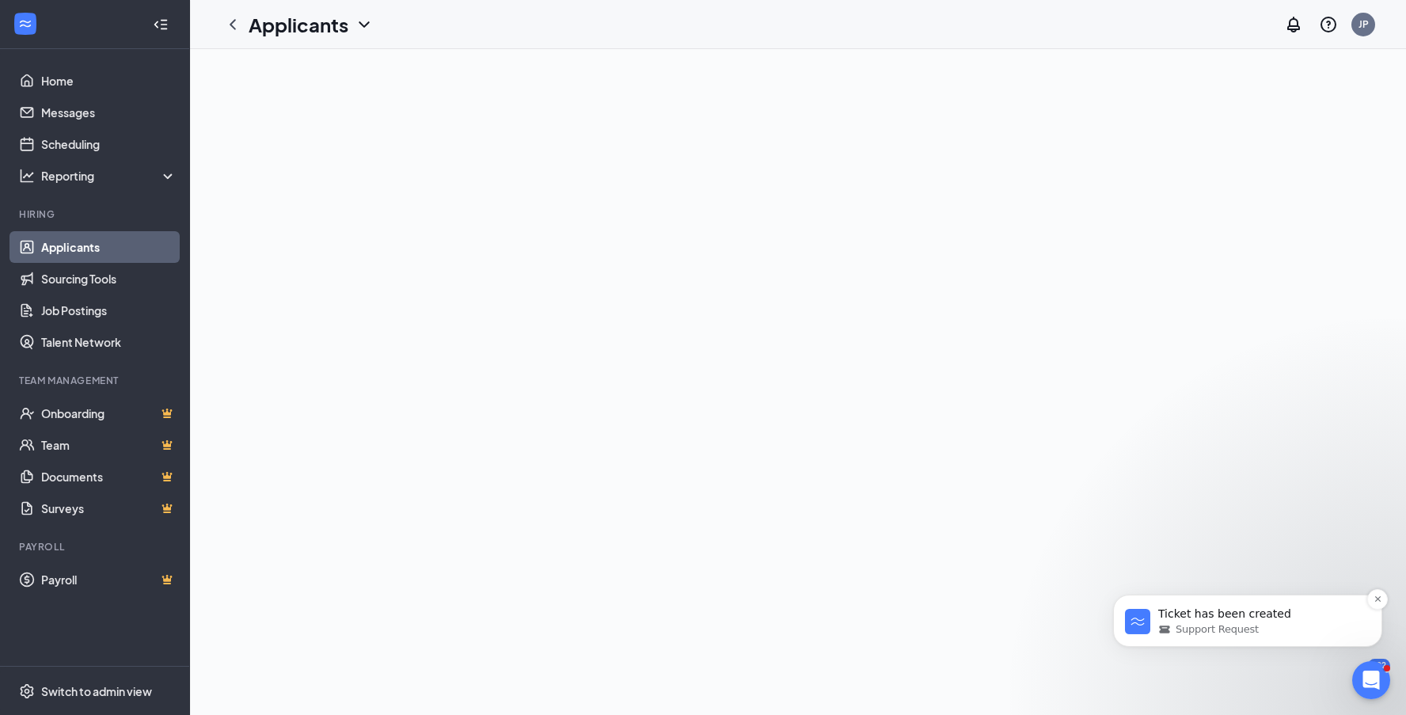
click at [1189, 636] on span "Support Request" at bounding box center [1217, 629] width 83 height 14
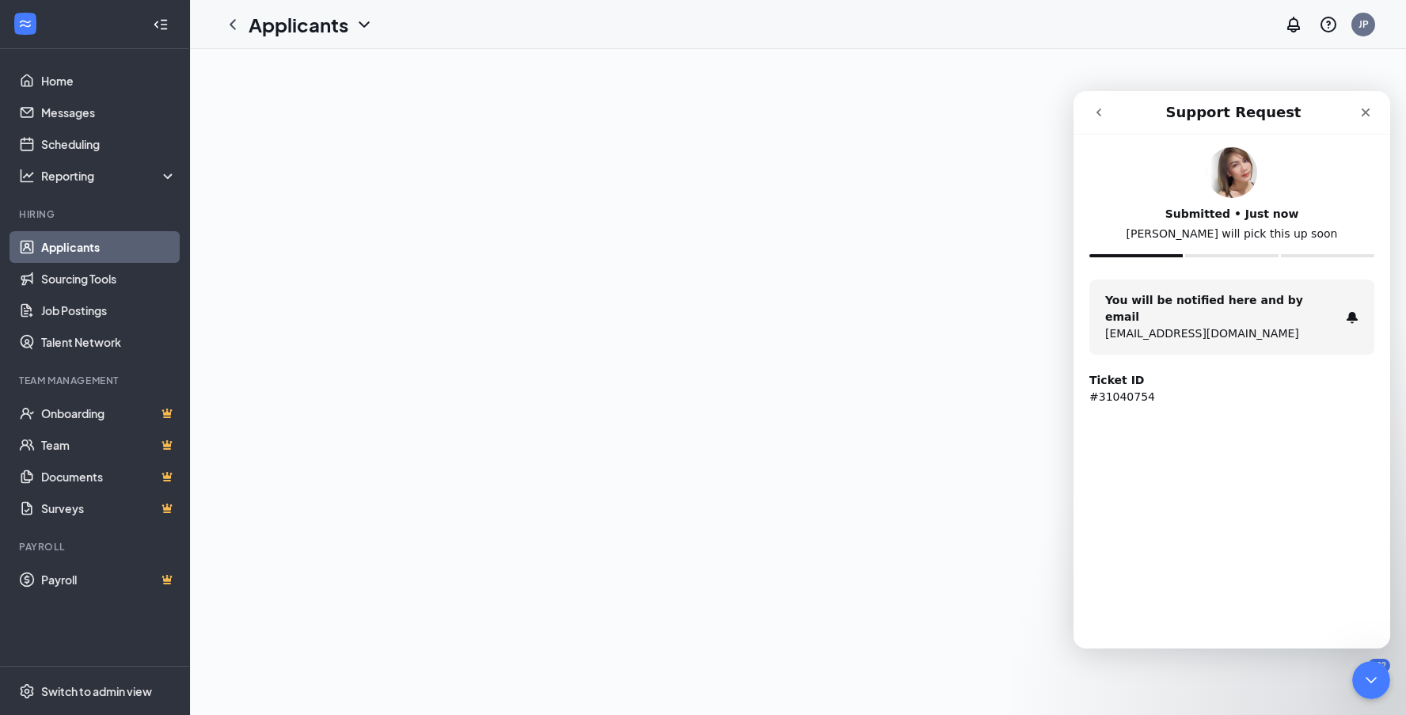
click at [1105, 109] on button "go back" at bounding box center [1099, 112] width 30 height 30
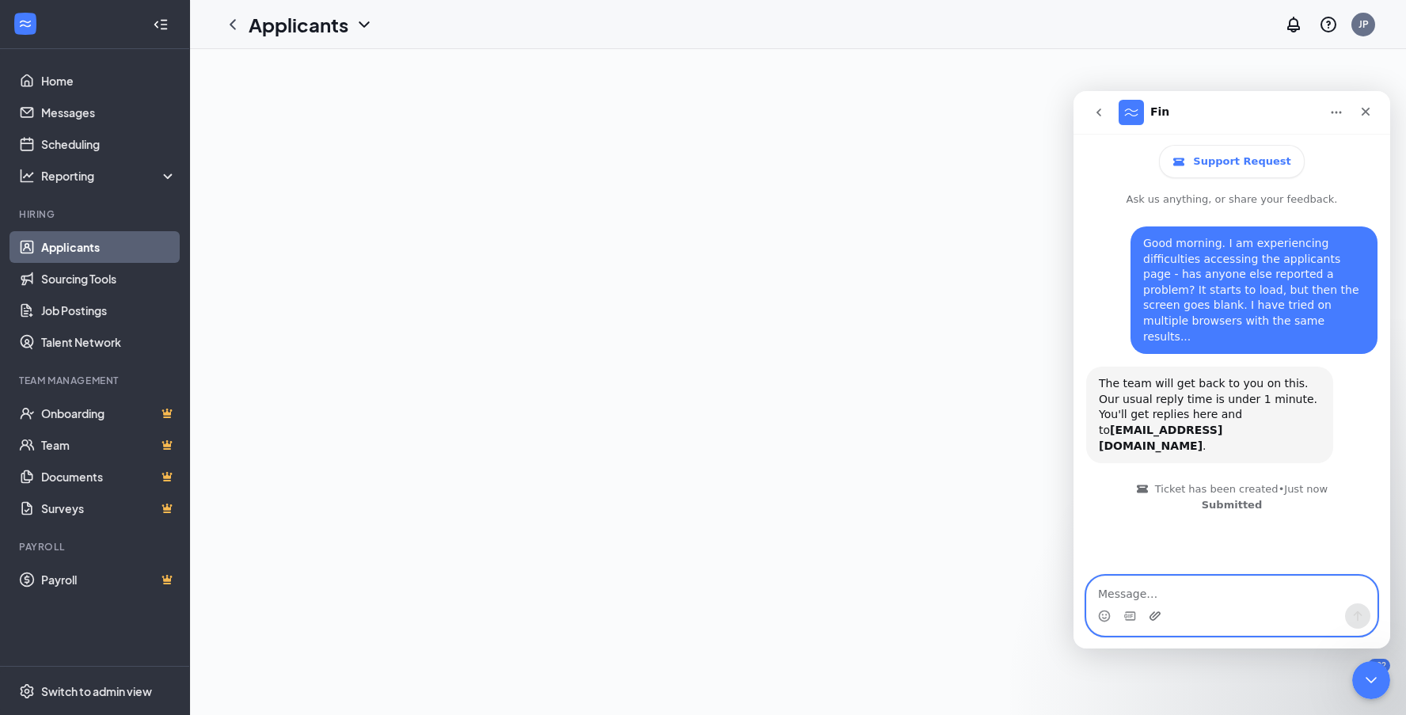
click at [1159, 617] on icon "Upload attachment" at bounding box center [1155, 616] width 13 height 13
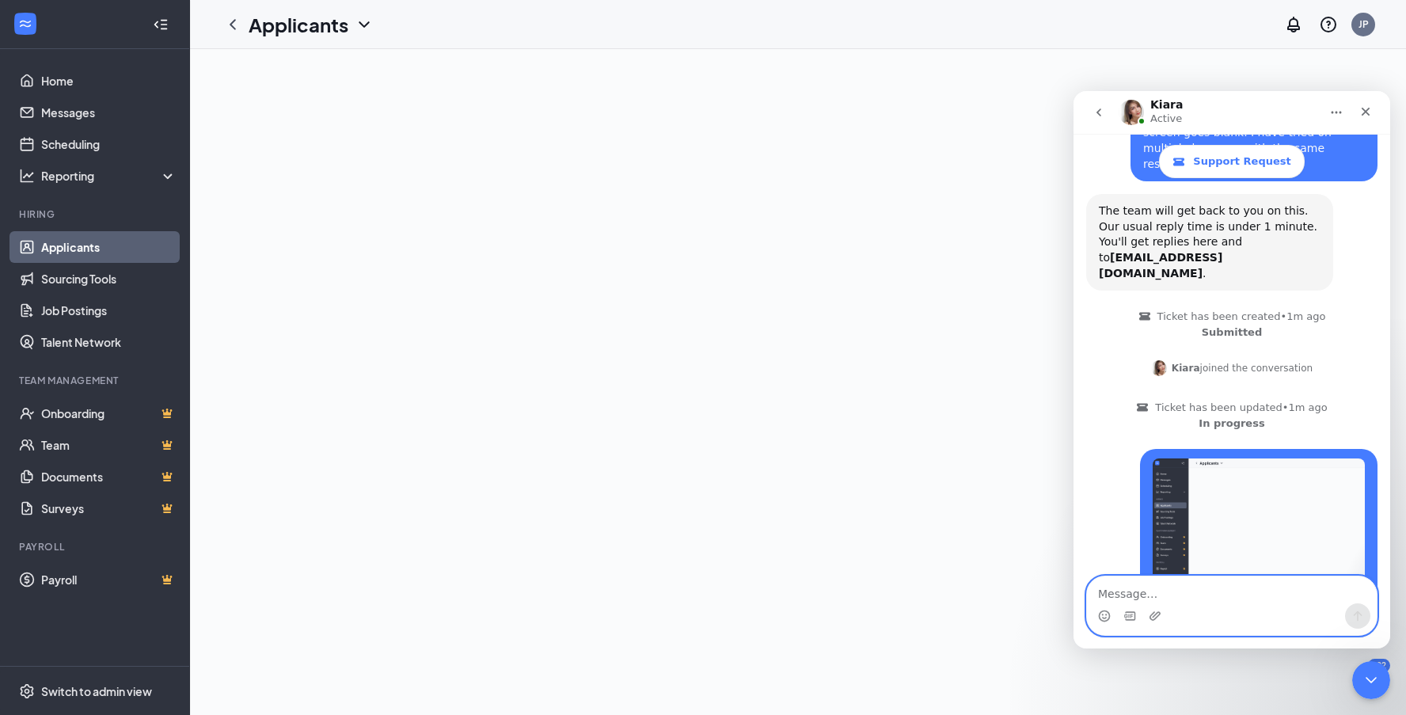
scroll to position [370, 0]
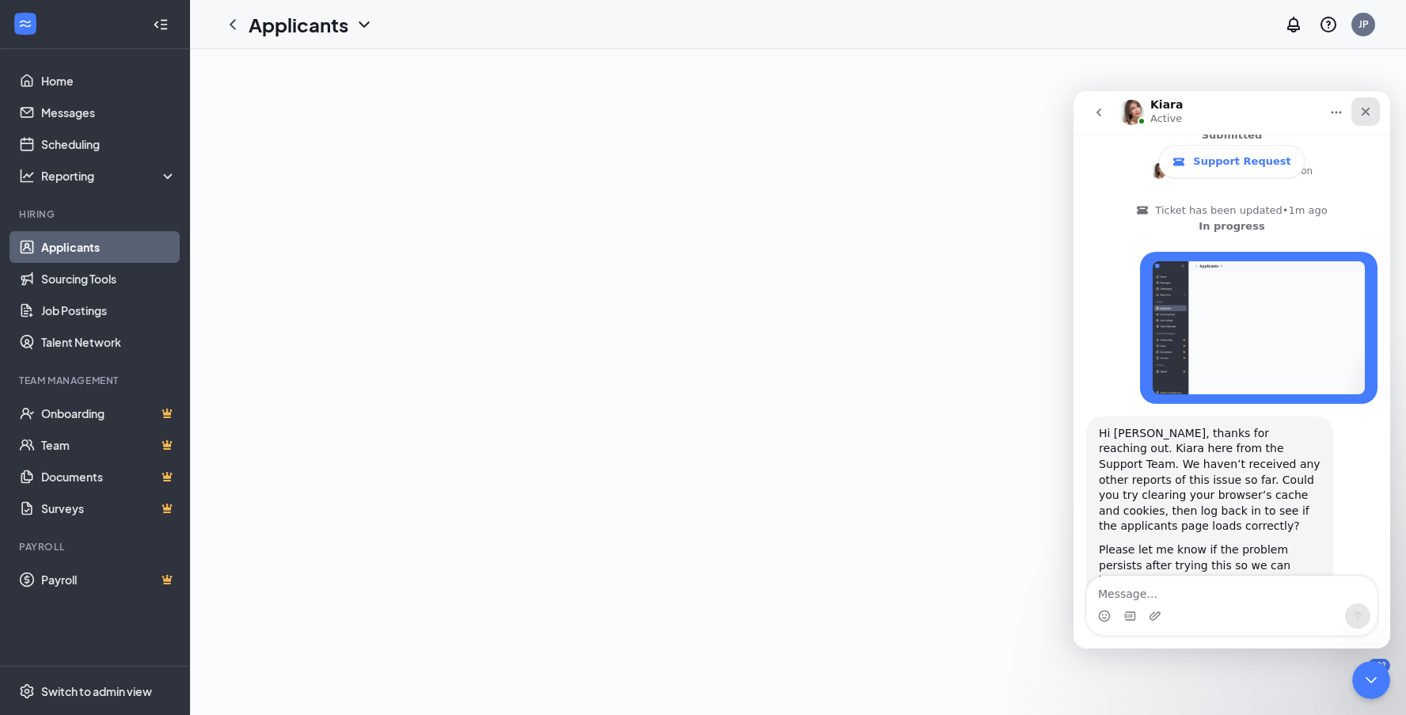
click at [1369, 112] on icon "Close" at bounding box center [1365, 111] width 13 height 13
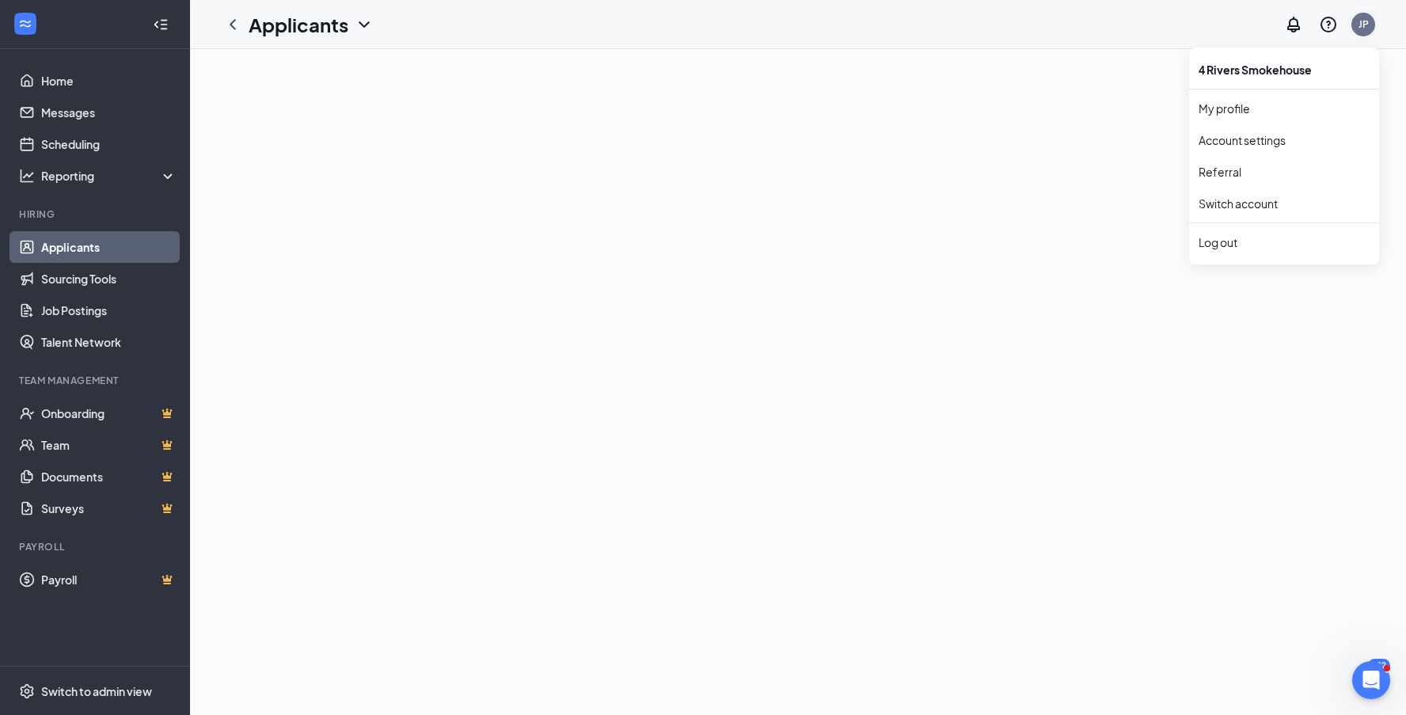
click at [1369, 28] on div "JP" at bounding box center [1363, 25] width 24 height 24
click at [1255, 241] on div "Log out" at bounding box center [1283, 242] width 171 height 16
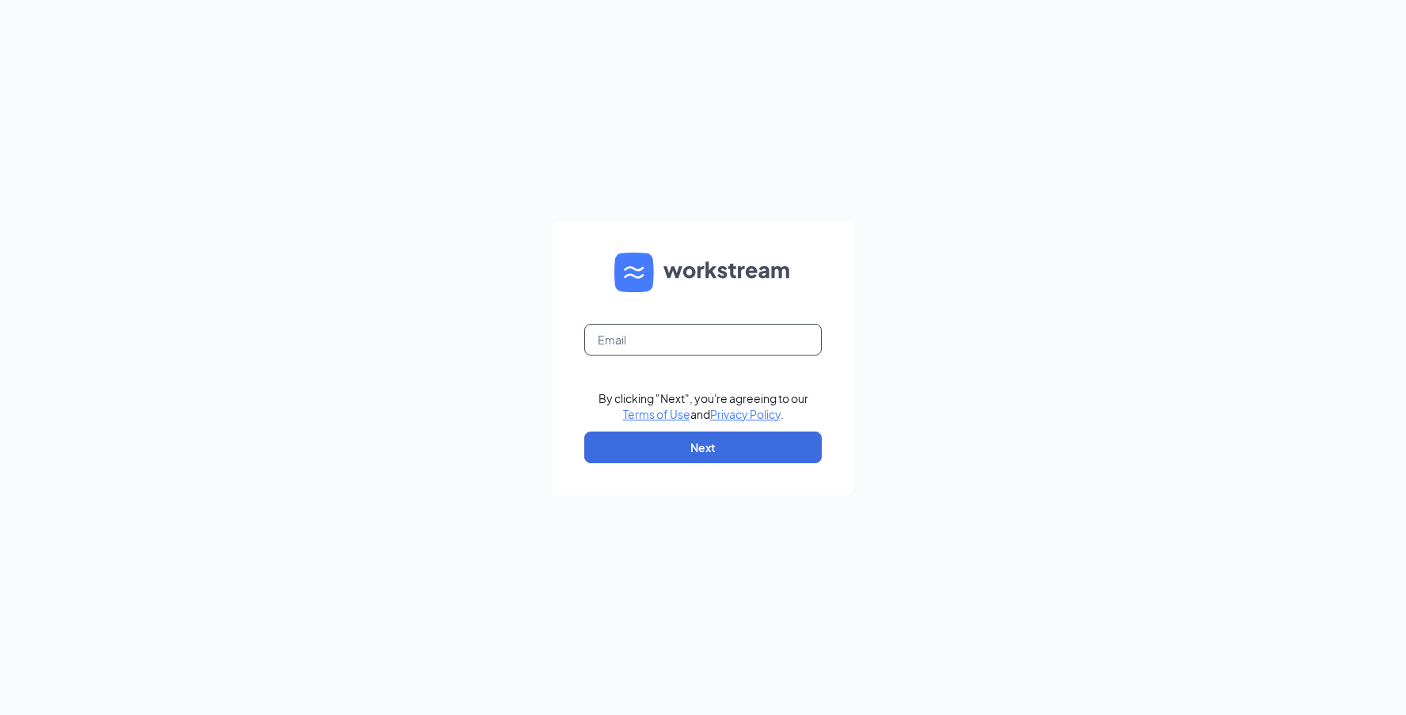
click at [743, 338] on input "text" at bounding box center [702, 340] width 237 height 32
type input "[EMAIL_ADDRESS][DOMAIN_NAME]"
click at [762, 450] on button "Next" at bounding box center [702, 447] width 237 height 32
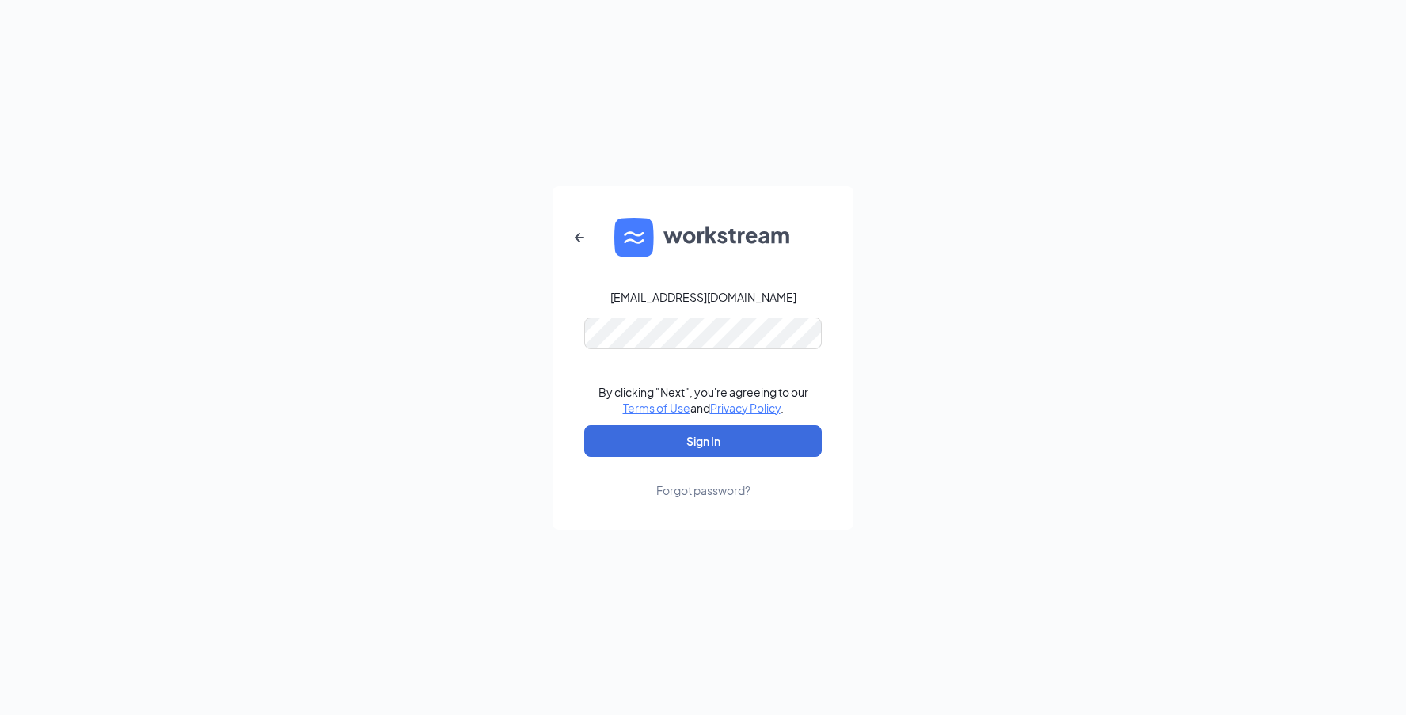
click at [703, 440] on button "Sign In" at bounding box center [702, 441] width 237 height 32
